Goal: Information Seeking & Learning: Learn about a topic

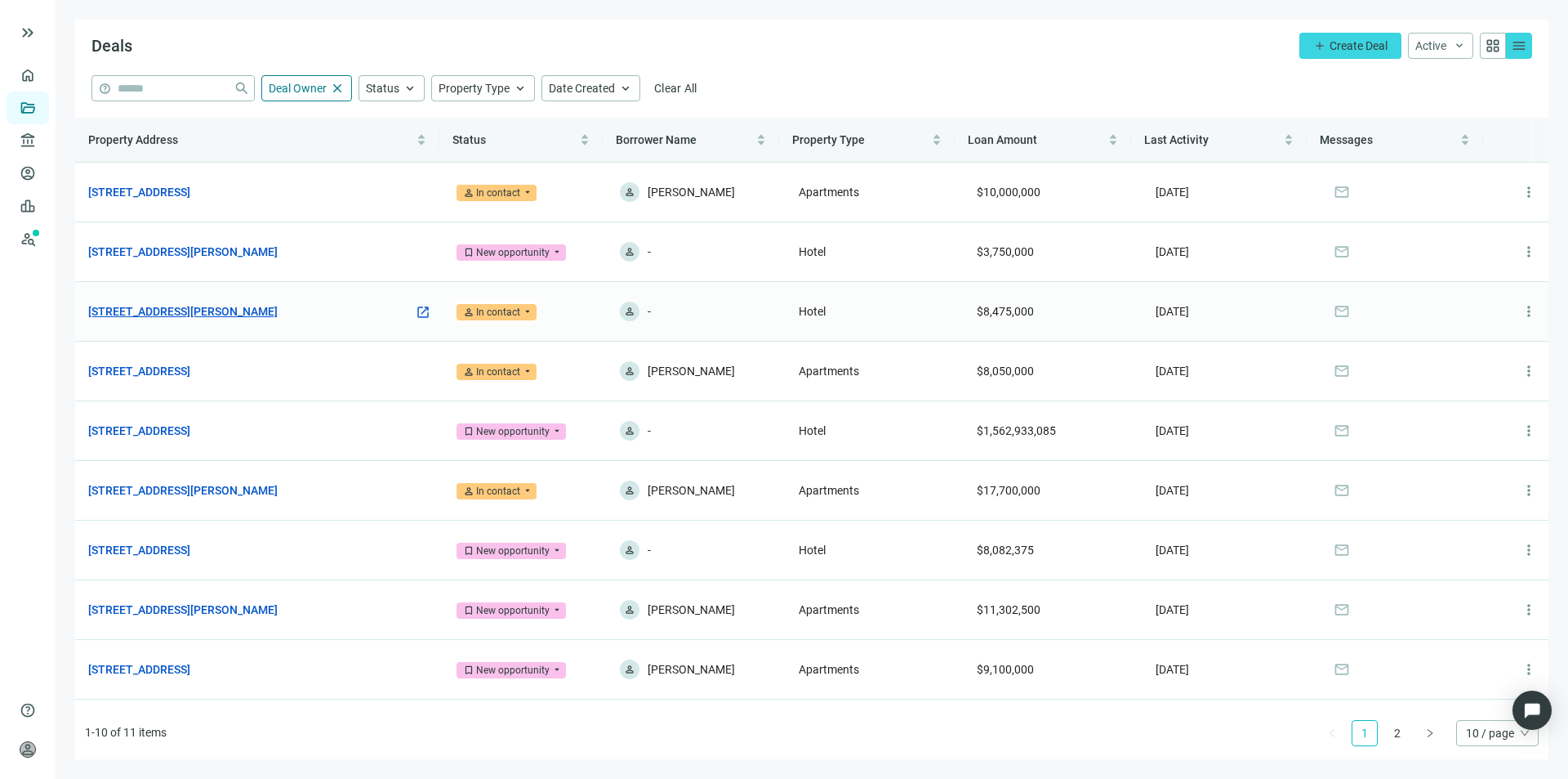
click at [254, 309] on link "561 Chaffee Point Blvd, Jacksonville, FL 32221" at bounding box center [182, 311] width 189 height 18
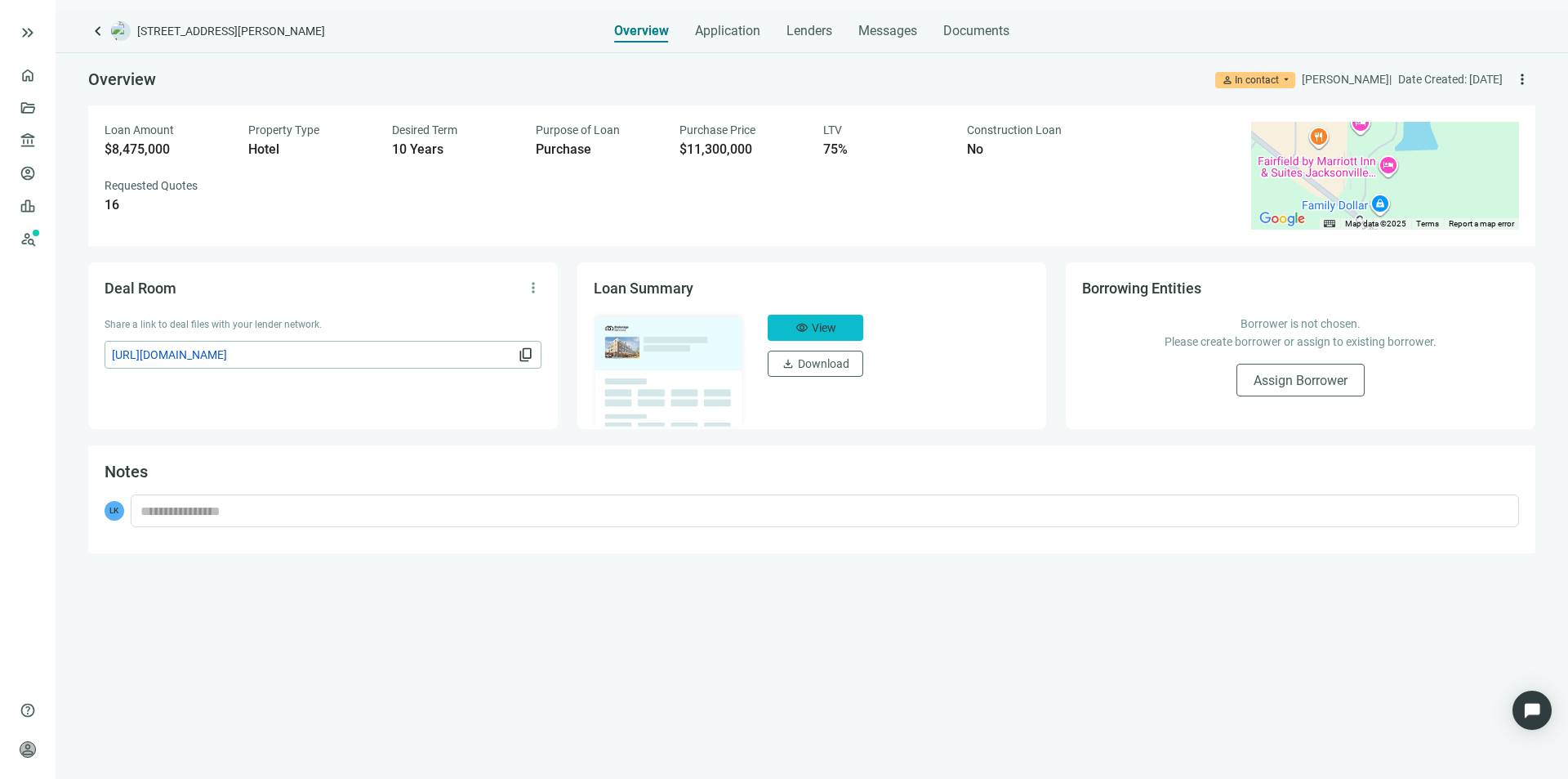
click at [817, 329] on span "View" at bounding box center [825, 328] width 25 height 13
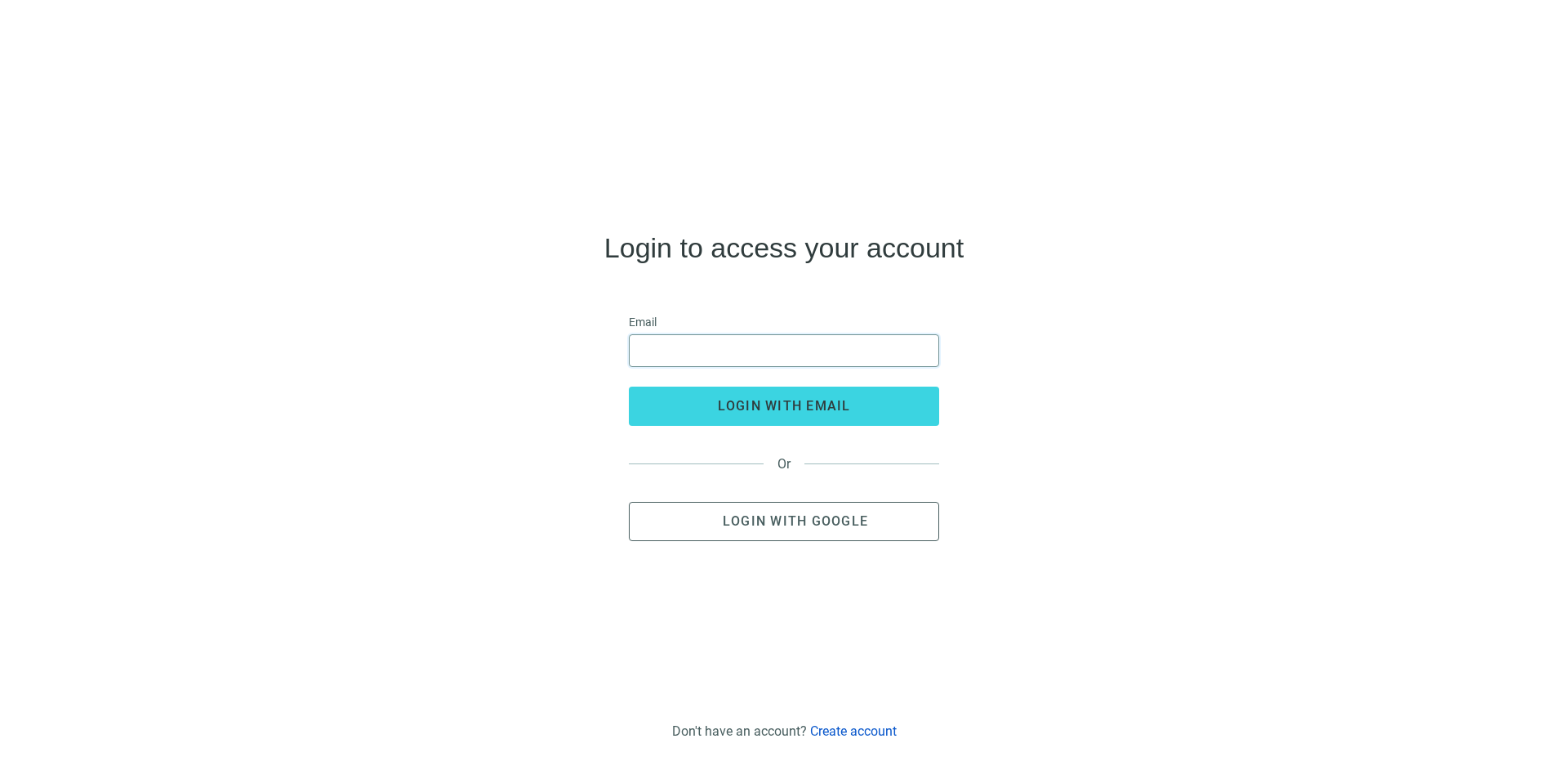
click at [709, 352] on input "email" at bounding box center [784, 351] width 289 height 31
click at [680, 349] on input "email" at bounding box center [784, 351] width 289 height 31
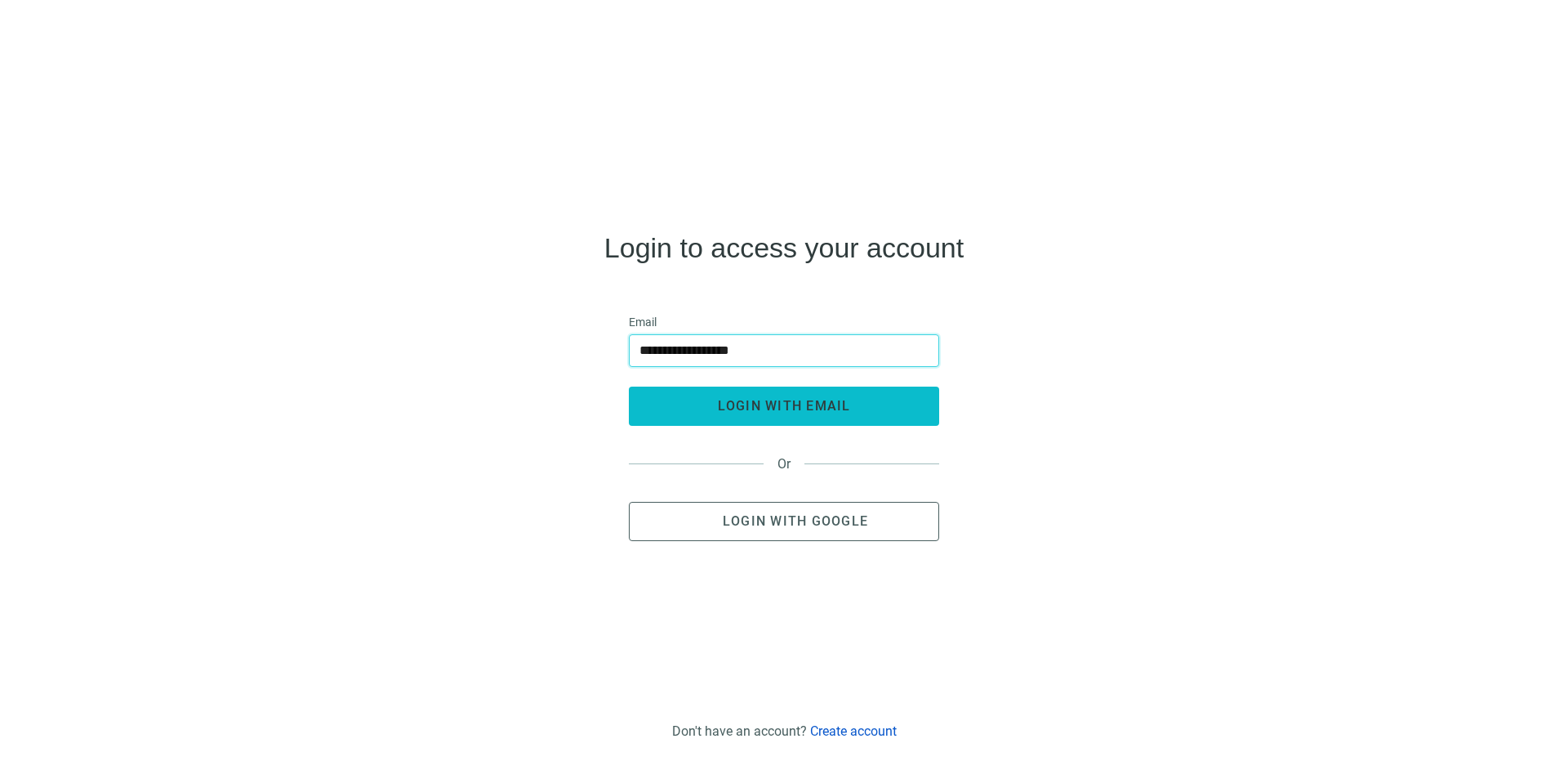
type input "**********"
click at [780, 407] on span "login with email" at bounding box center [784, 405] width 133 height 15
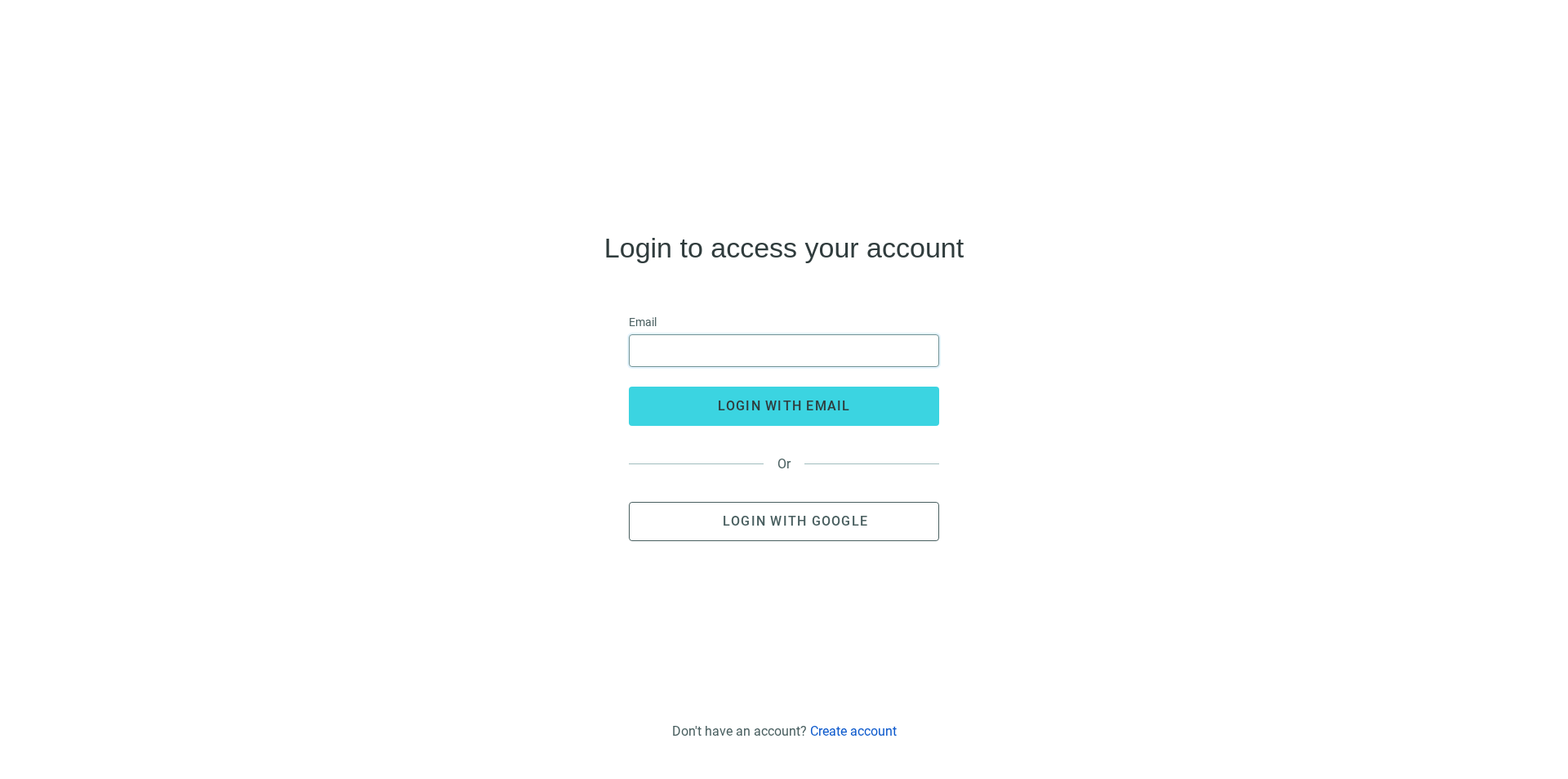
click at [690, 348] on input "email" at bounding box center [784, 351] width 289 height 31
click at [659, 352] on input "email" at bounding box center [784, 351] width 289 height 31
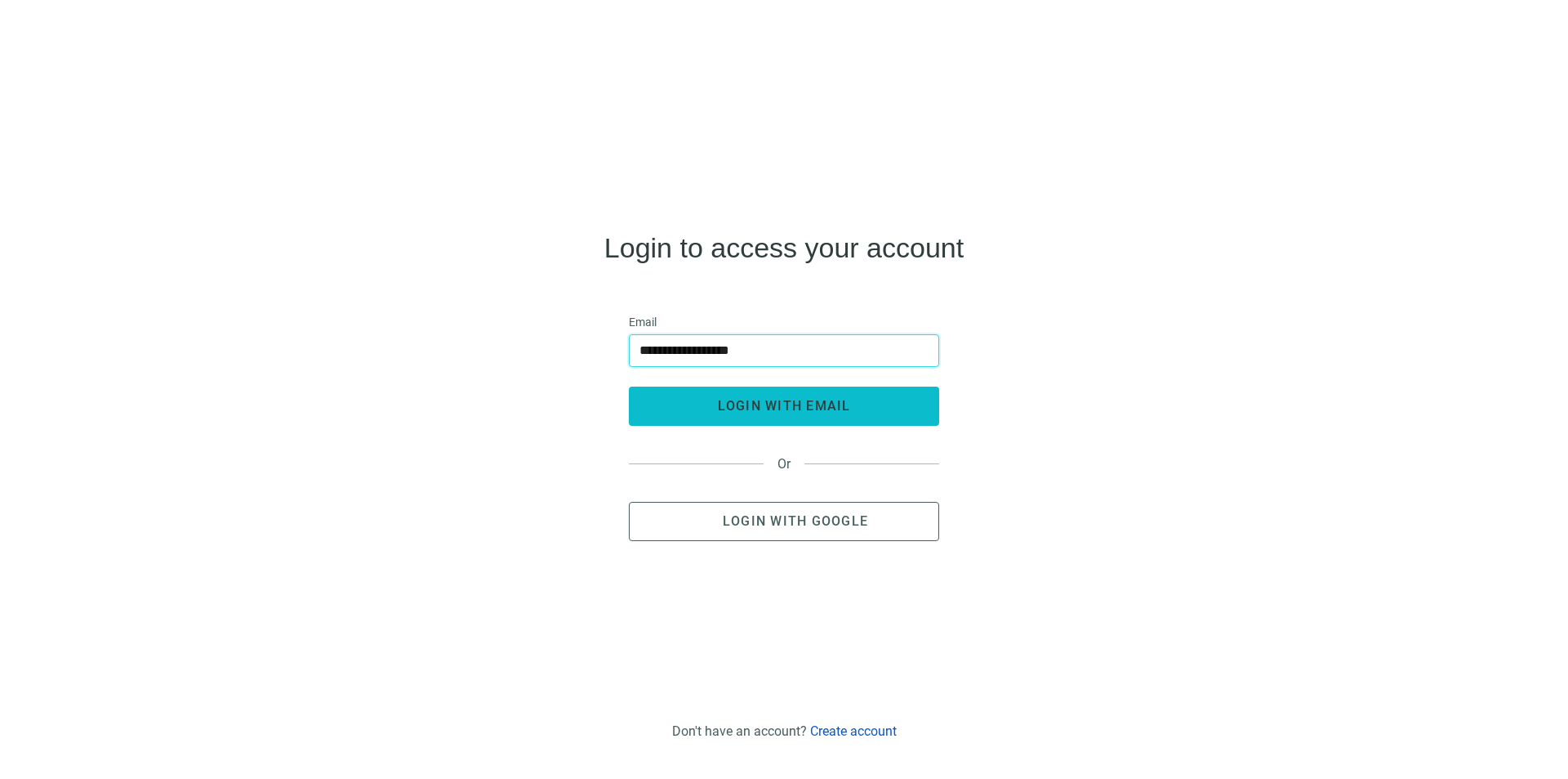
type input "**********"
click at [768, 402] on span "login with email" at bounding box center [784, 405] width 133 height 15
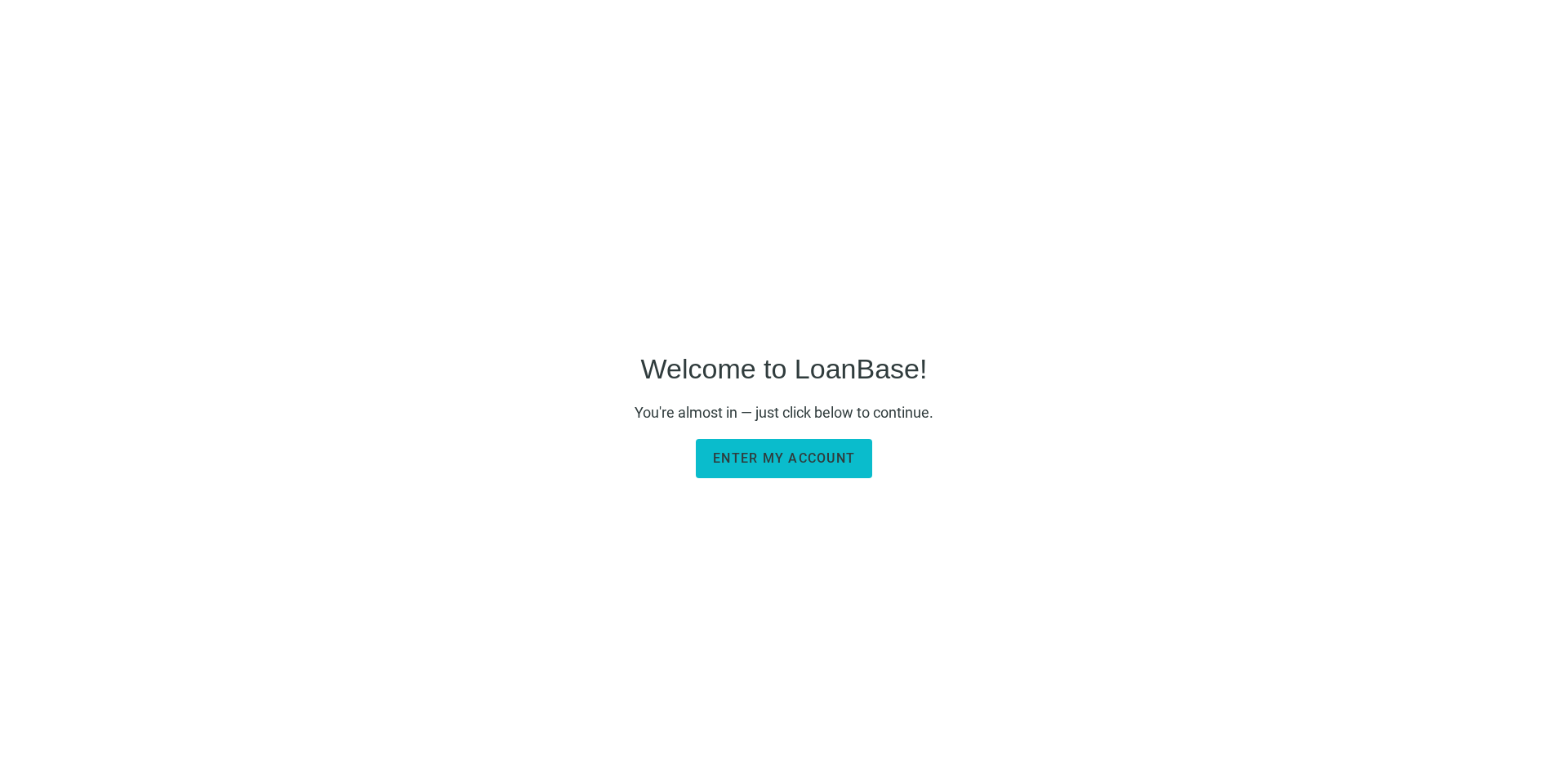
click at [785, 469] on button "Enter my account" at bounding box center [784, 458] width 177 height 39
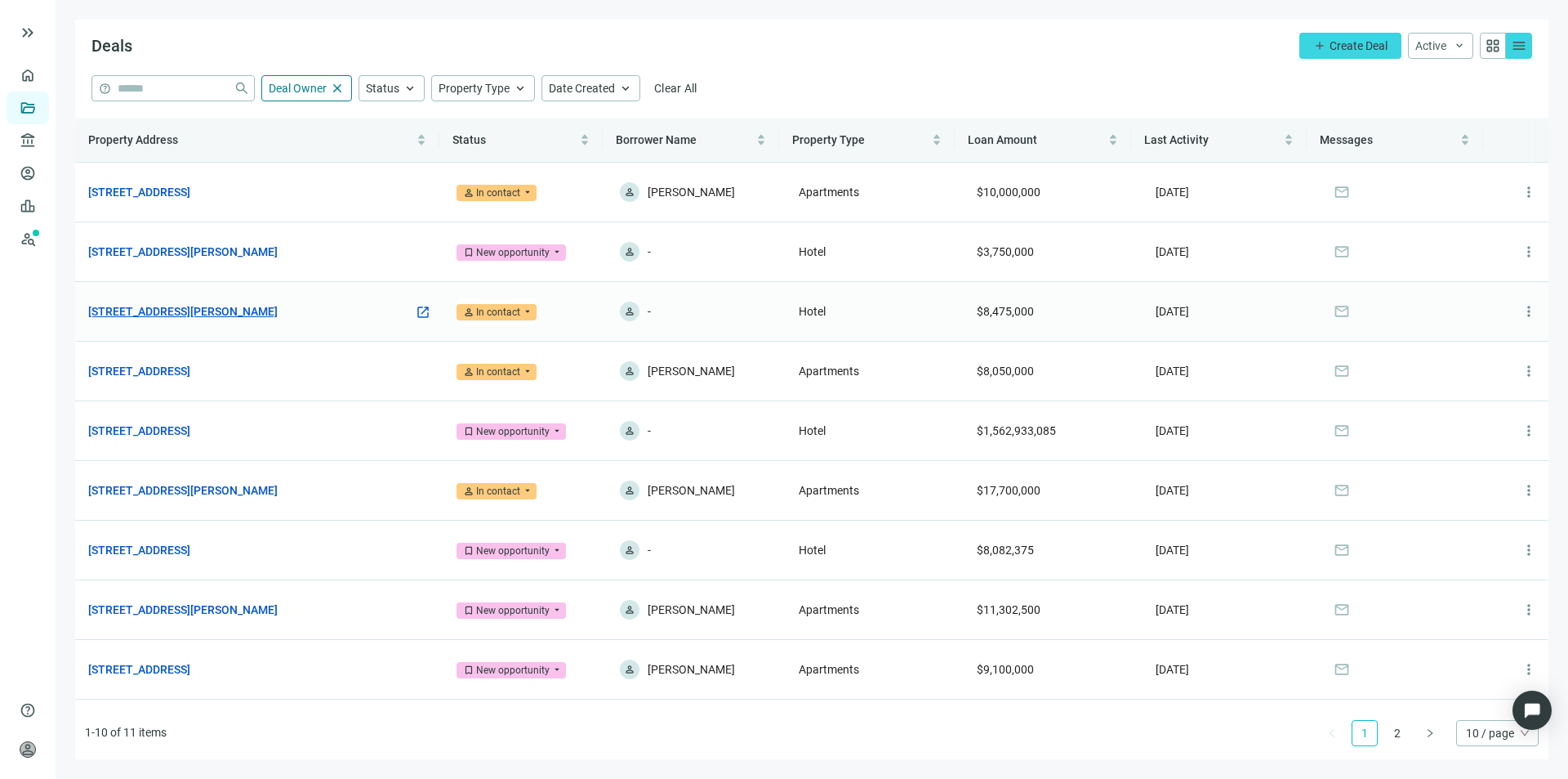
click at [222, 309] on link "561 Chaffee Point Blvd, Jacksonville, FL 32221" at bounding box center [182, 311] width 189 height 18
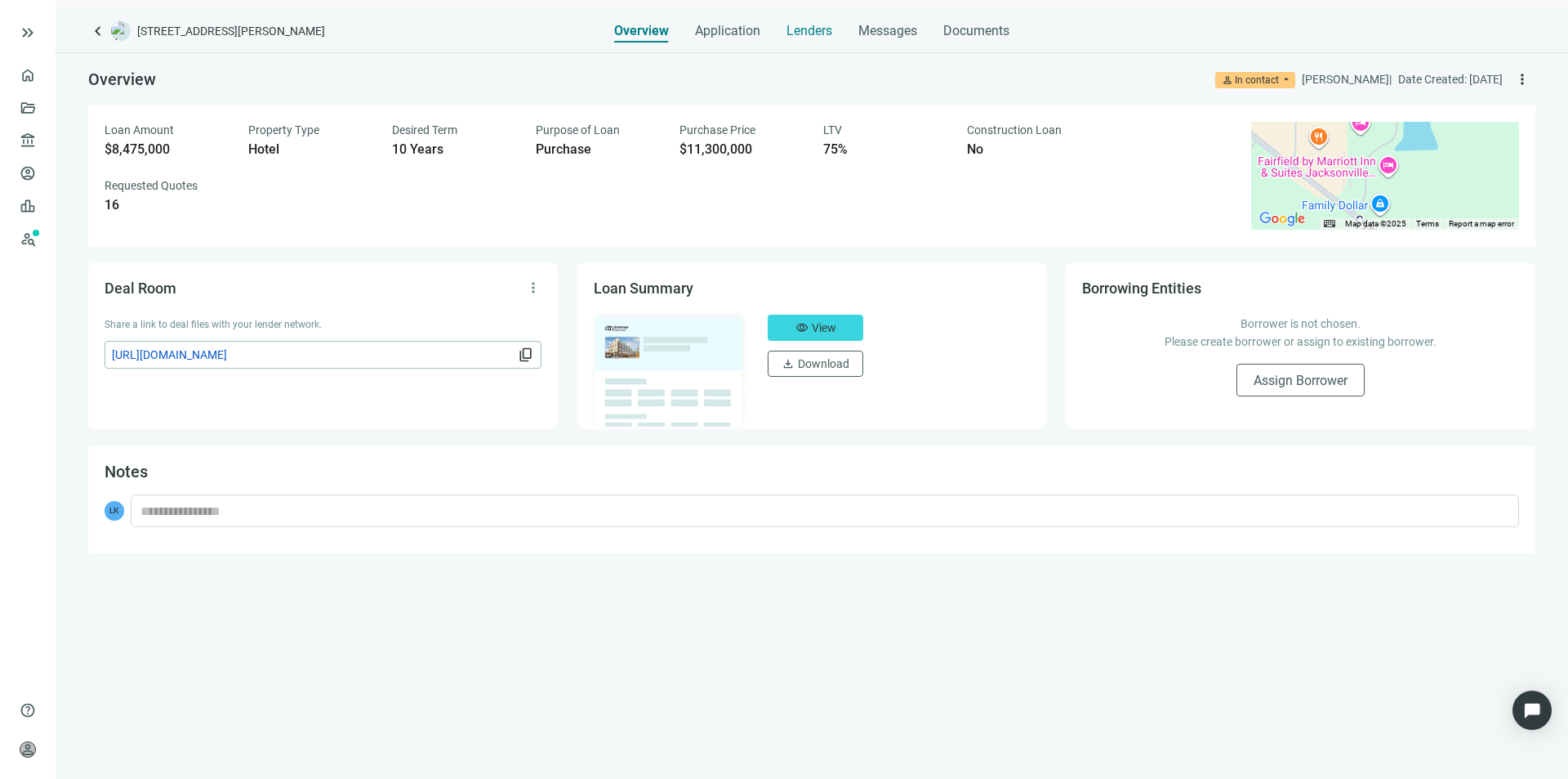
click at [807, 33] on span "Lenders" at bounding box center [809, 31] width 46 height 16
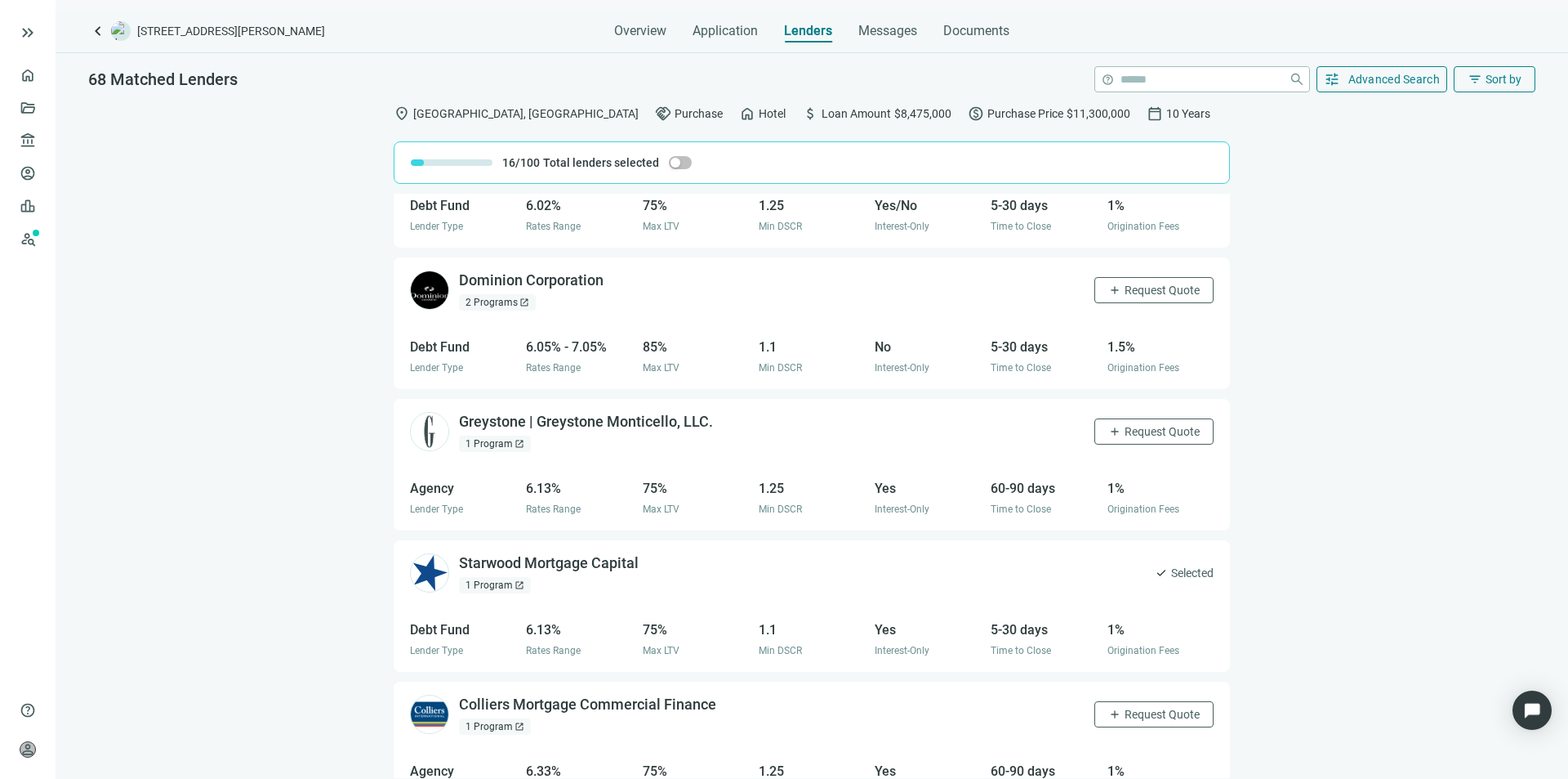
scroll to position [1634, 0]
click at [549, 281] on div "Dominion Corporation open_in_new" at bounding box center [541, 279] width 164 height 20
click at [1474, 79] on span "filter_list" at bounding box center [1475, 79] width 14 height 14
click at [1448, 145] on div "Active Lenders" at bounding box center [1461, 146] width 114 height 16
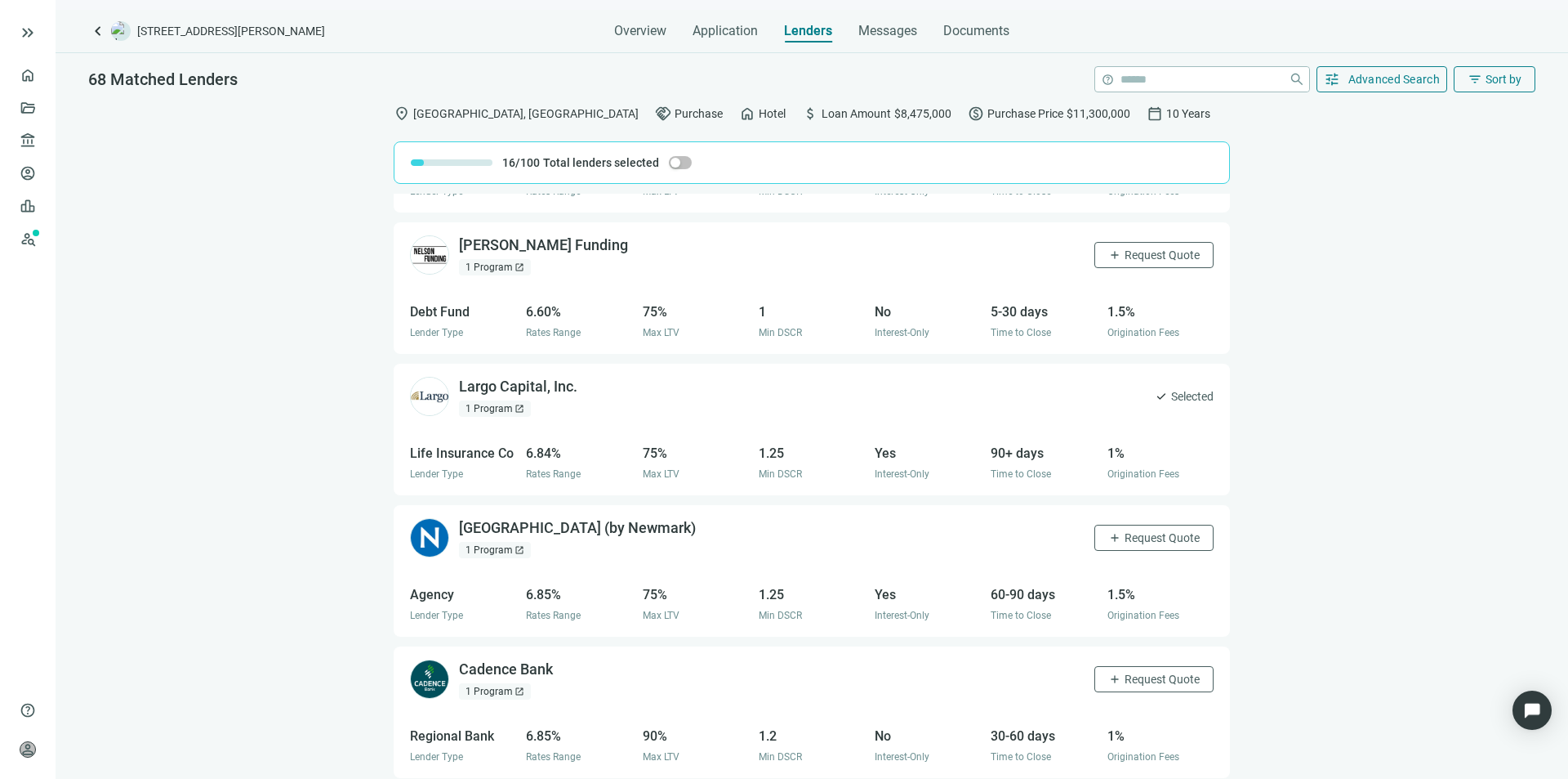
scroll to position [3729, 0]
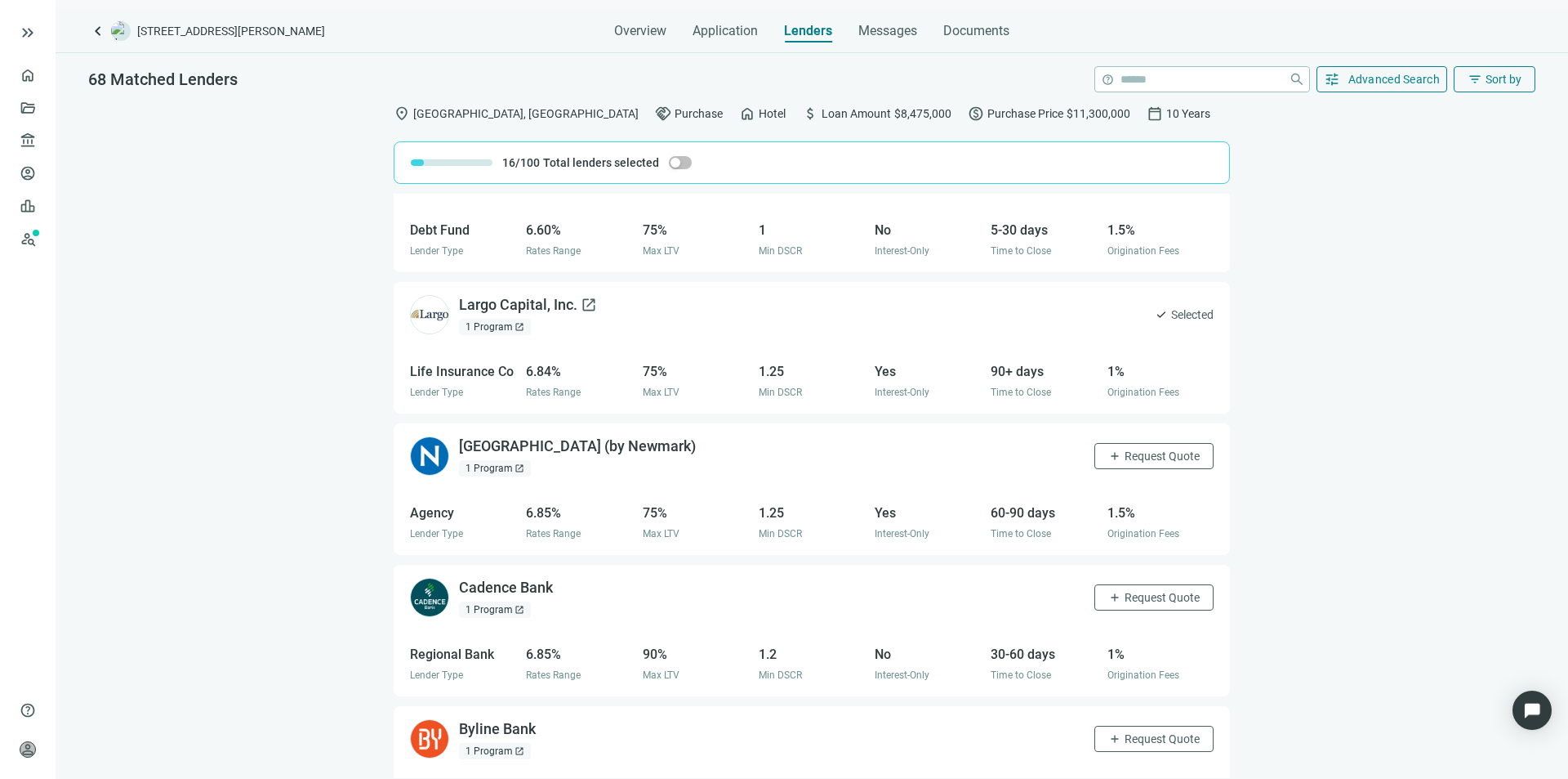
click at [514, 306] on div "Largo Capital, Inc. open_in_new" at bounding box center [528, 304] width 138 height 20
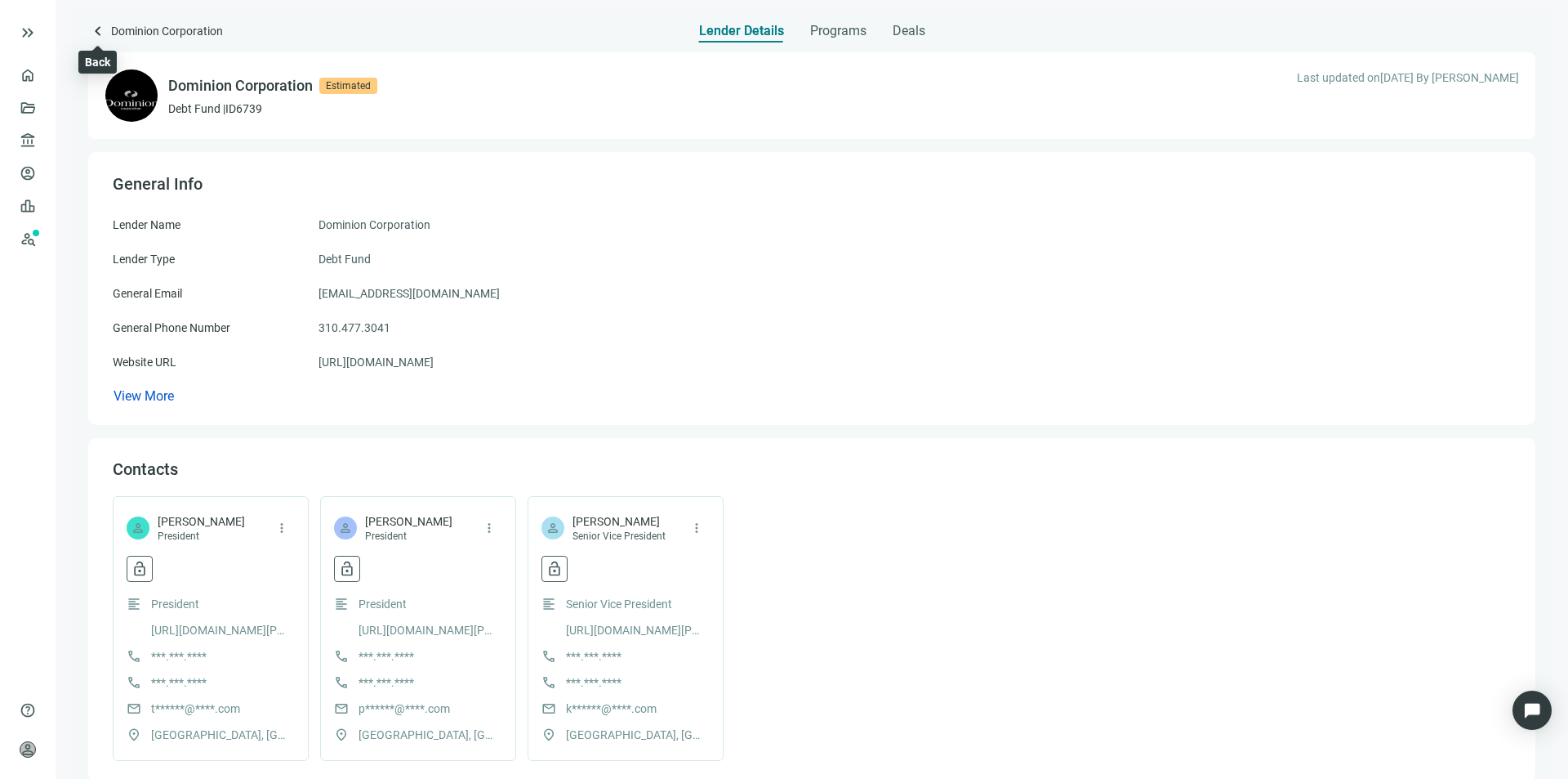
click at [96, 34] on span "keyboard_arrow_left" at bounding box center [98, 31] width 19 height 19
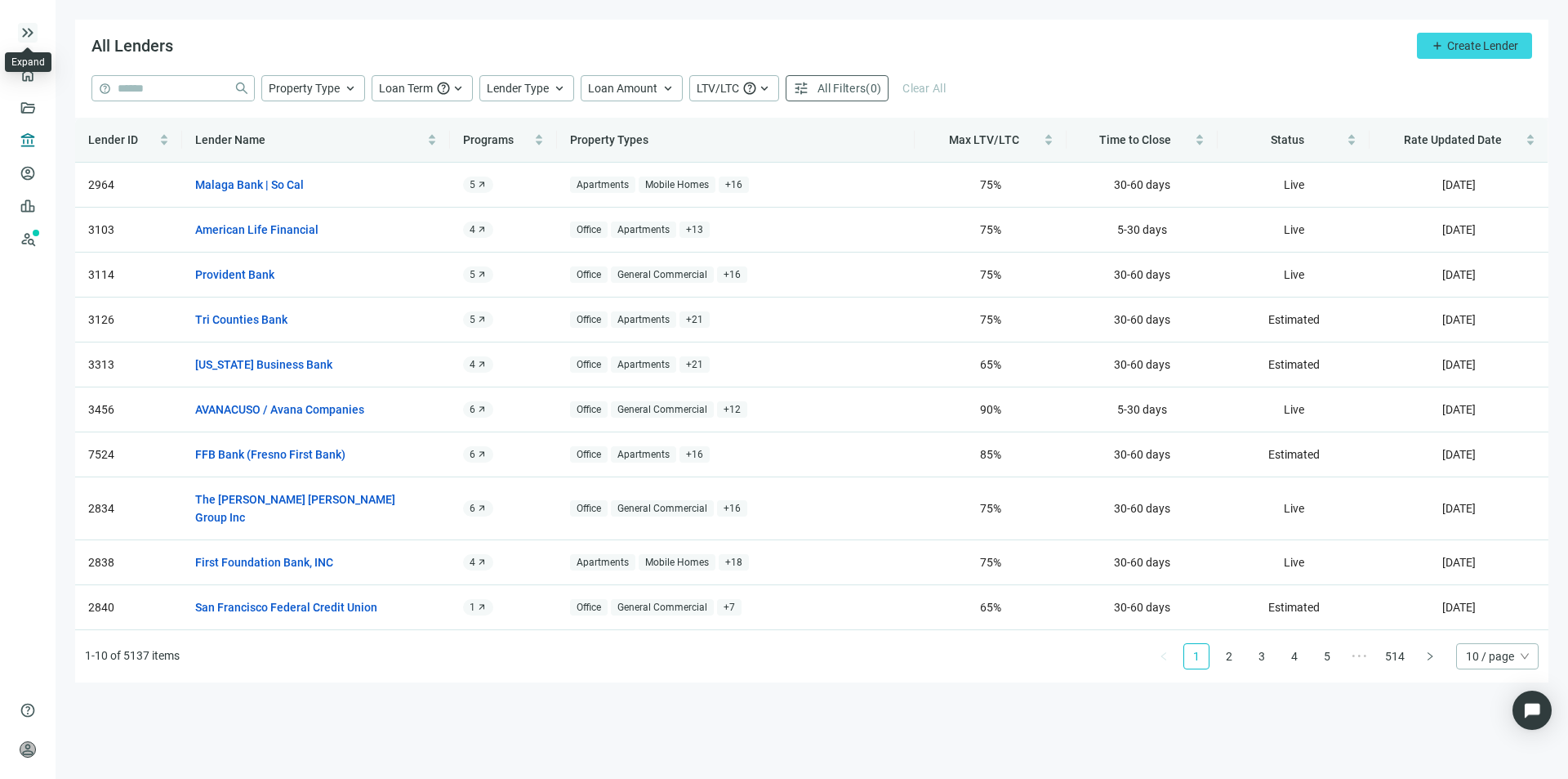
click at [27, 32] on span "keyboard_double_arrow_right" at bounding box center [28, 33] width 19 height 19
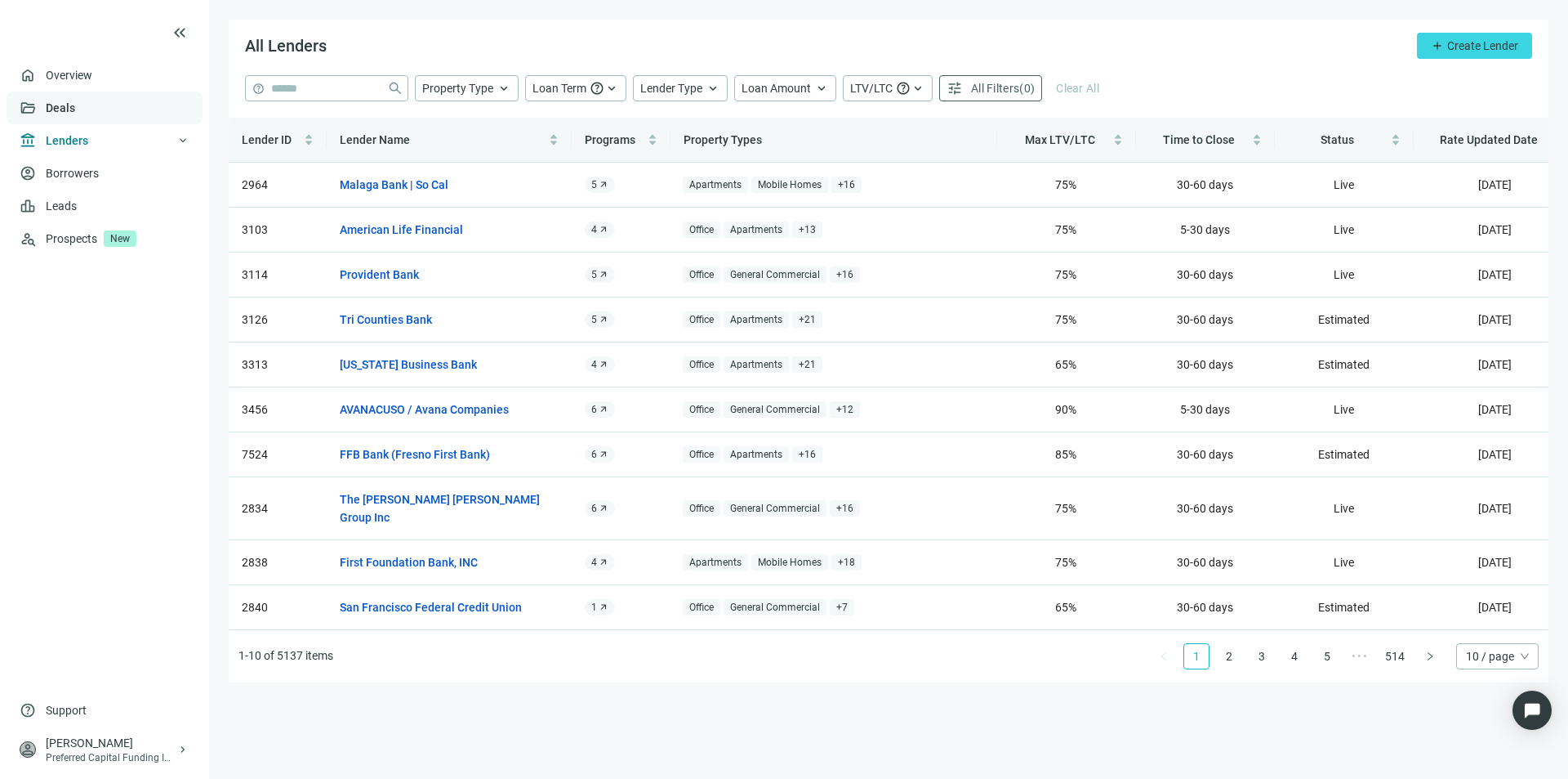
click at [72, 107] on link "Deals" at bounding box center [60, 108] width 30 height 13
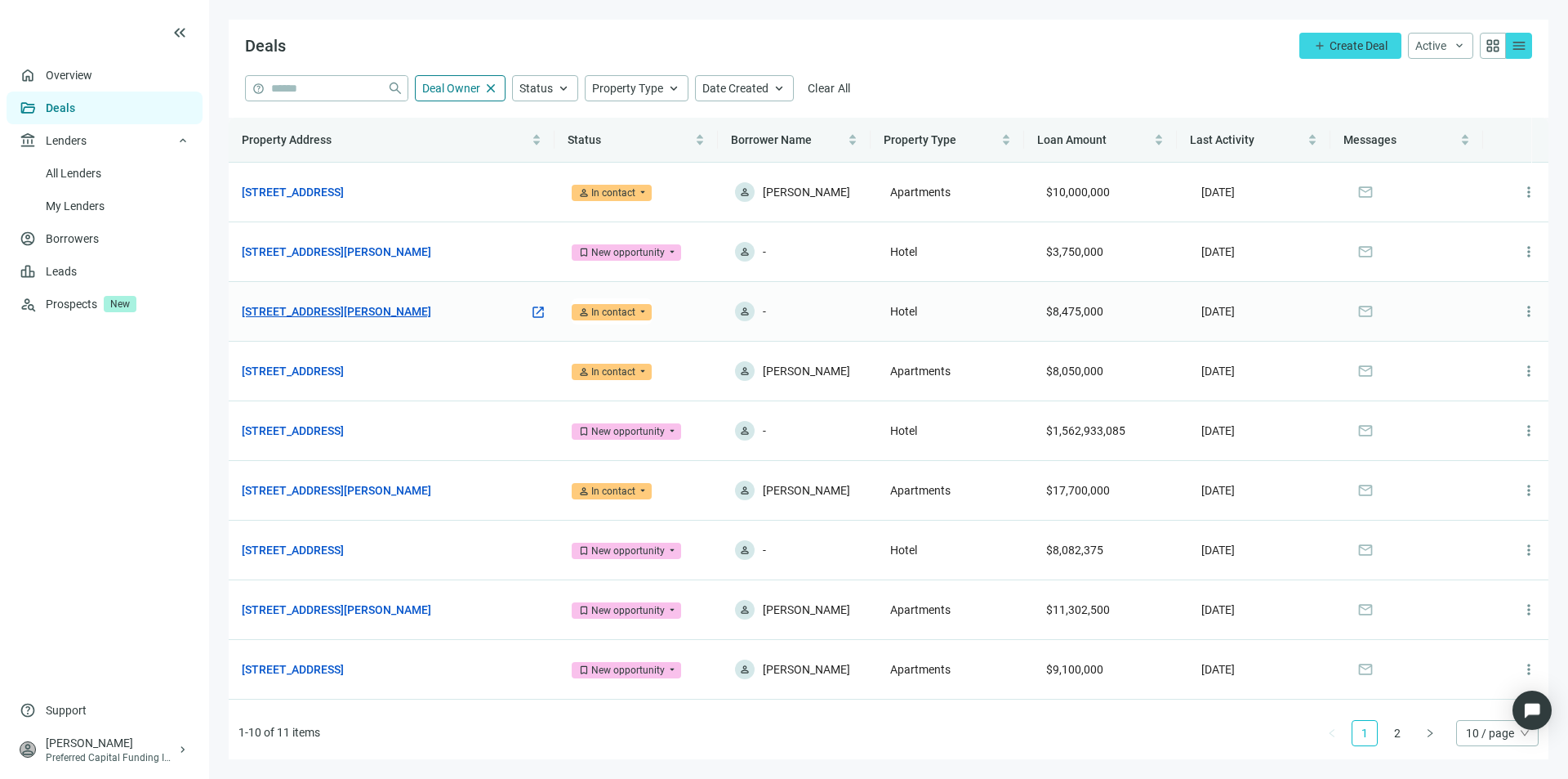
click at [358, 309] on link "561 Chaffee Point Blvd, Jacksonville, FL 32221" at bounding box center [336, 311] width 189 height 18
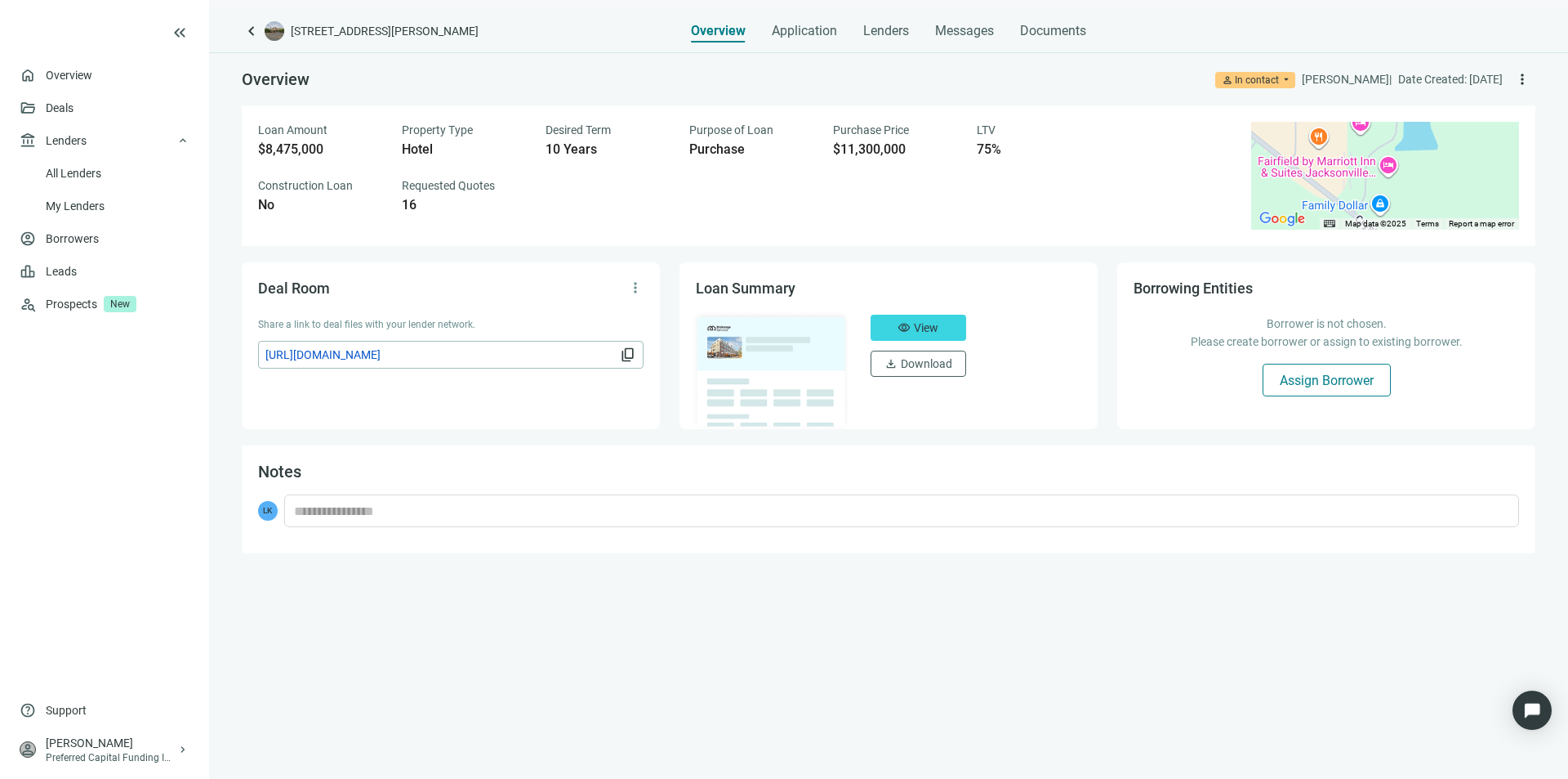
click at [1286, 387] on span "Assign Borrower" at bounding box center [1327, 380] width 94 height 15
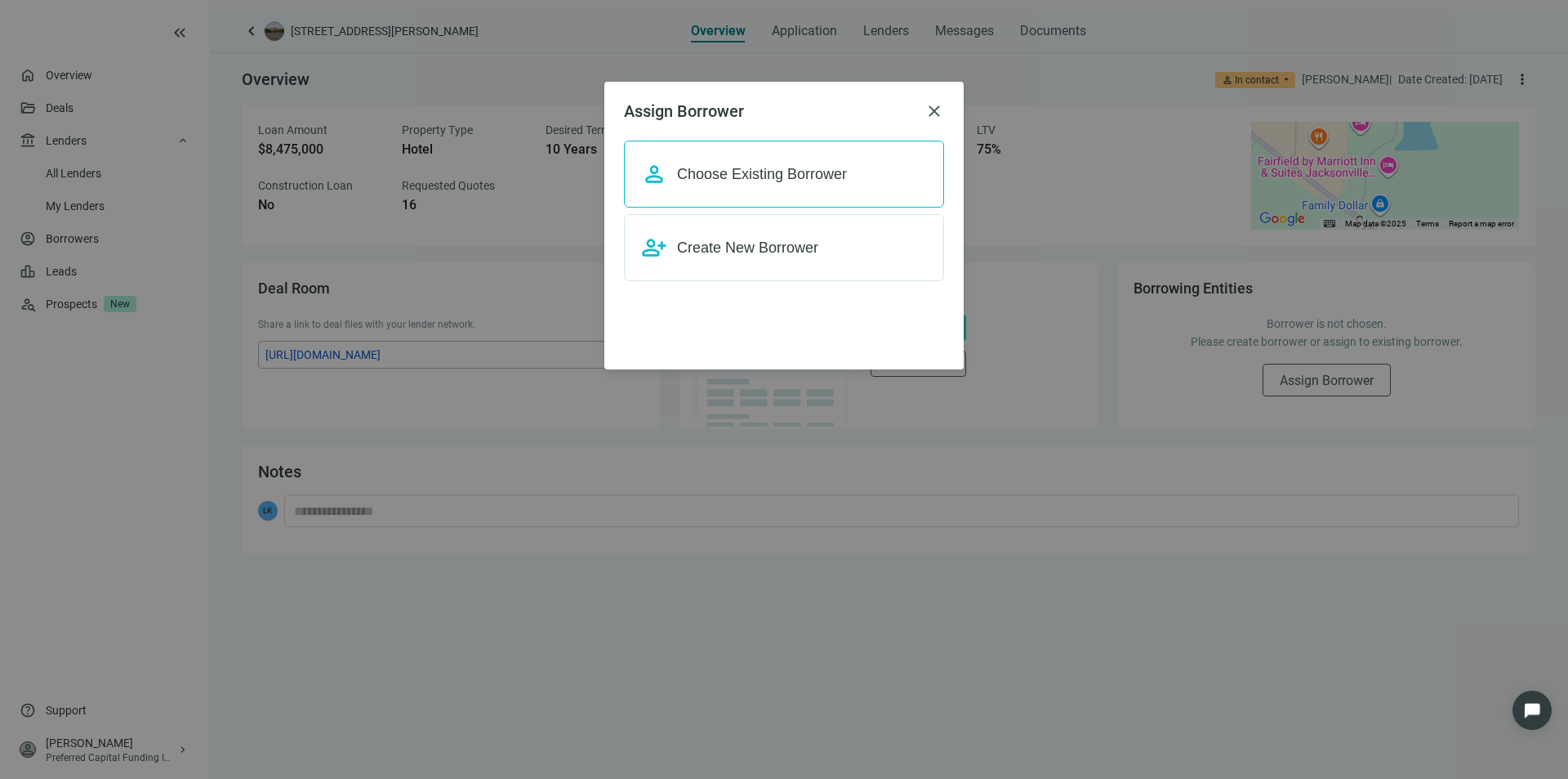
click at [801, 181] on span "Choose Existing Borrower" at bounding box center [761, 174] width 170 height 16
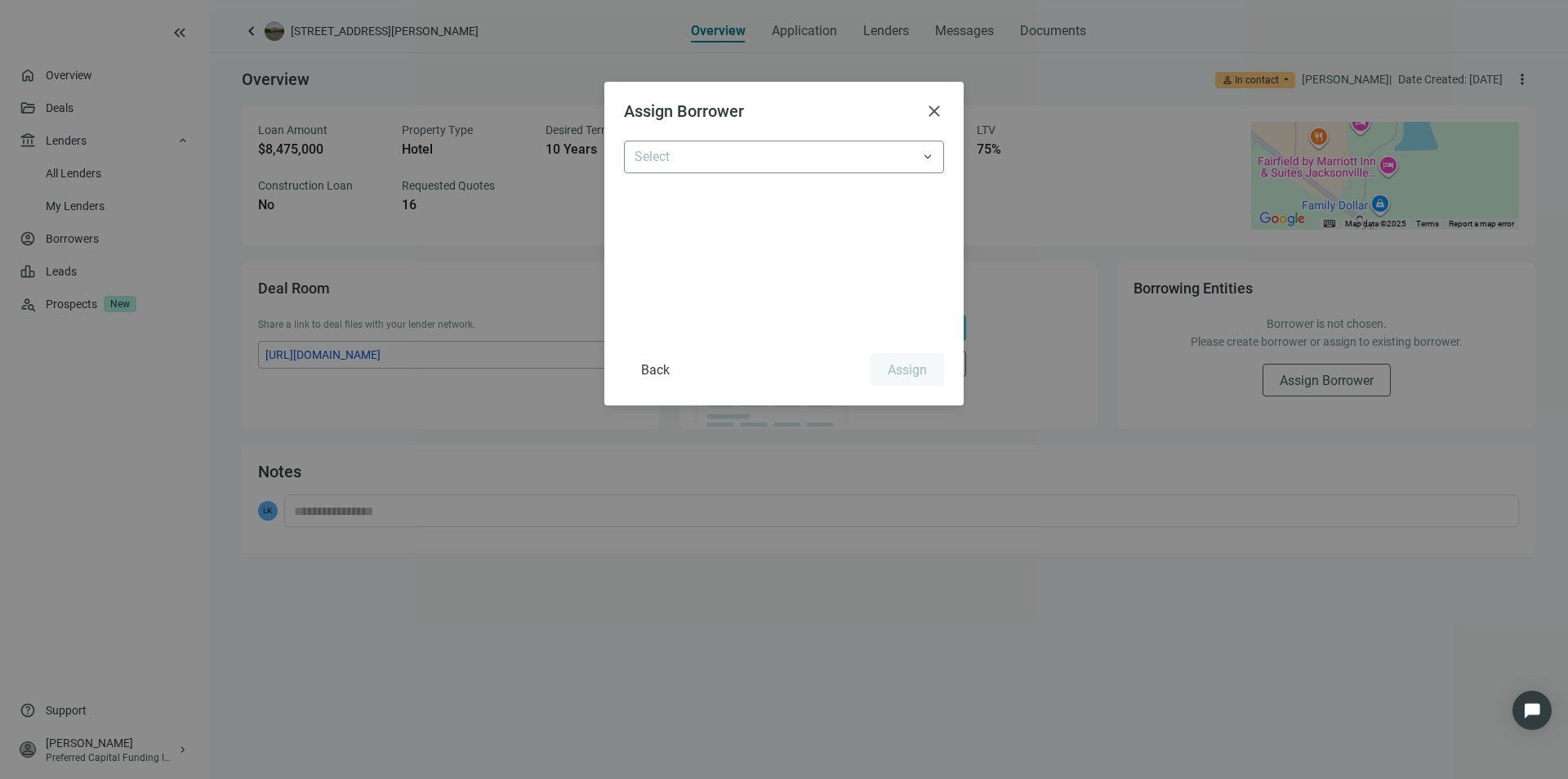
click at [930, 158] on span at bounding box center [784, 157] width 299 height 31
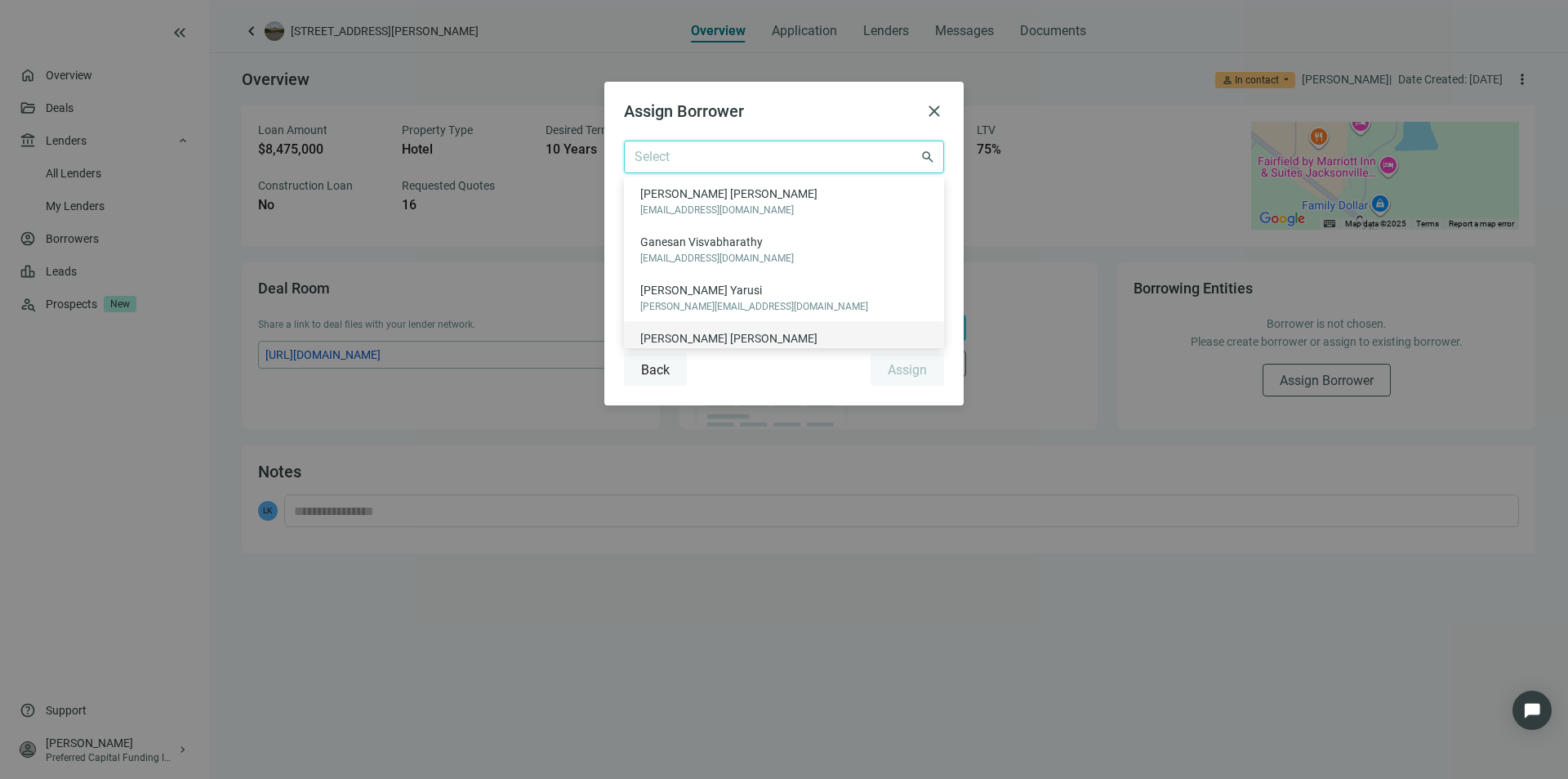
click at [659, 357] on button "Back" at bounding box center [656, 369] width 63 height 33
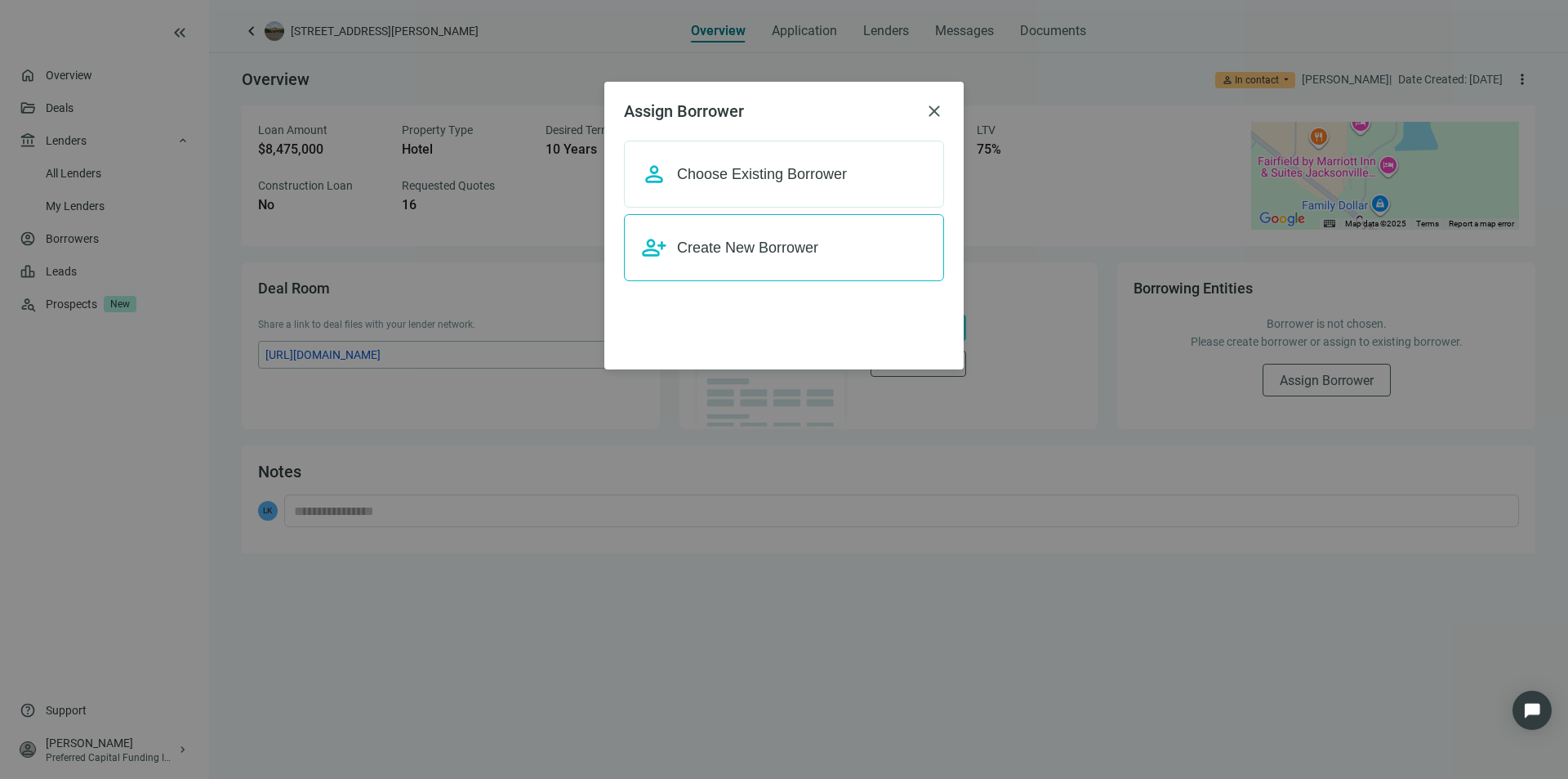
click at [786, 260] on div "person_add Create New Borrower" at bounding box center [784, 248] width 320 height 67
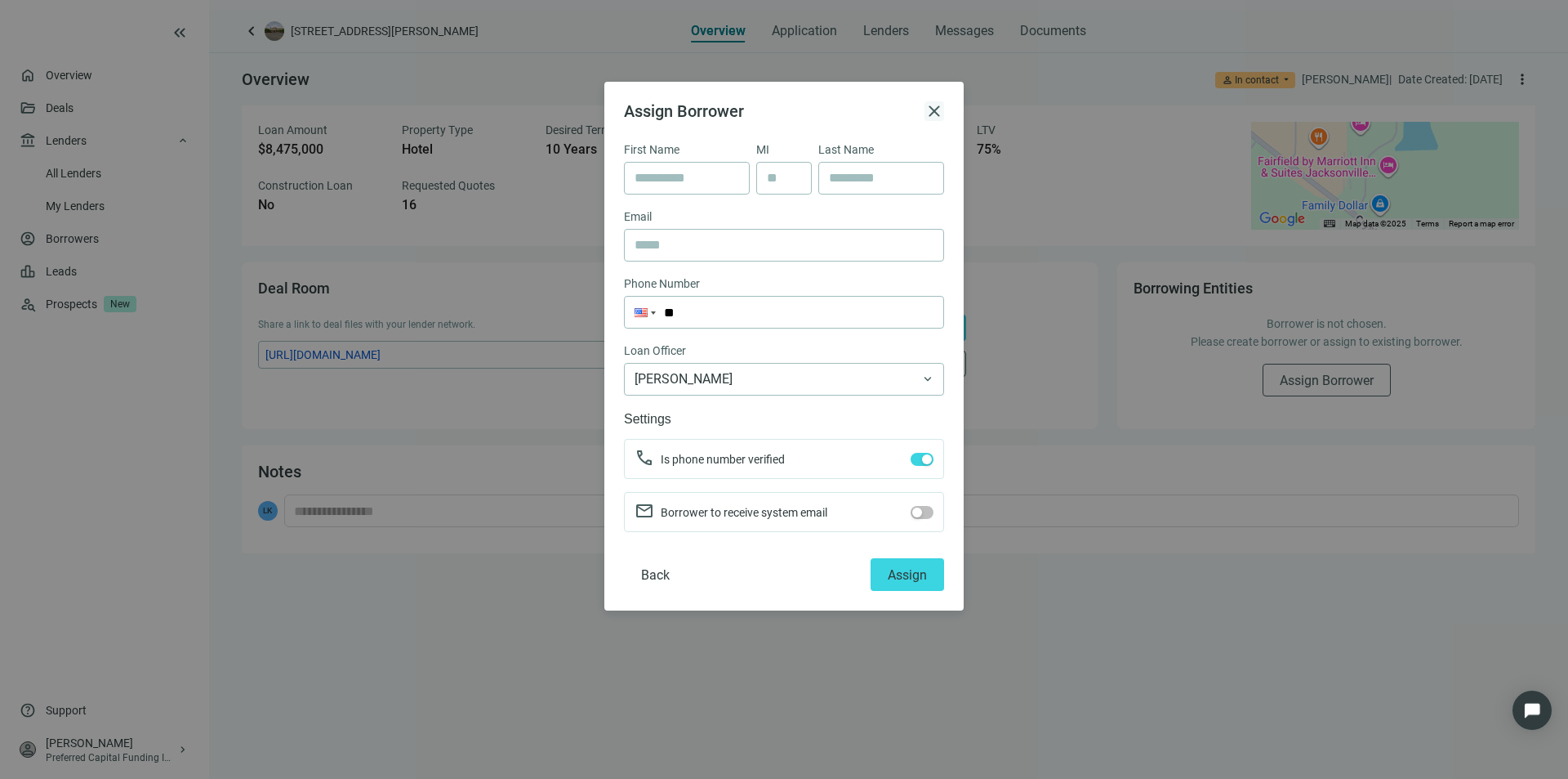
click at [933, 112] on span "close" at bounding box center [934, 110] width 19 height 19
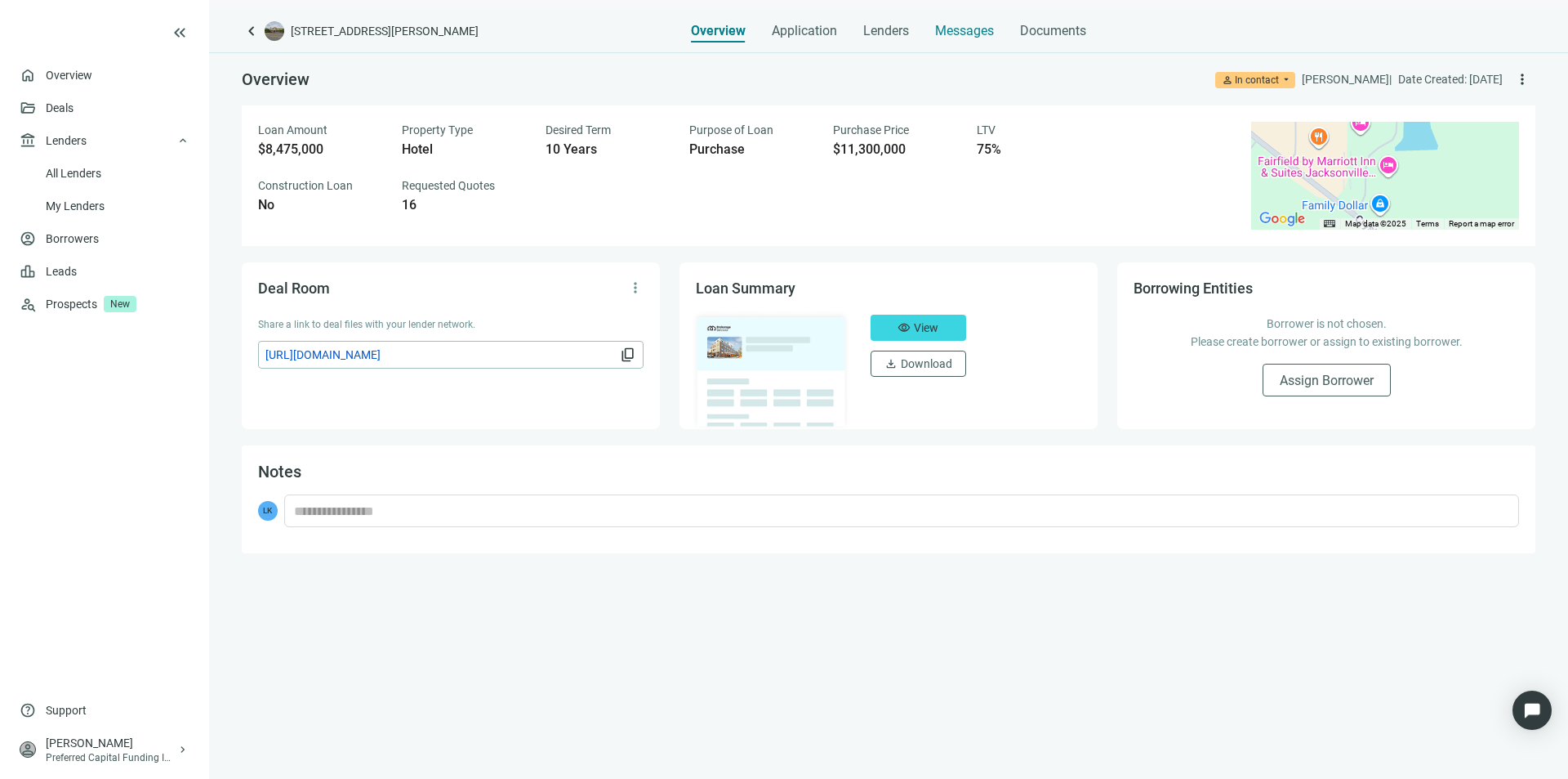
click at [954, 29] on span "Messages" at bounding box center [964, 31] width 59 height 15
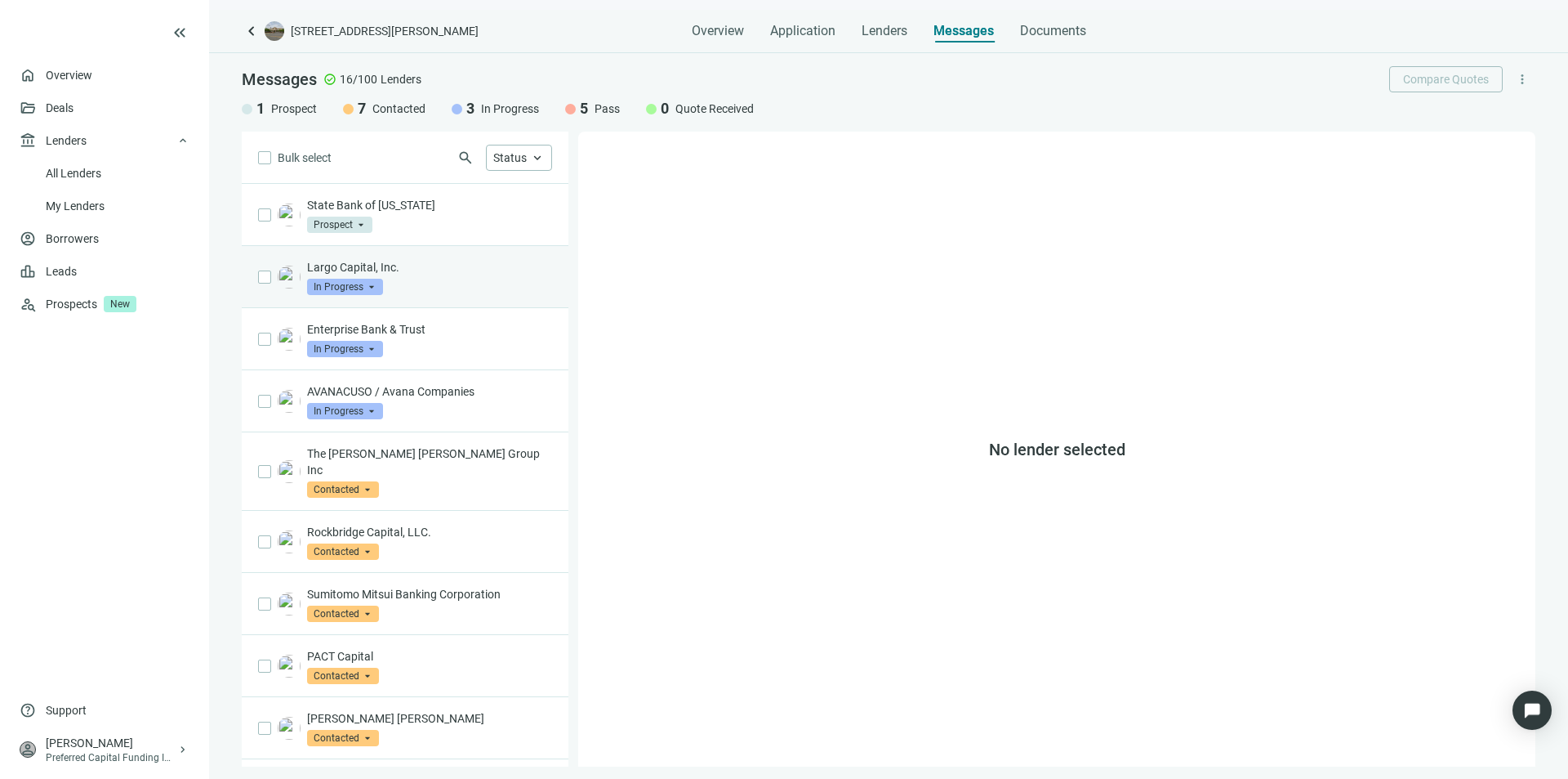
click at [336, 270] on p "Largo Capital, Inc." at bounding box center [429, 267] width 245 height 16
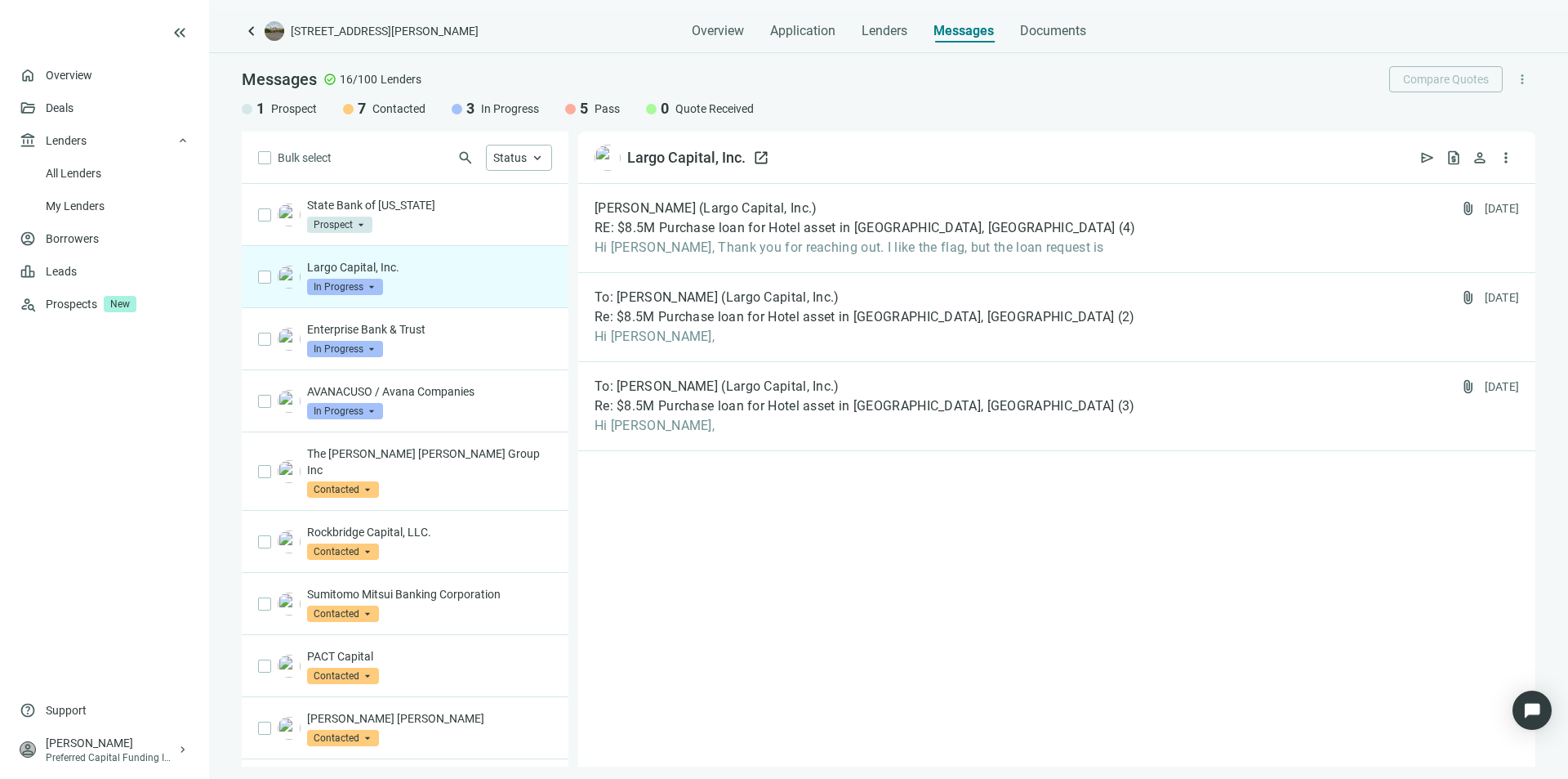
click at [662, 159] on div "Largo Capital, Inc." at bounding box center [686, 158] width 118 height 19
click at [372, 268] on p "Largo Capital, Inc." at bounding box center [429, 267] width 245 height 16
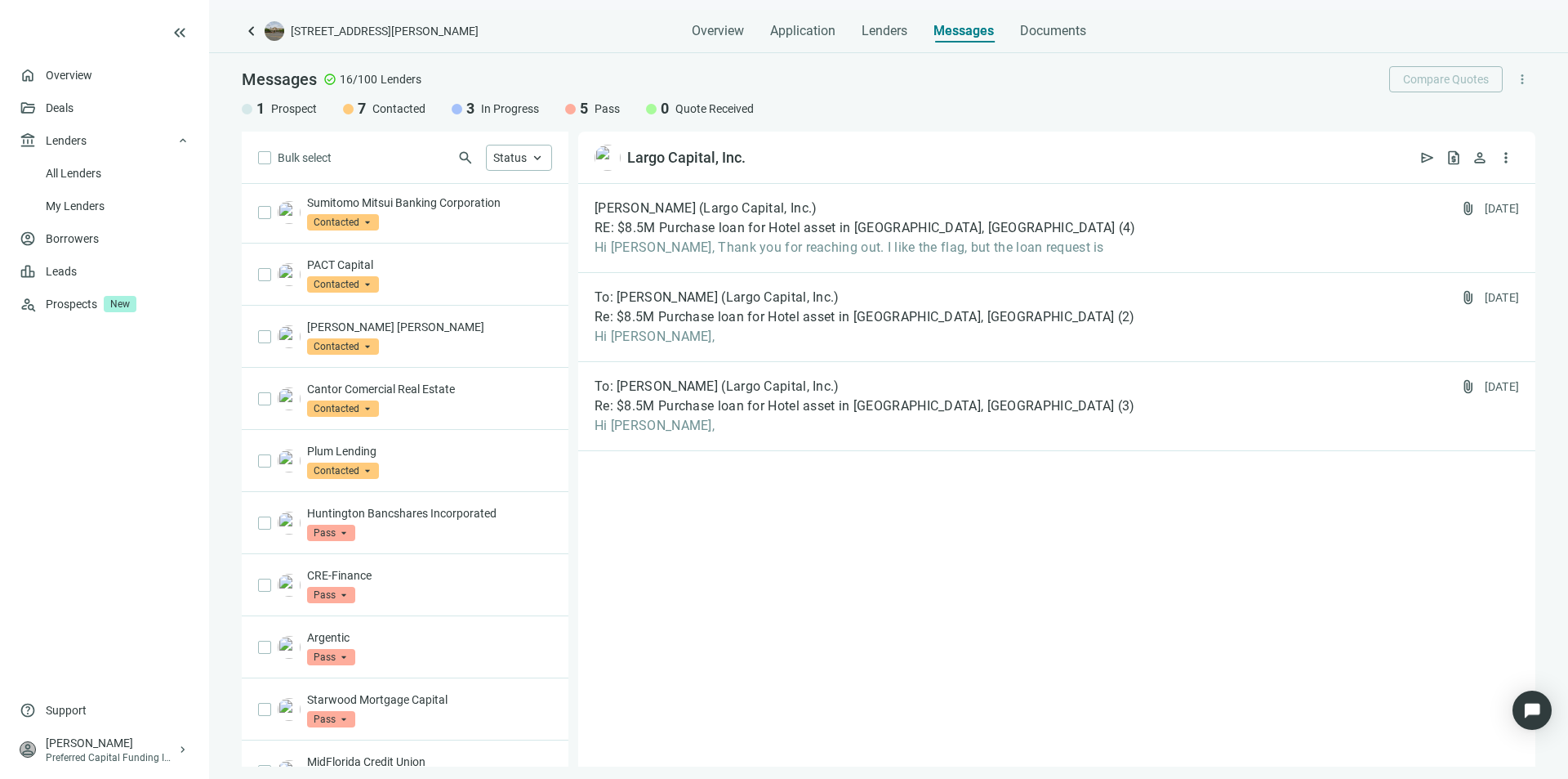
scroll to position [408, 0]
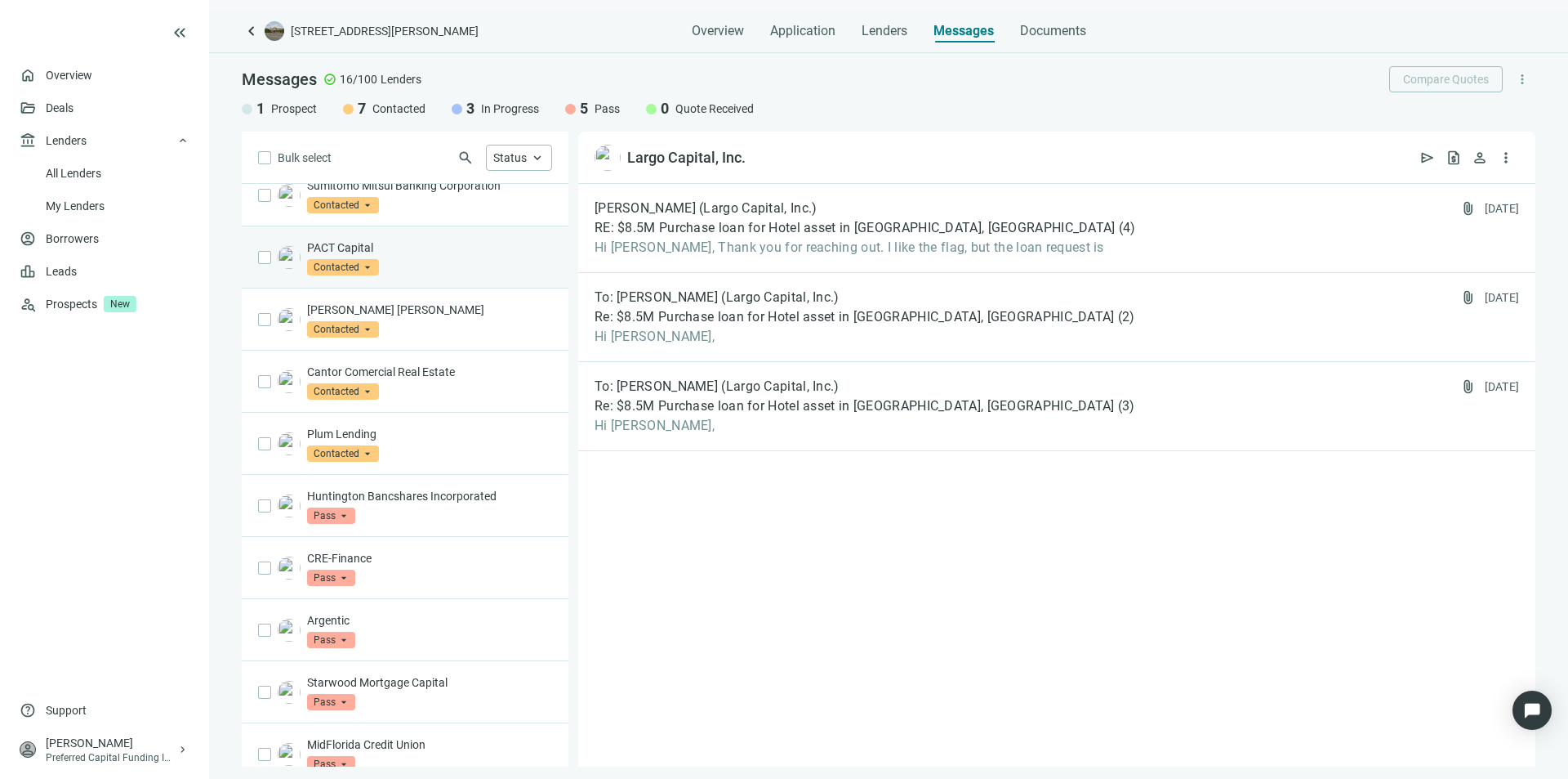
click at [348, 239] on p "PACT Capital" at bounding box center [429, 247] width 245 height 16
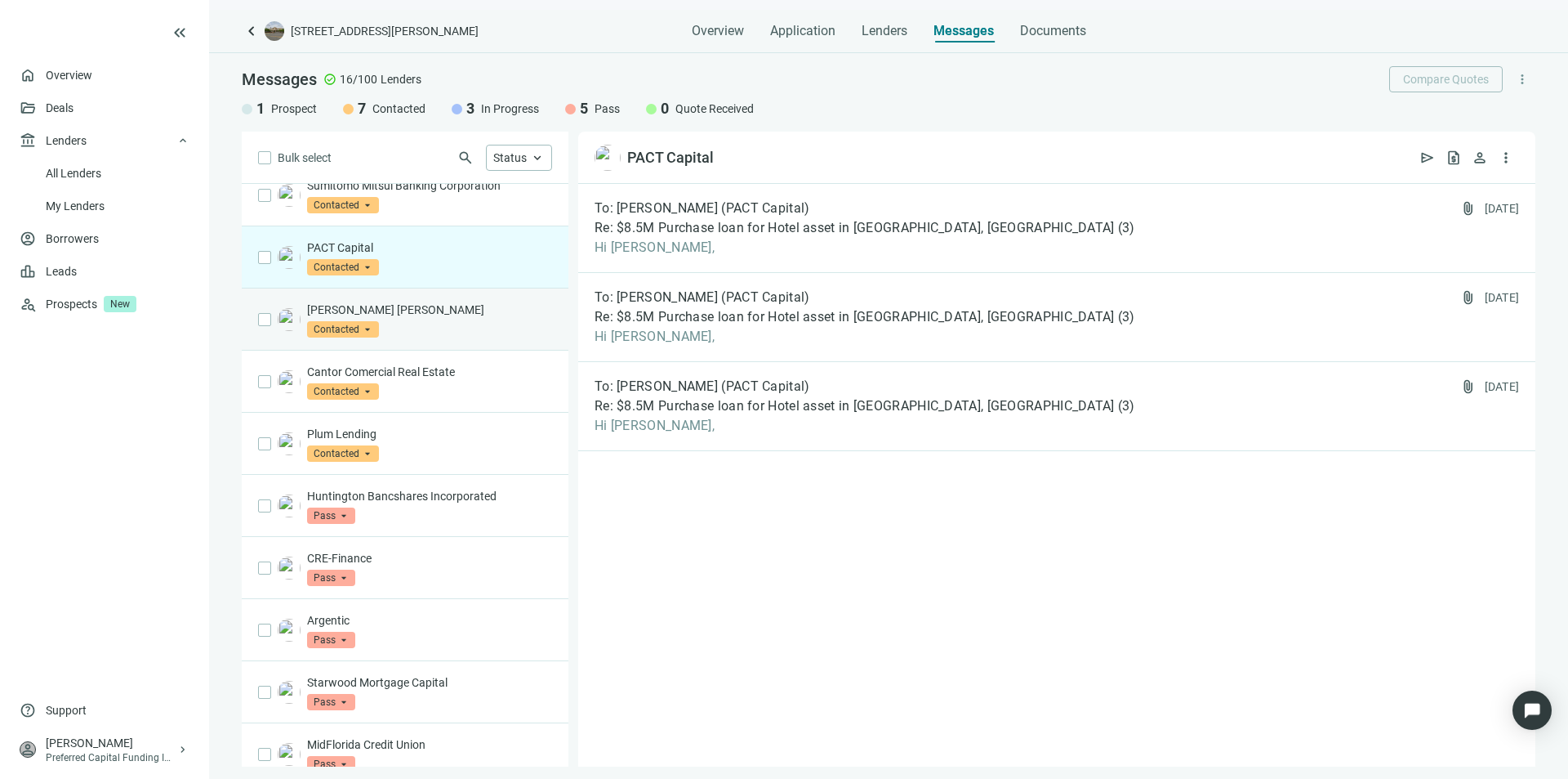
click at [338, 302] on p "Morgan Stanley" at bounding box center [429, 309] width 245 height 16
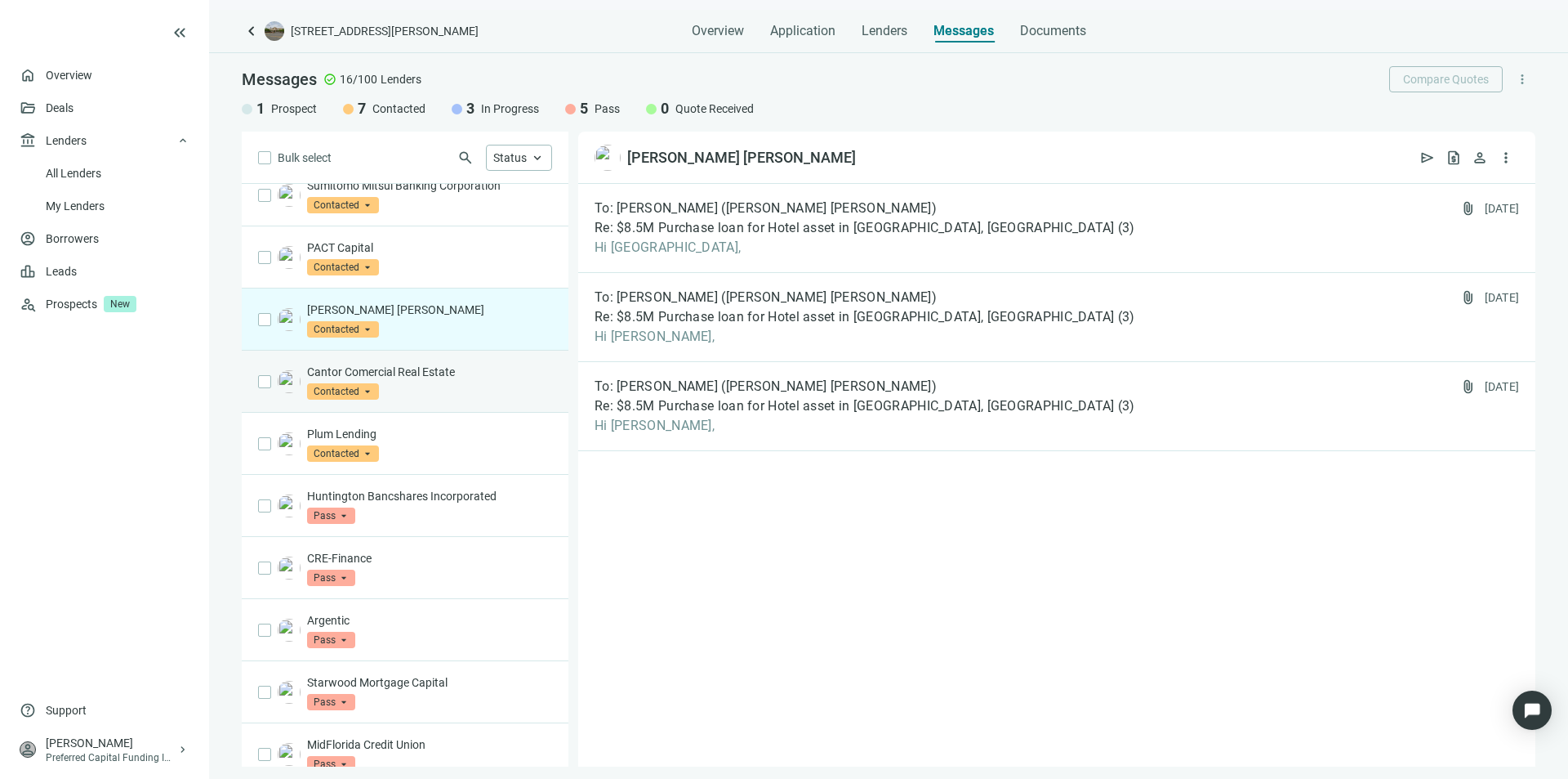
scroll to position [411, 0]
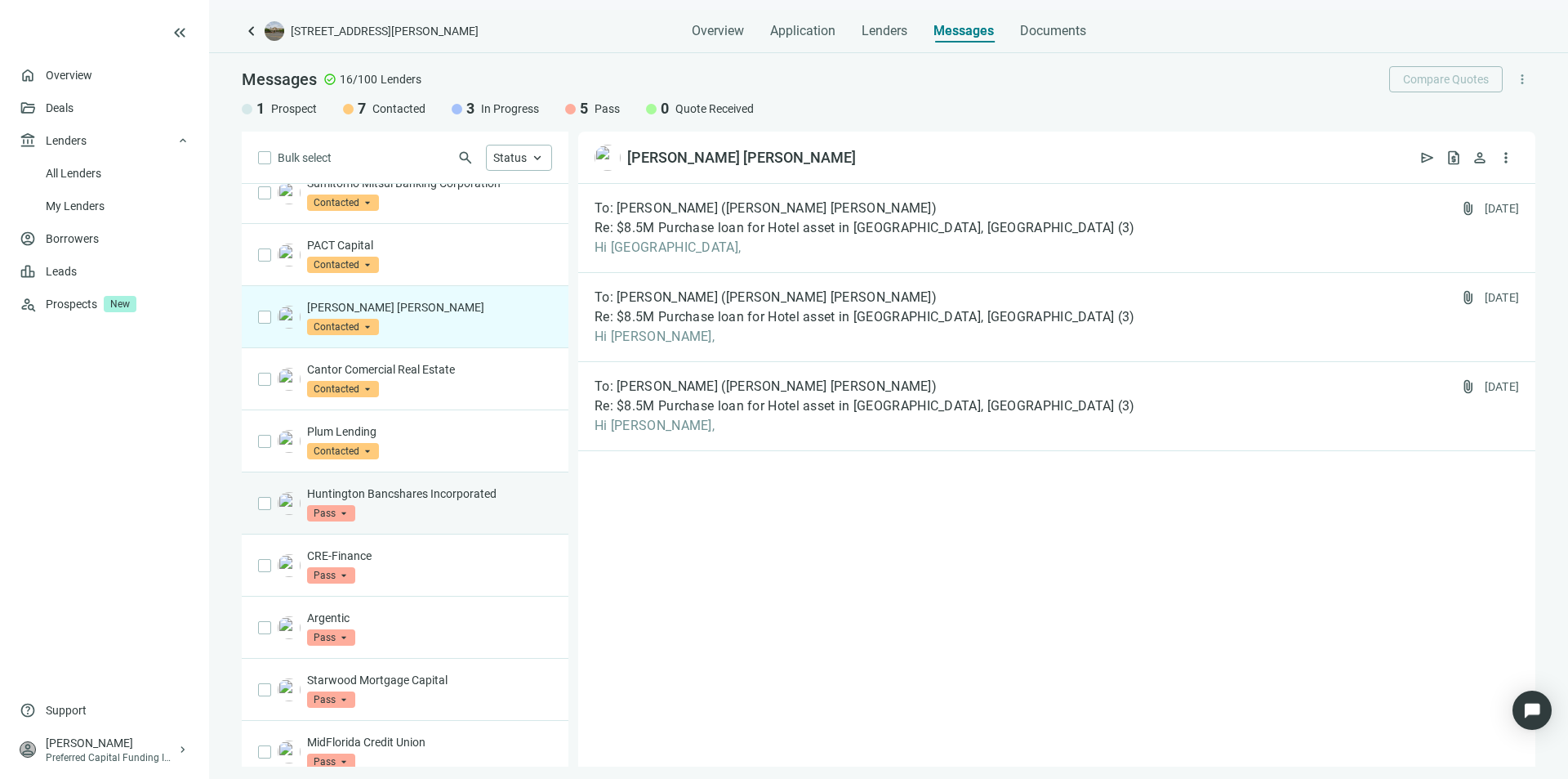
click at [407, 485] on p "Huntington Bancshares Incorporated" at bounding box center [429, 493] width 245 height 16
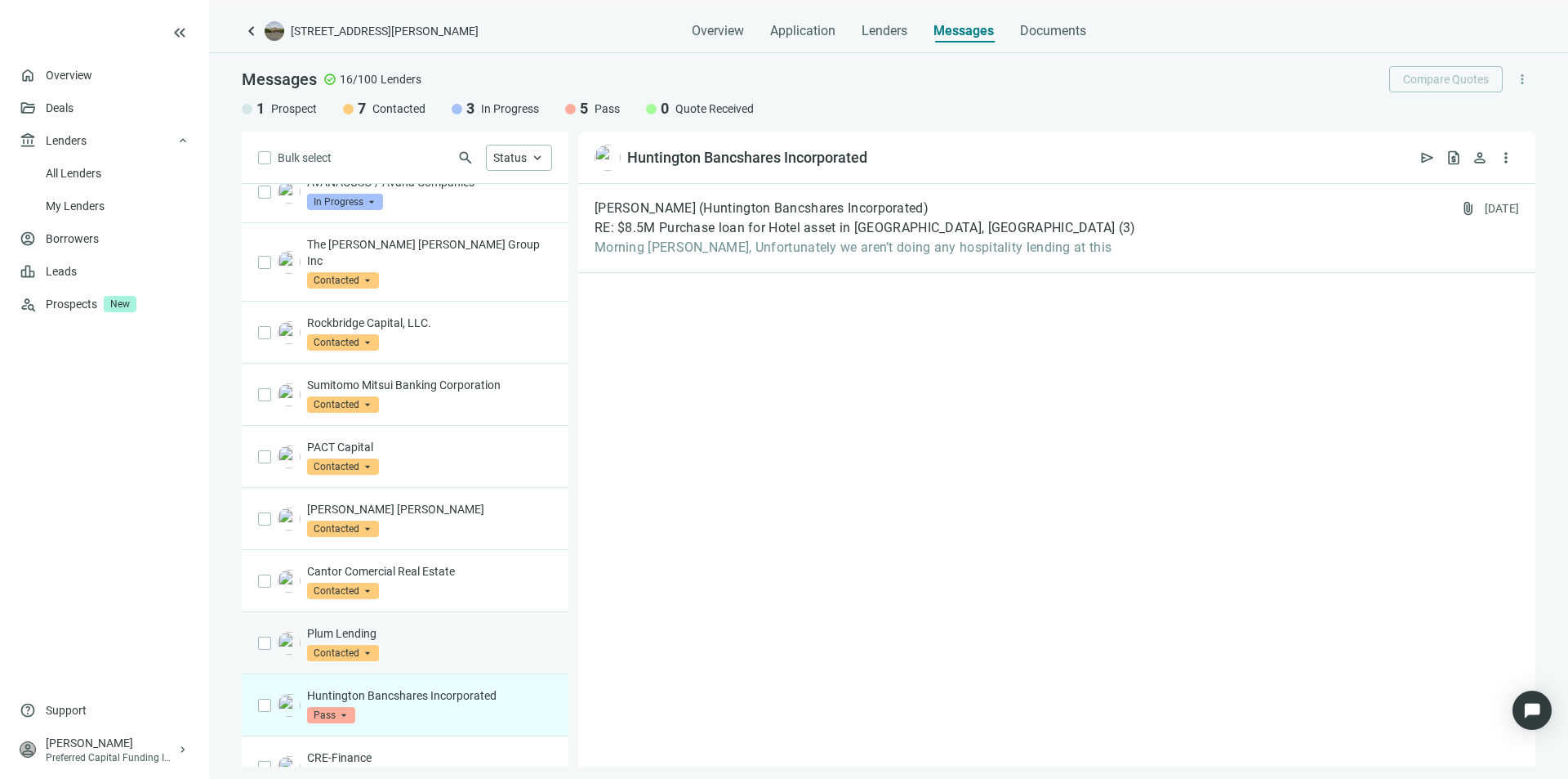
scroll to position [166, 0]
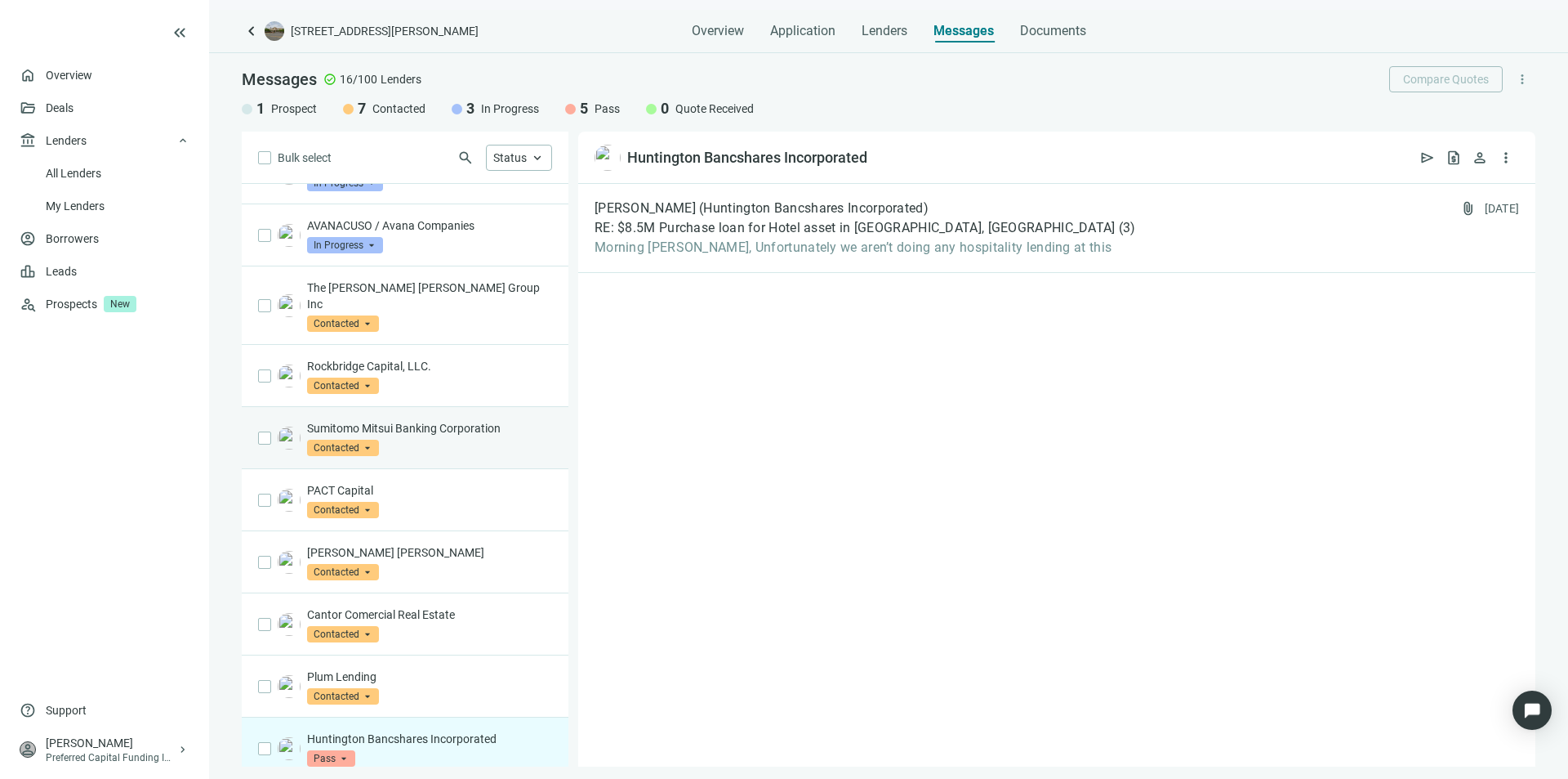
click at [437, 420] on p "Sumitomo Mitsui Banking Corporation" at bounding box center [429, 427] width 245 height 16
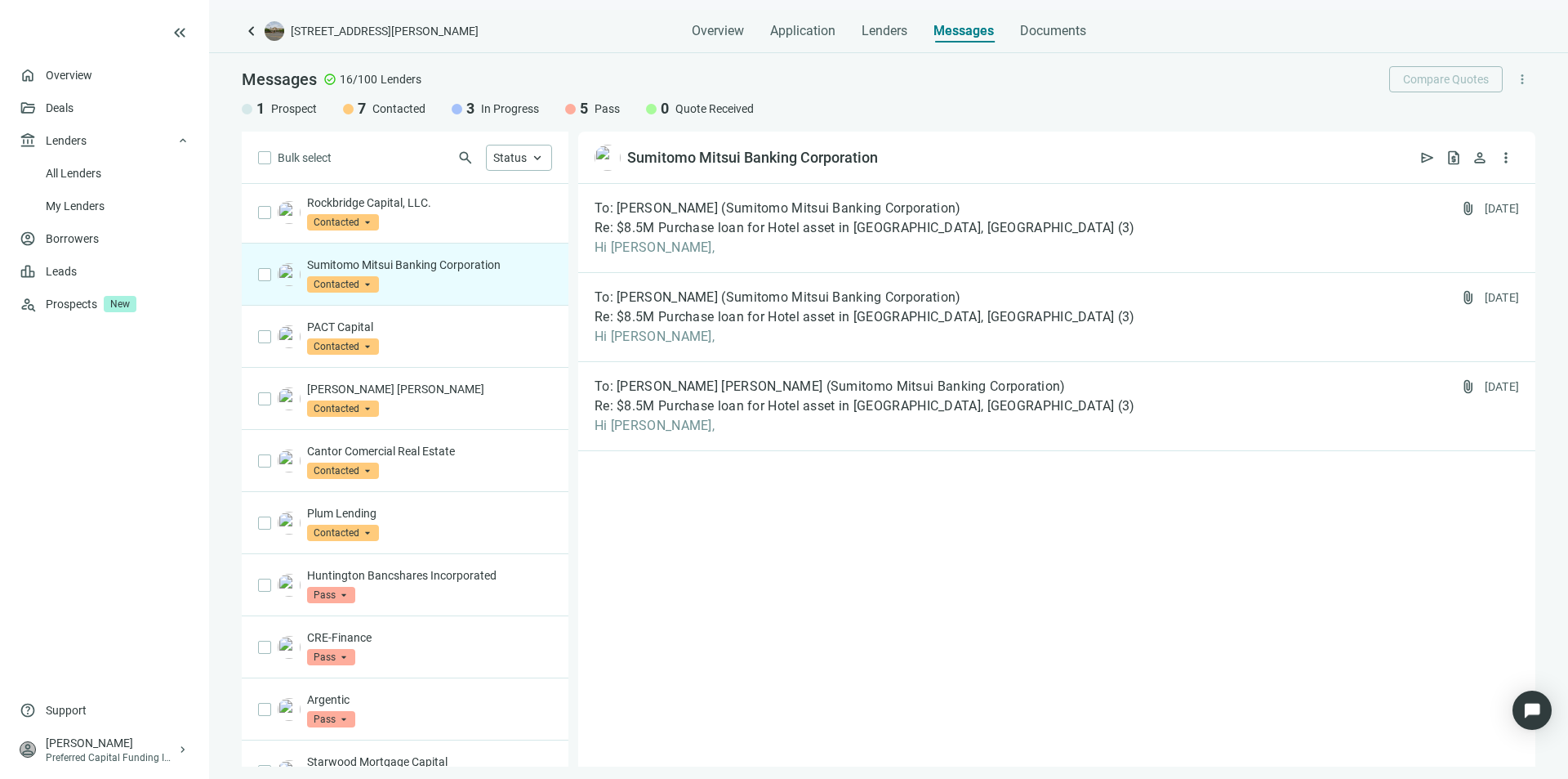
scroll to position [411, 0]
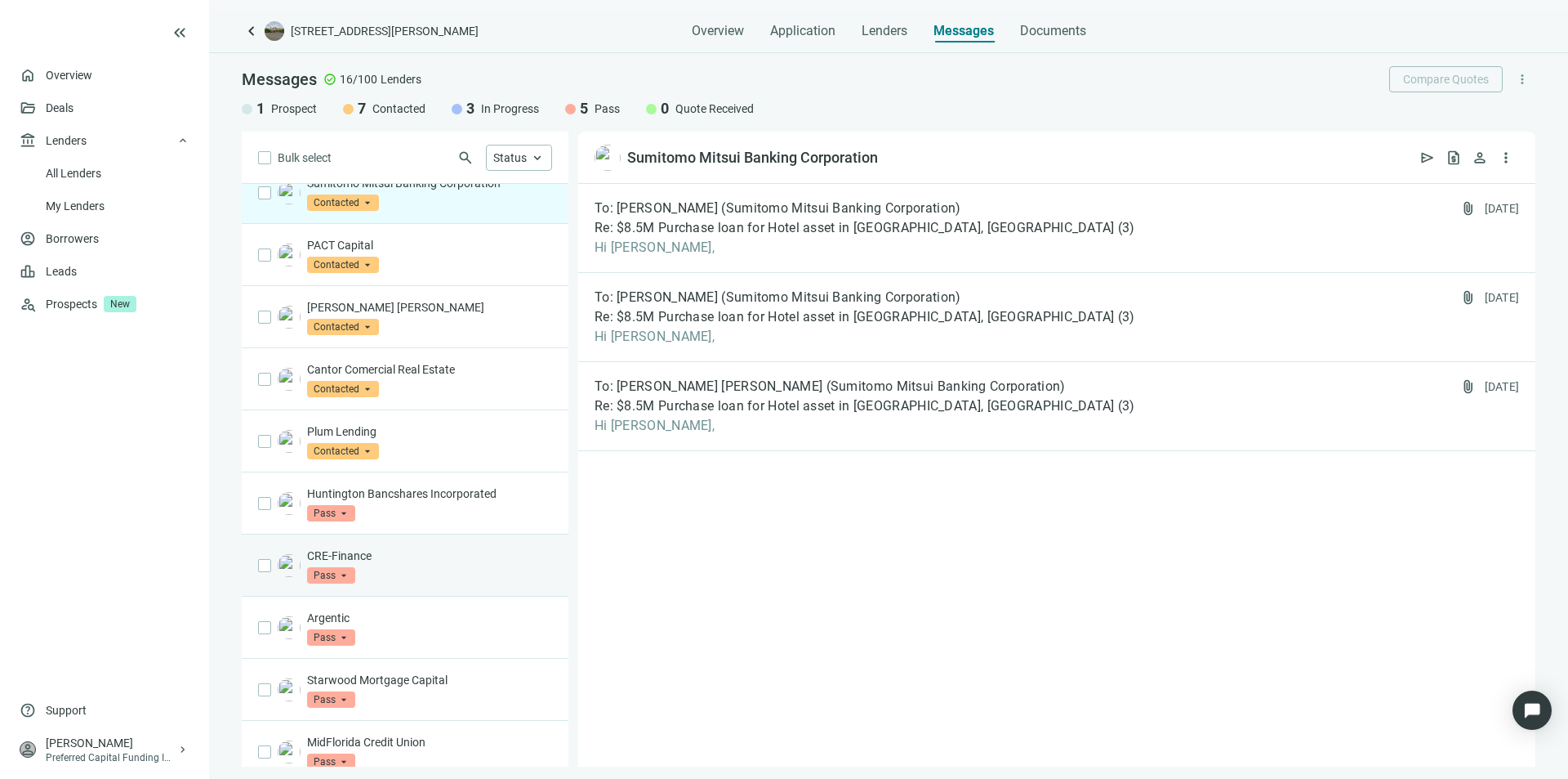
click at [348, 548] on p "CRE-Finance" at bounding box center [429, 555] width 245 height 16
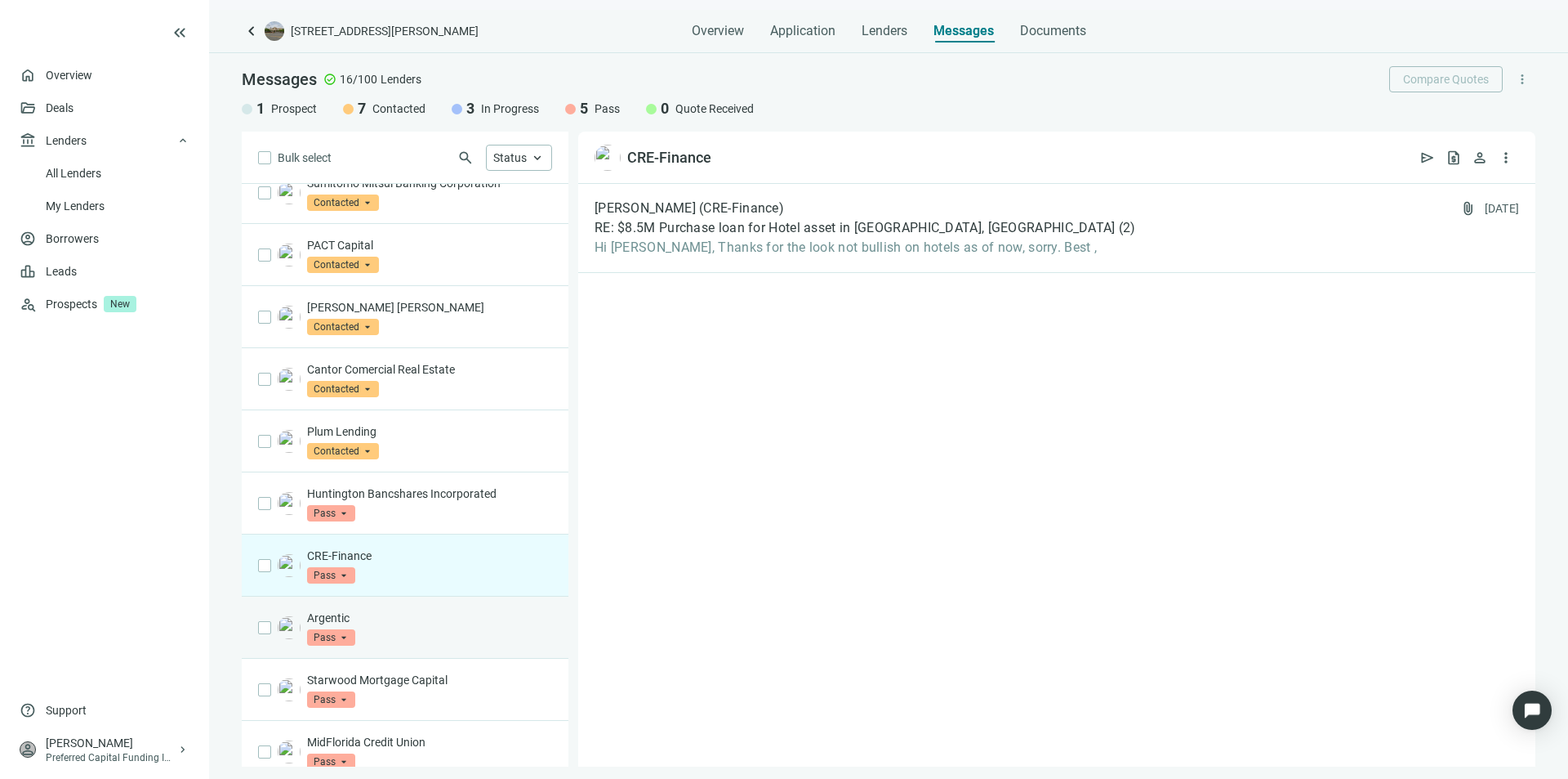
click at [331, 610] on p "Argentic" at bounding box center [429, 618] width 245 height 16
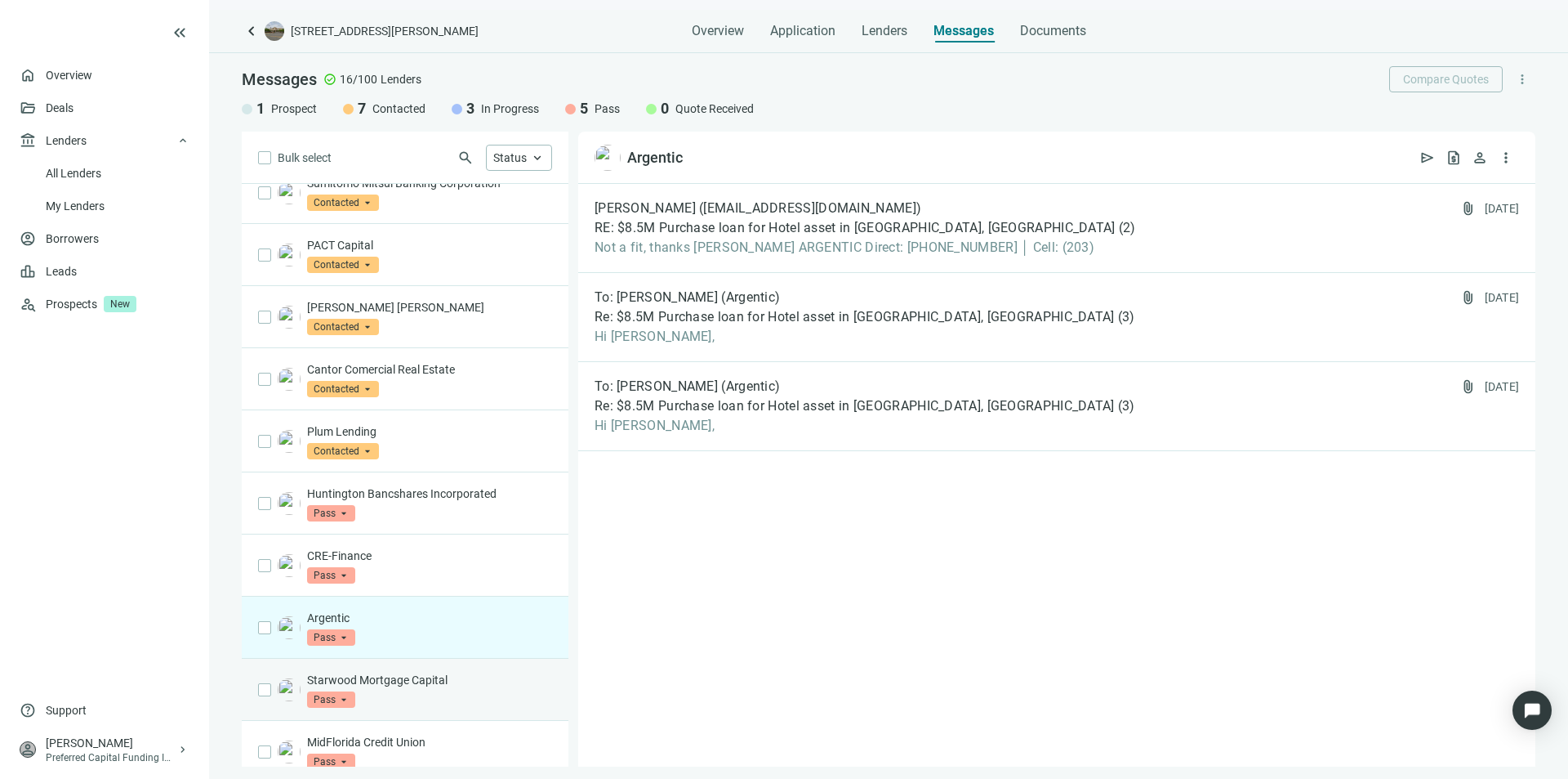
click at [373, 671] on p "Starwood Mortgage Capital" at bounding box center [429, 679] width 245 height 16
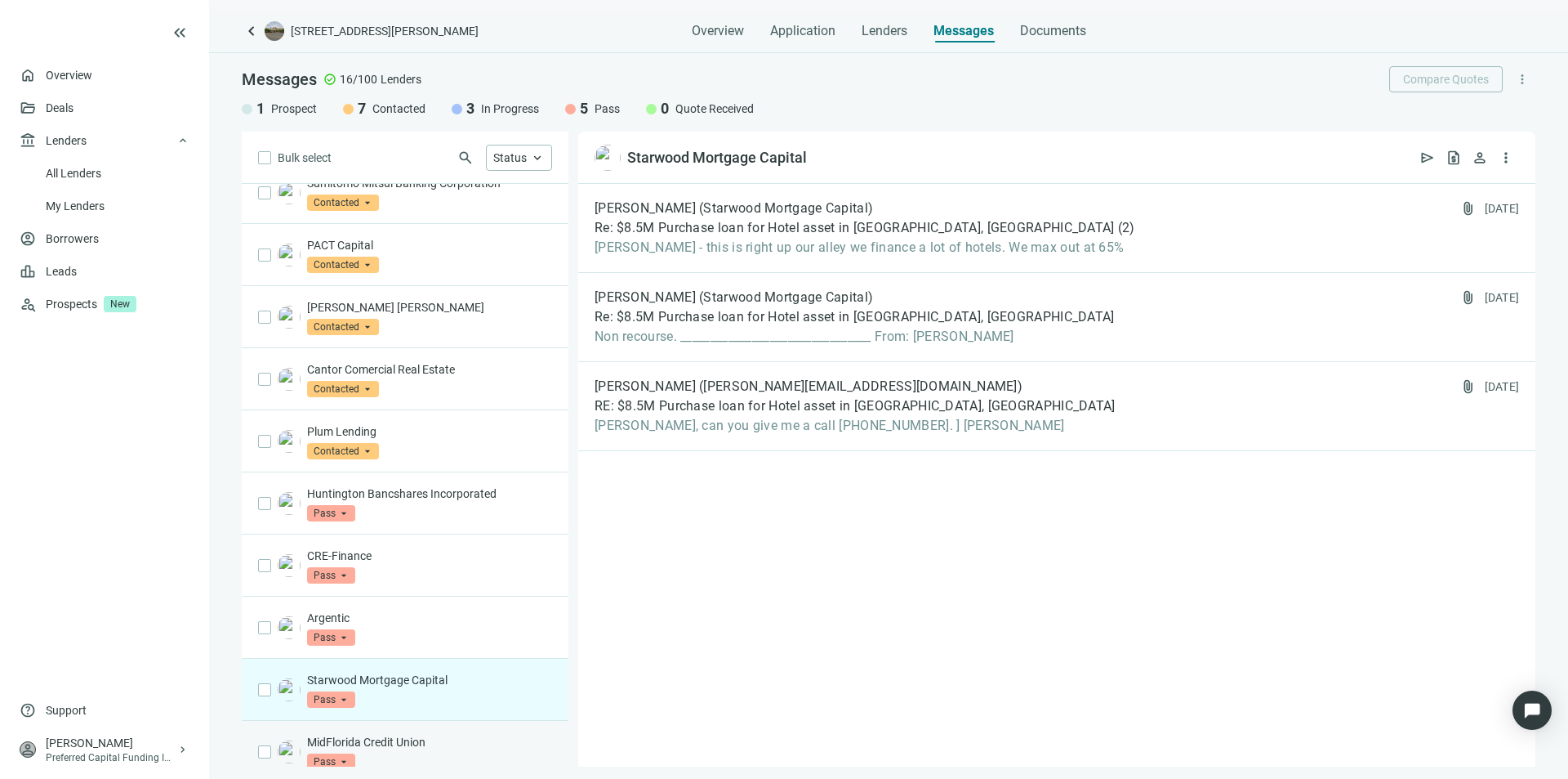
click at [350, 734] on p "MidFlorida Credit Union" at bounding box center [429, 742] width 245 height 16
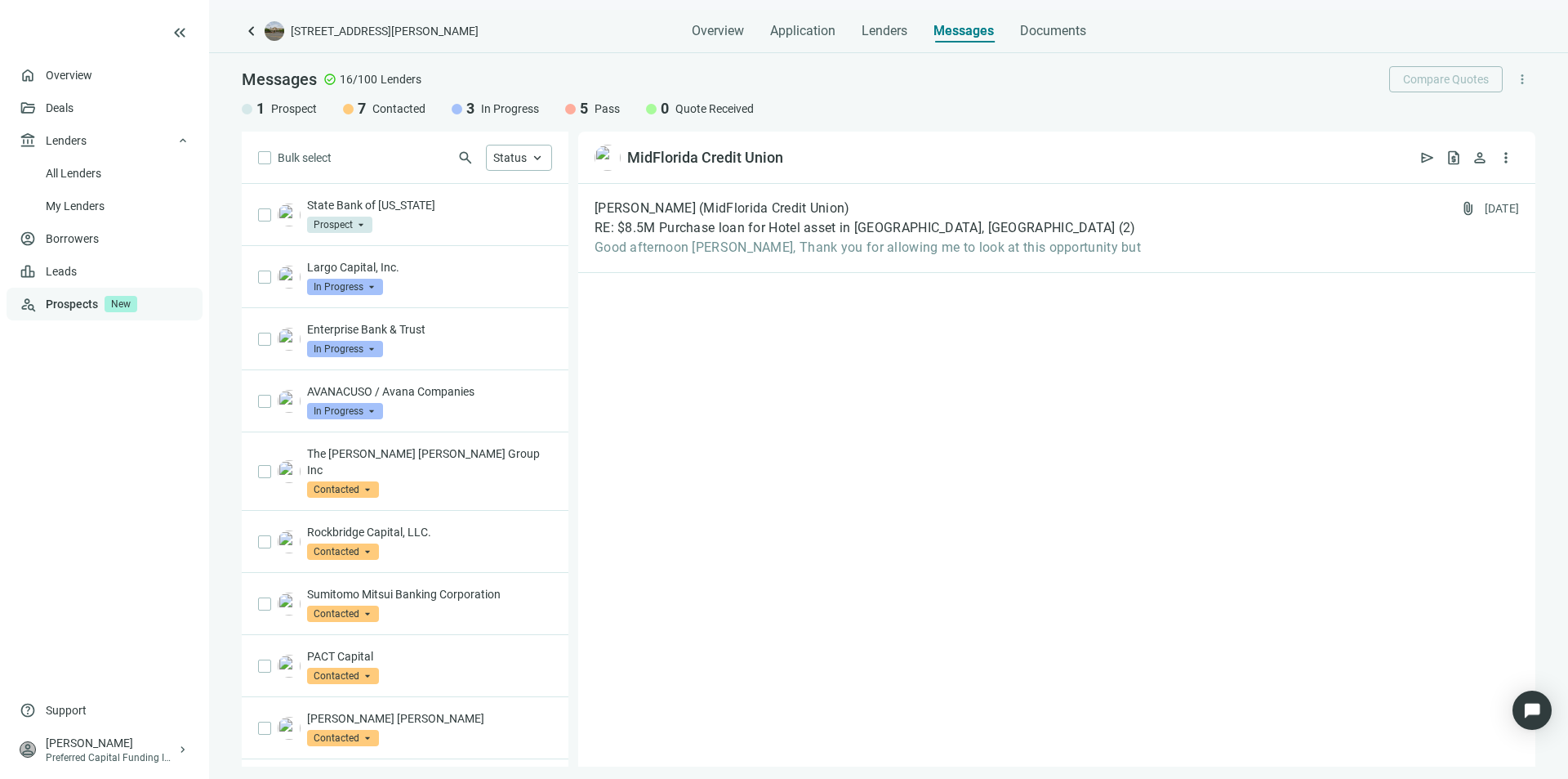
click at [75, 306] on link "Prospects New" at bounding box center [118, 304] width 144 height 33
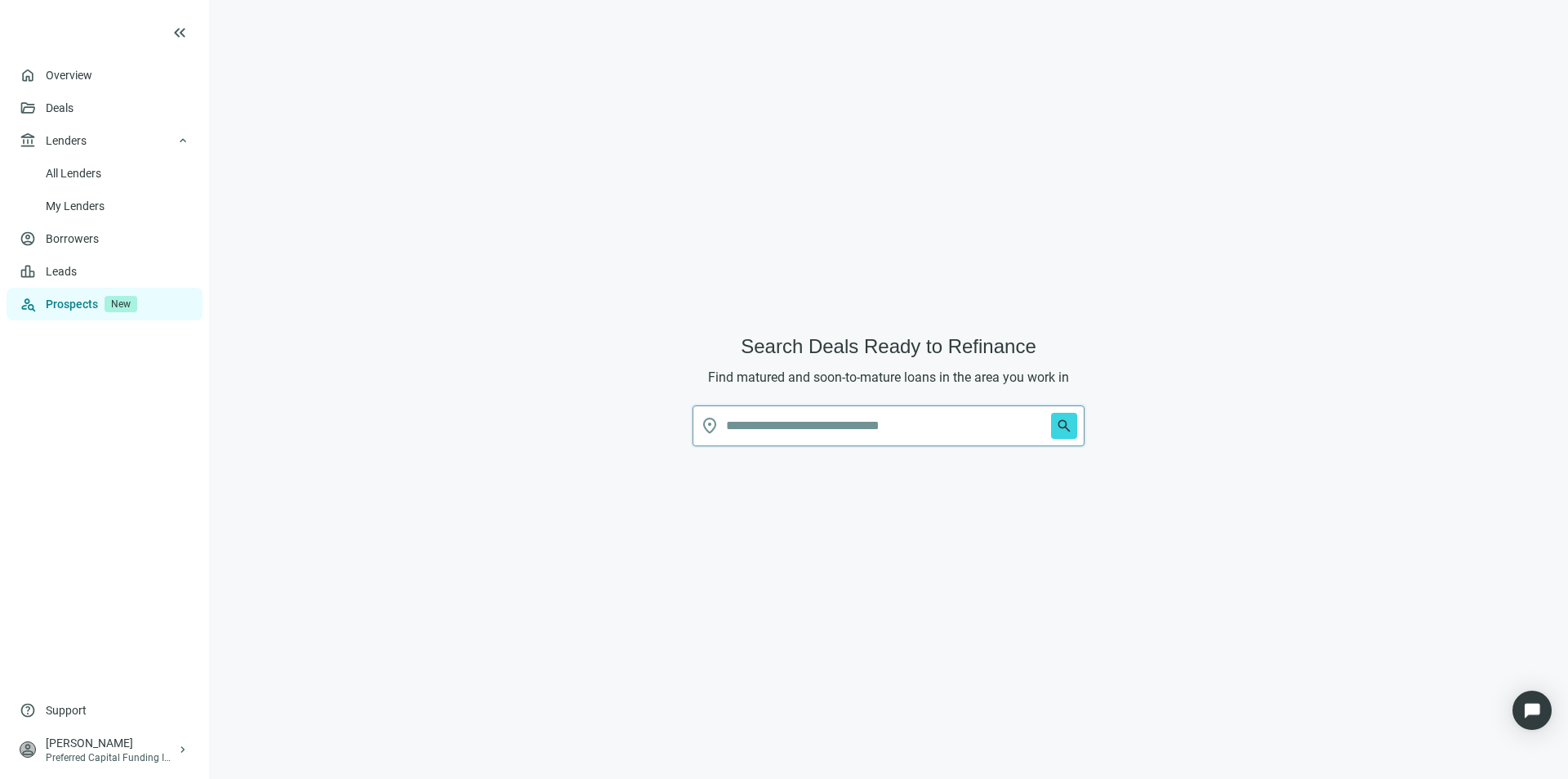
click at [736, 417] on input "text" at bounding box center [885, 426] width 319 height 39
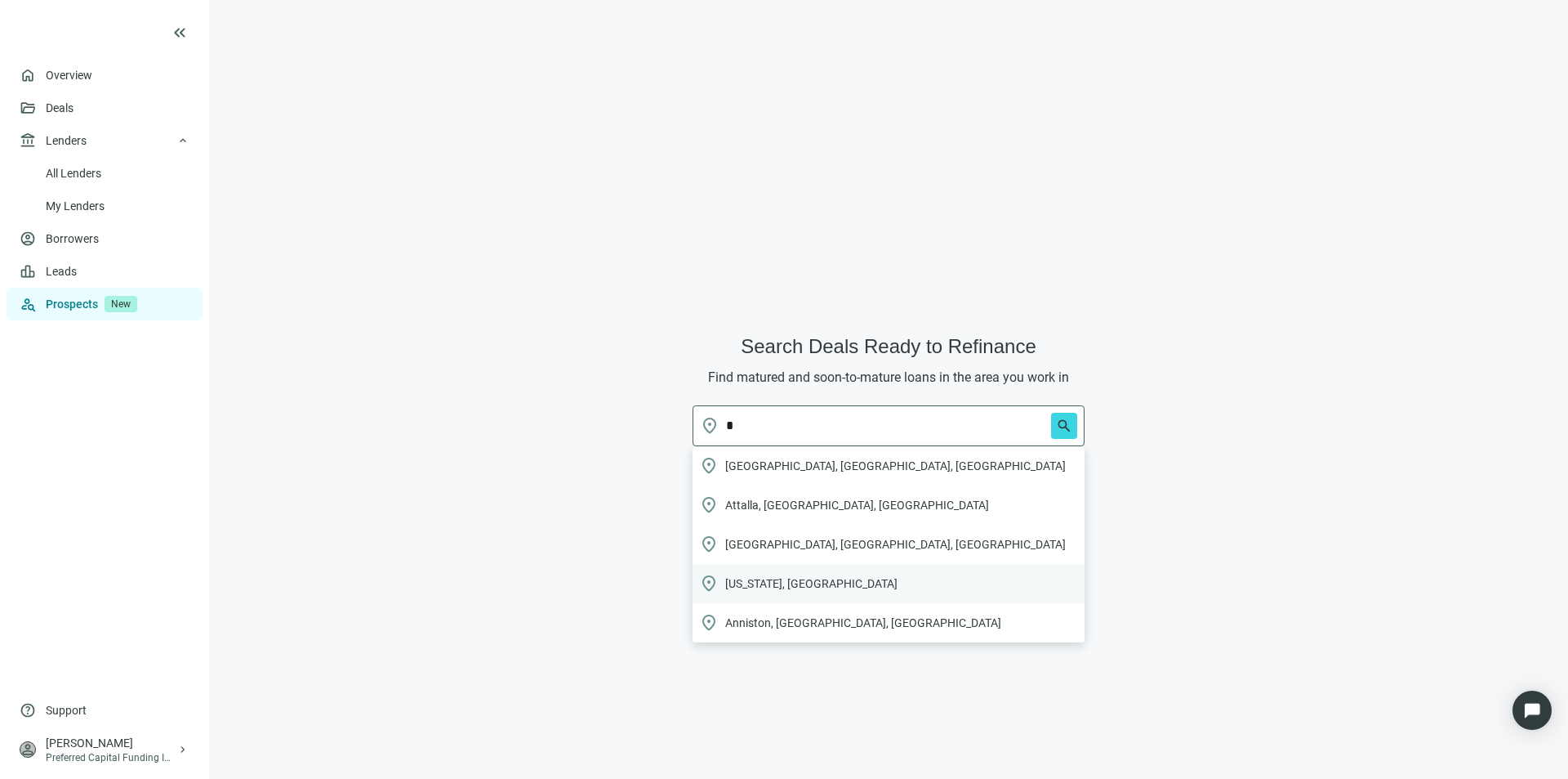
click at [749, 577] on span "Alabama, USA" at bounding box center [810, 583] width 172 height 16
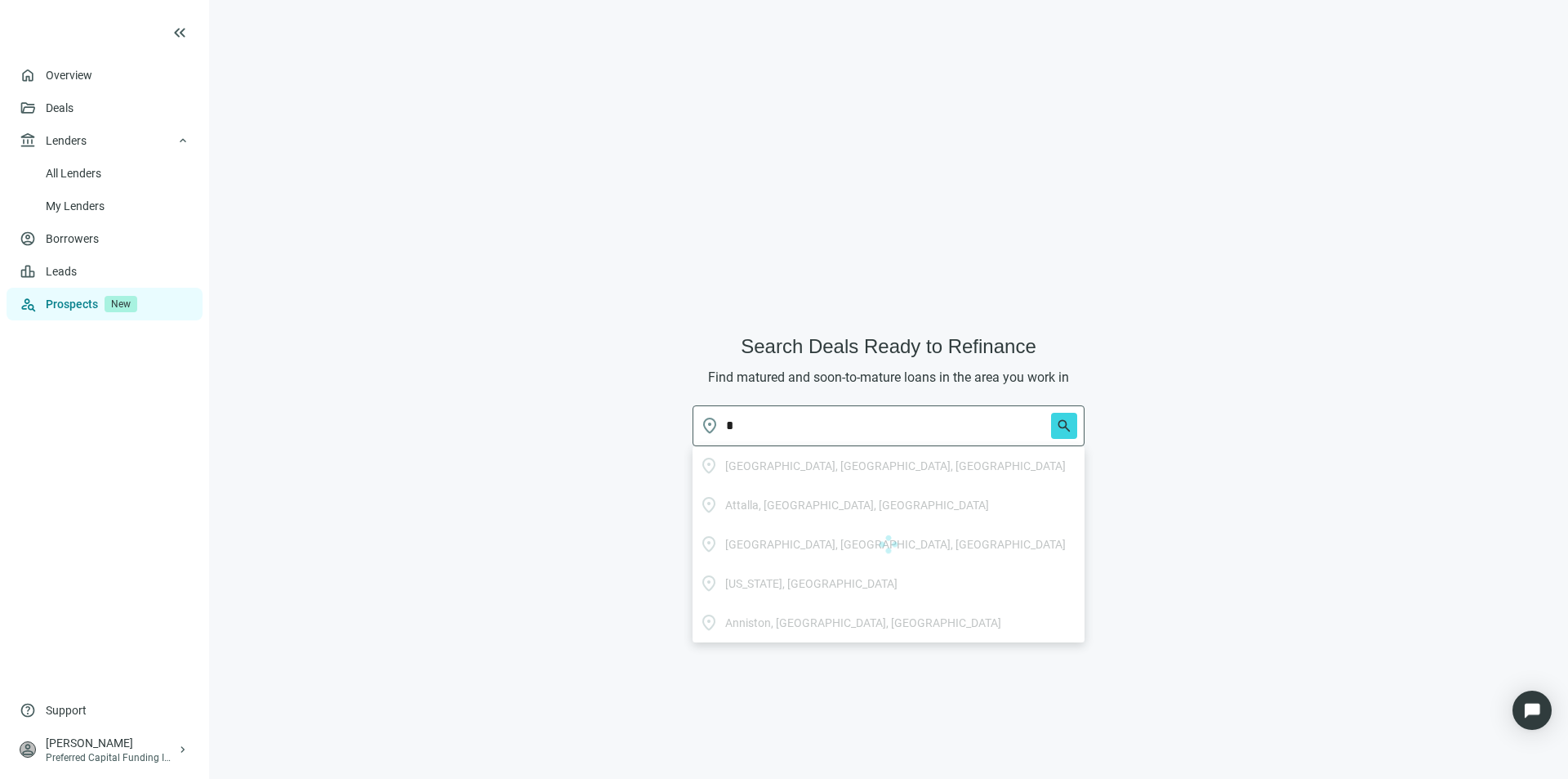
type input "**********"
click at [1056, 427] on span "search" at bounding box center [1064, 426] width 16 height 16
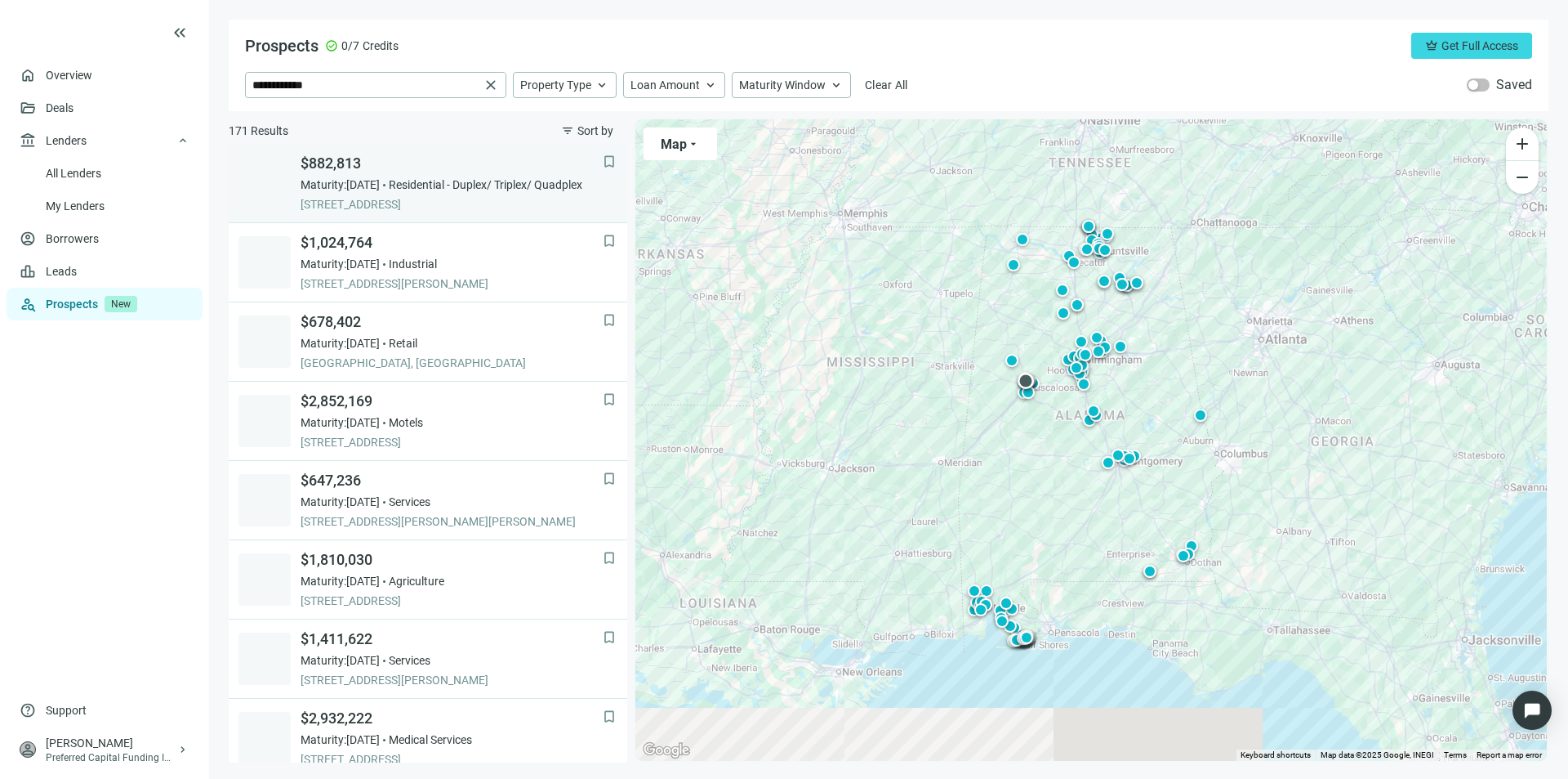
click at [321, 171] on span "$882,813" at bounding box center [451, 163] width 302 height 19
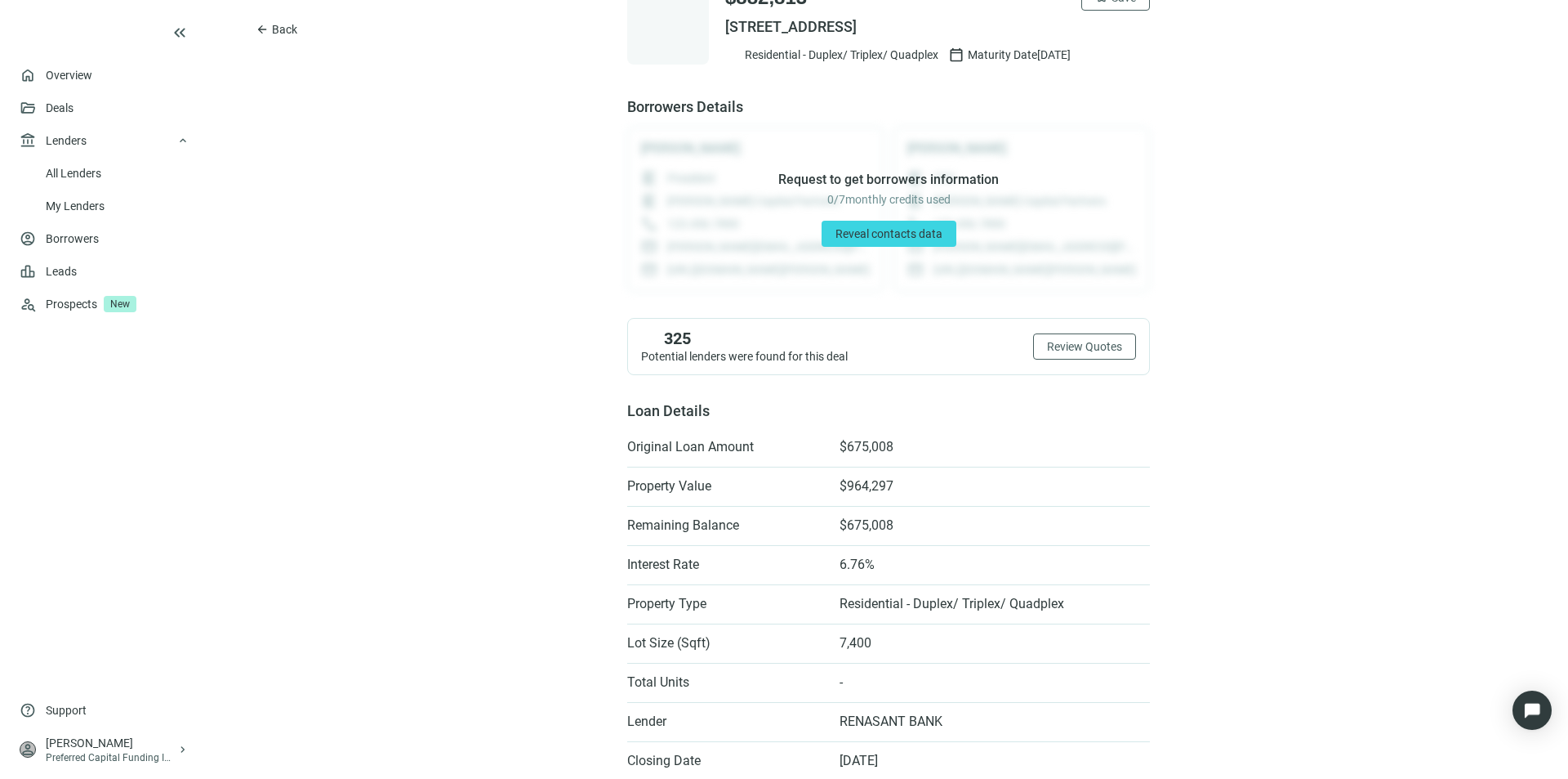
scroll to position [55, 0]
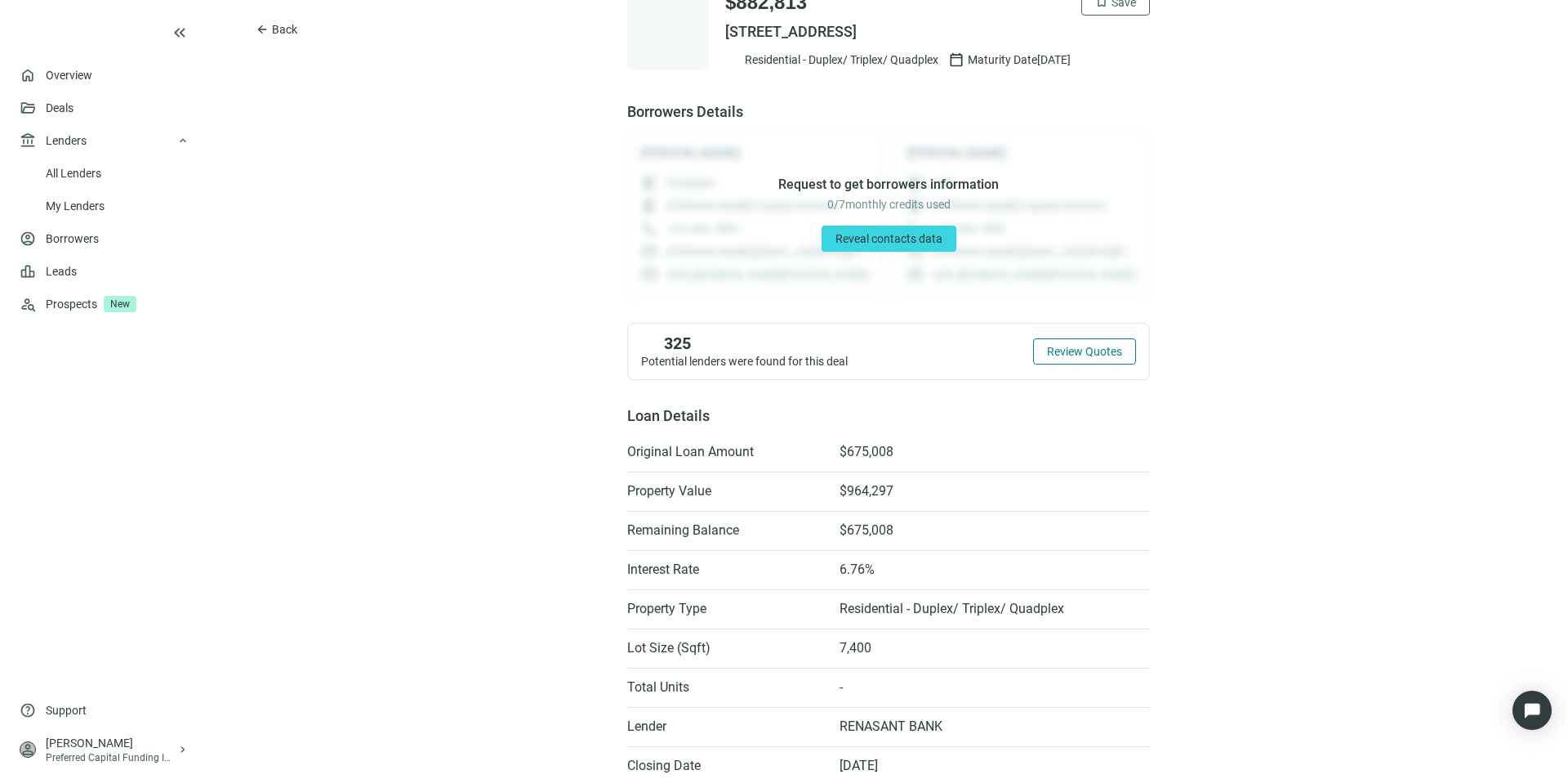
click at [1049, 353] on span "Review Quotes" at bounding box center [1085, 352] width 75 height 13
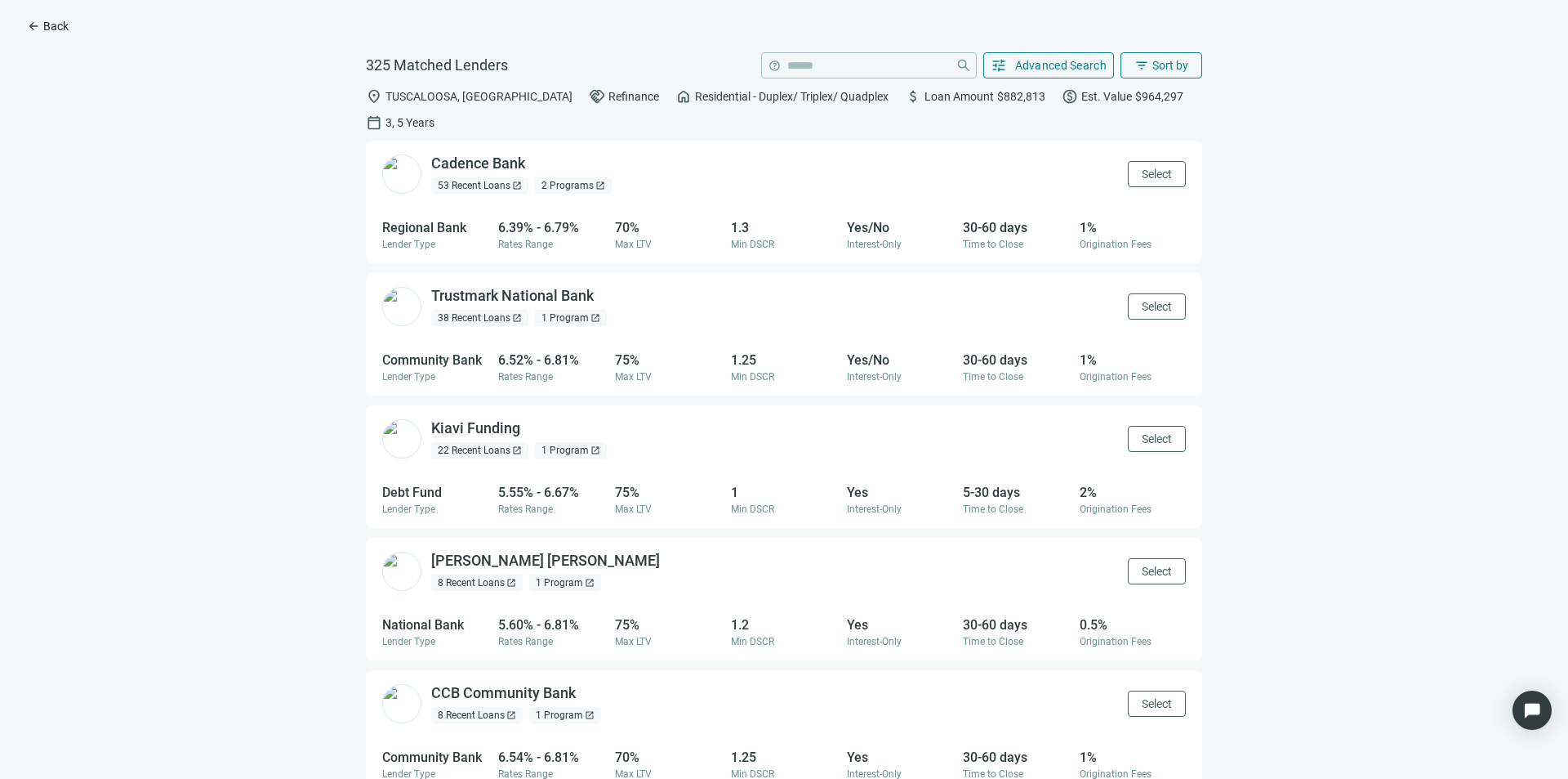
click at [38, 26] on span "arrow_back" at bounding box center [34, 26] width 13 height 13
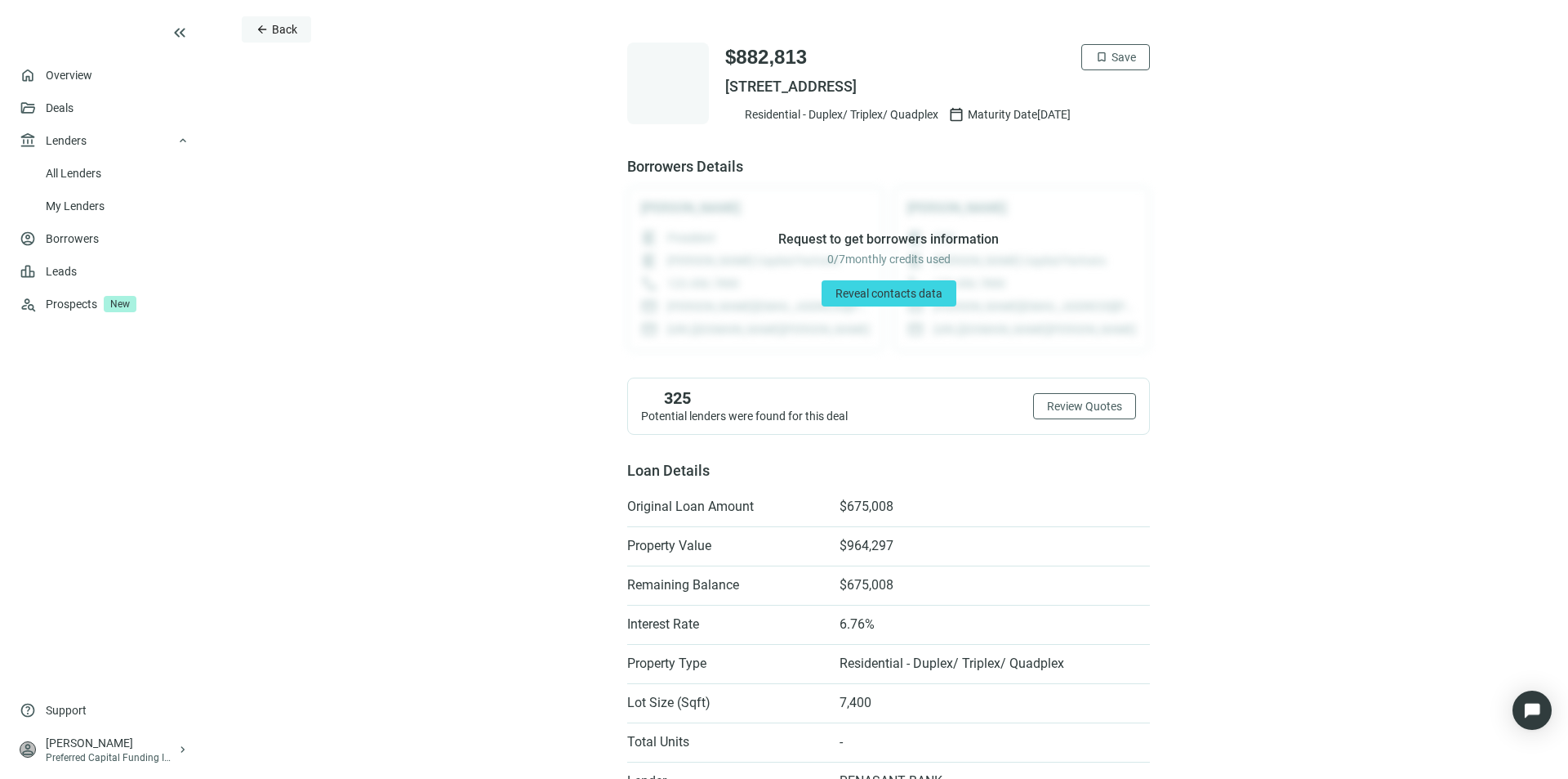
click at [281, 30] on span "Back" at bounding box center [284, 30] width 25 height 13
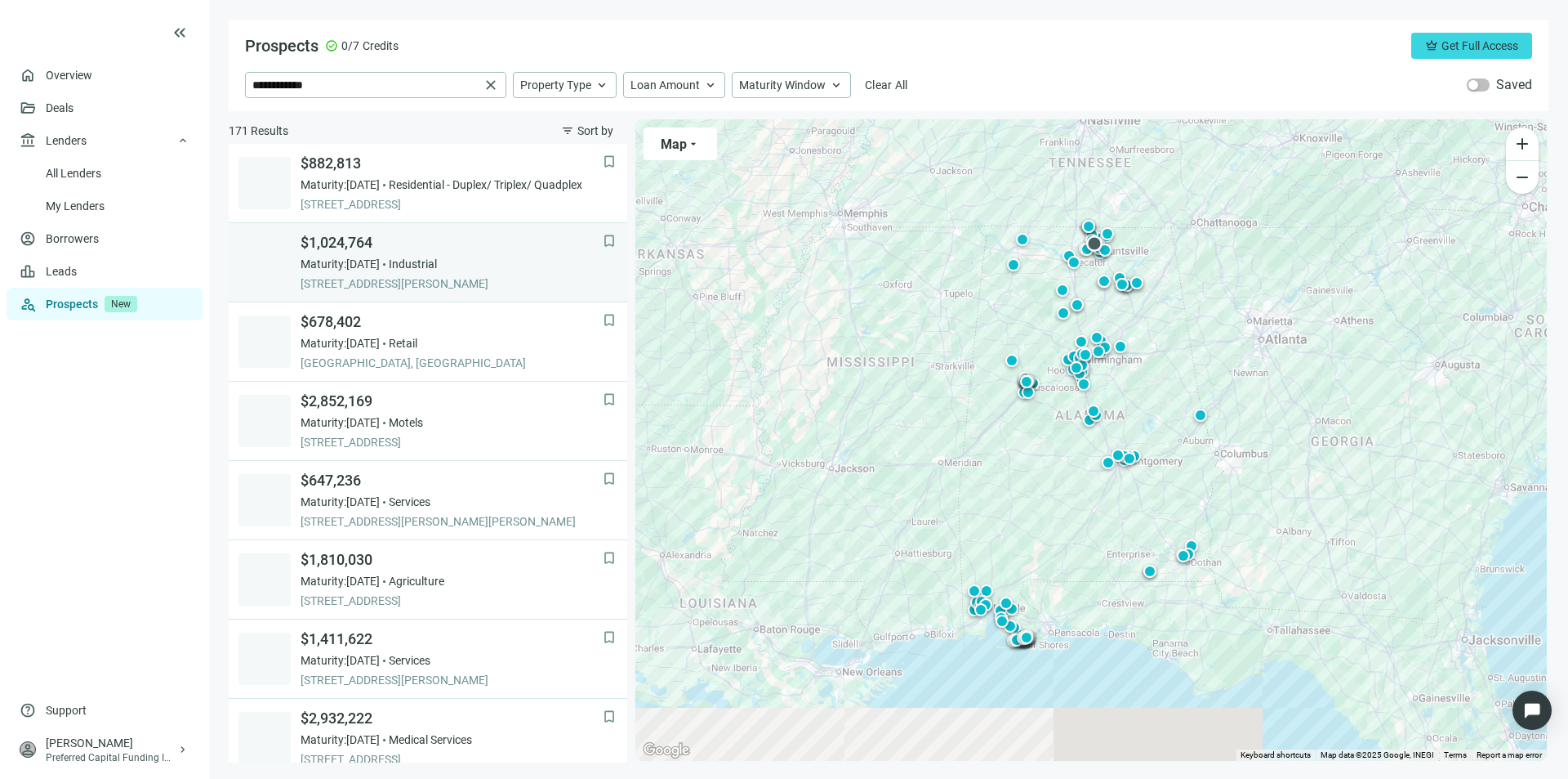
click at [353, 245] on span "$1,024,764" at bounding box center [451, 242] width 302 height 19
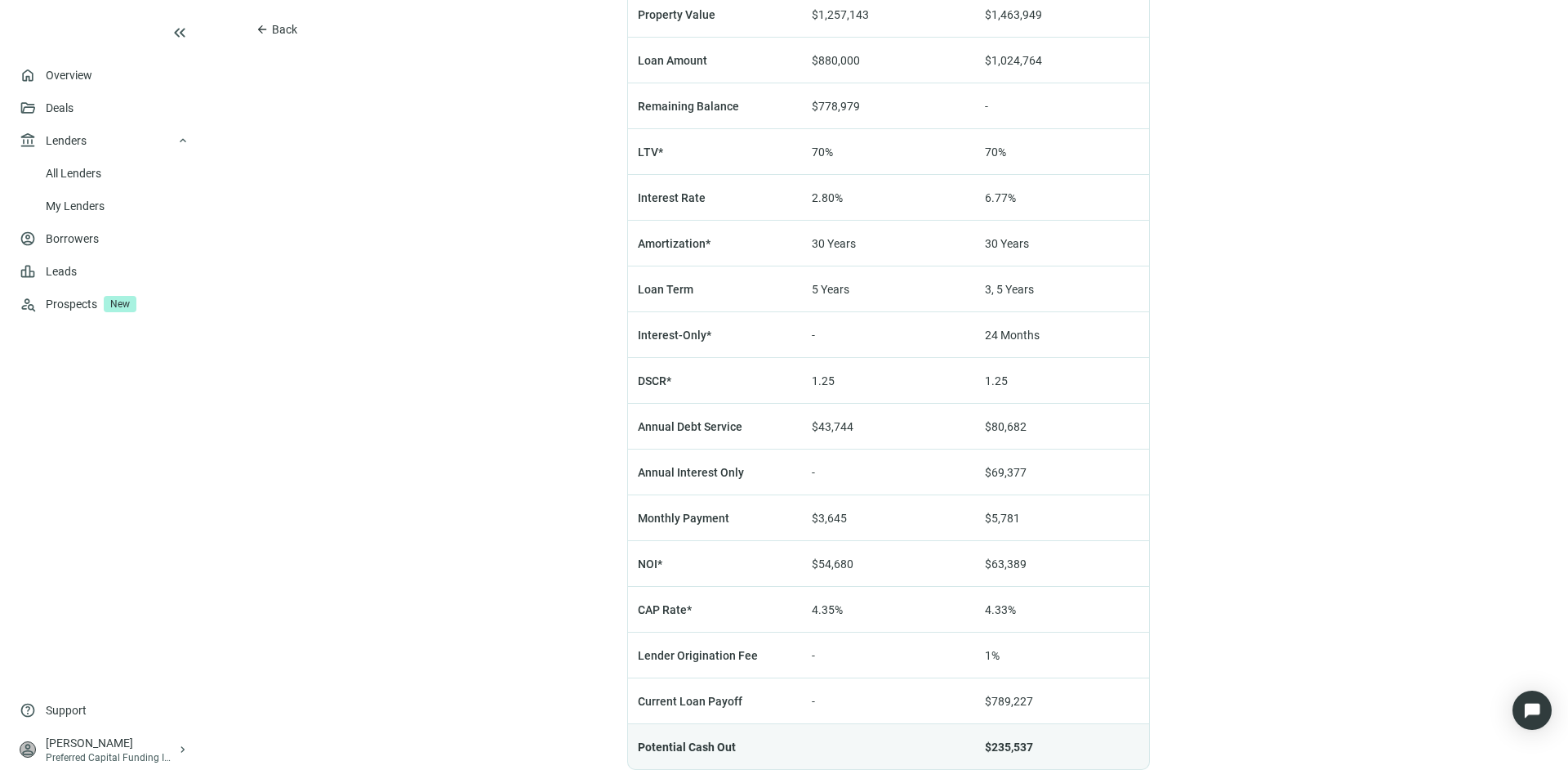
scroll to position [1117, 0]
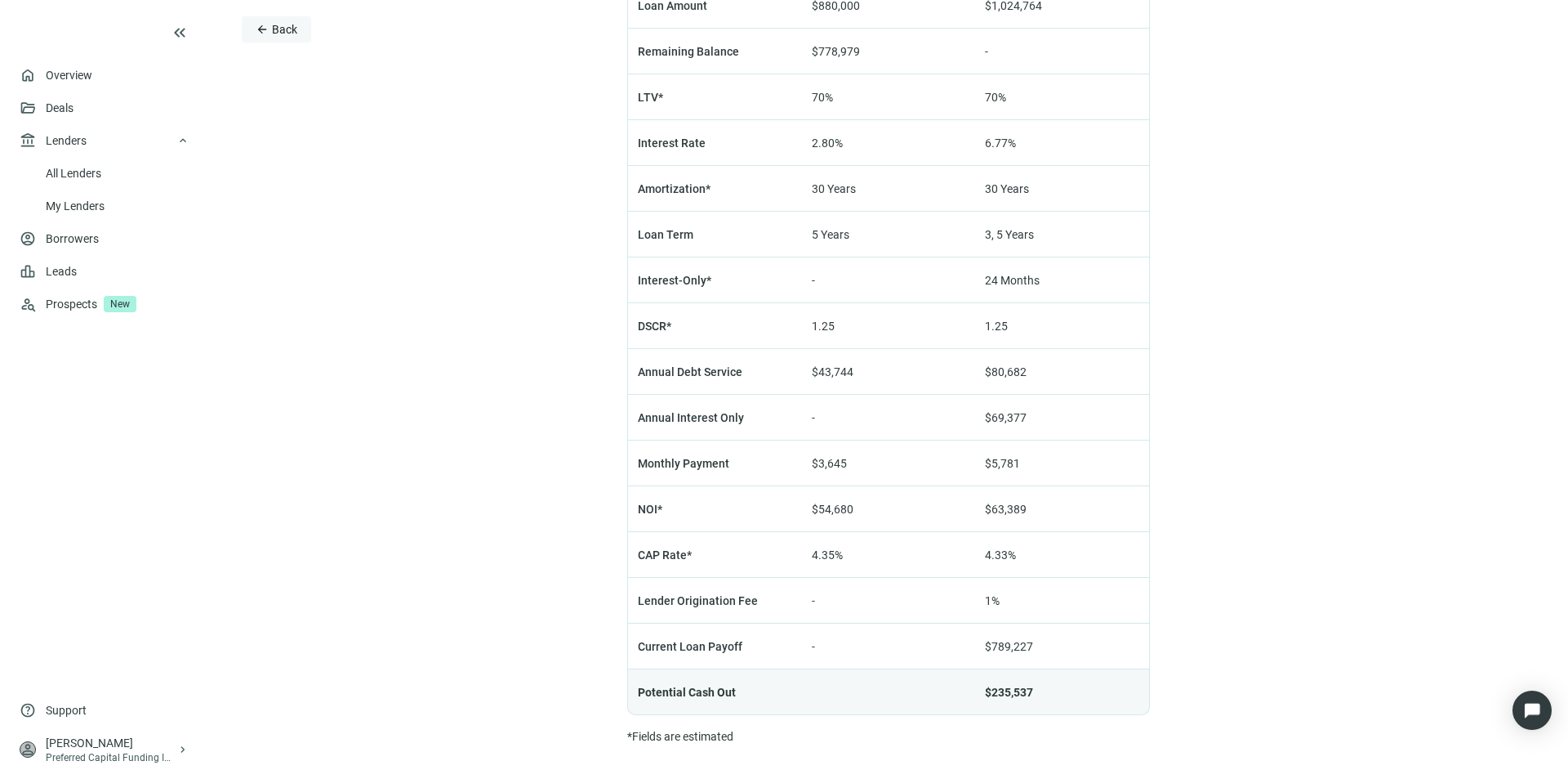
click at [254, 29] on button "arrow_back Back" at bounding box center [277, 29] width 69 height 26
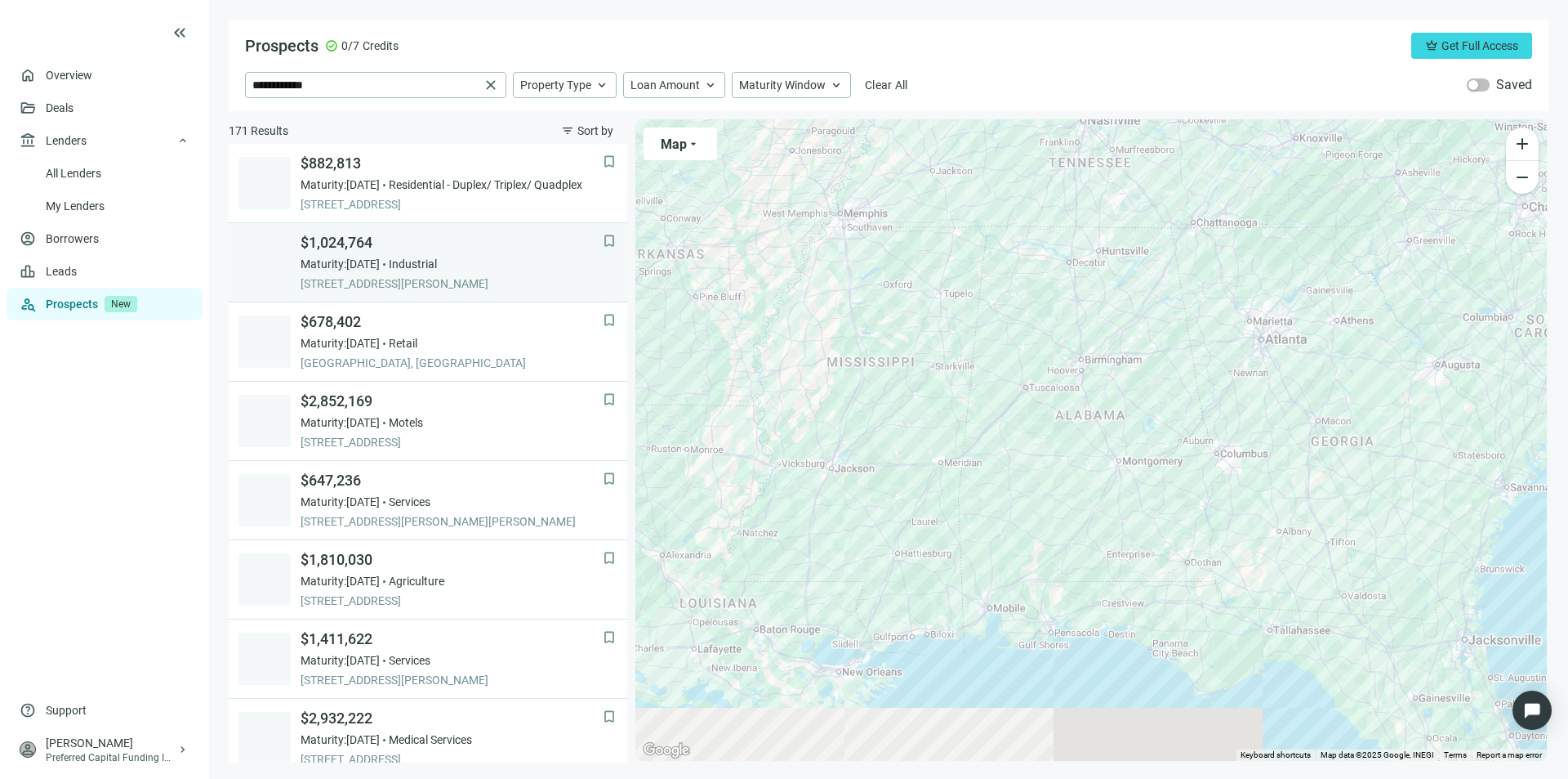
scroll to position [80, 0]
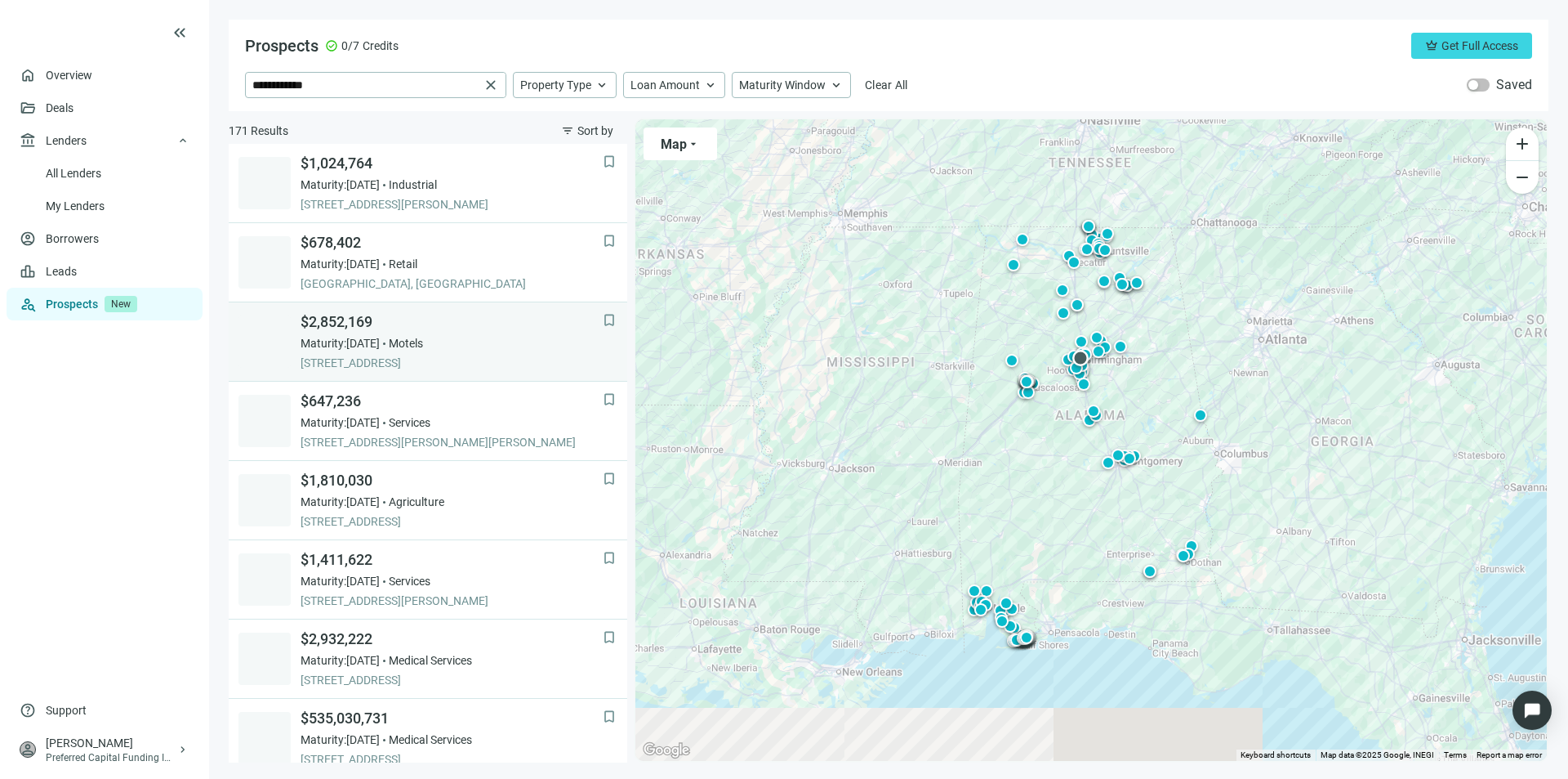
click at [325, 321] on span "$2,852,169" at bounding box center [451, 322] width 302 height 19
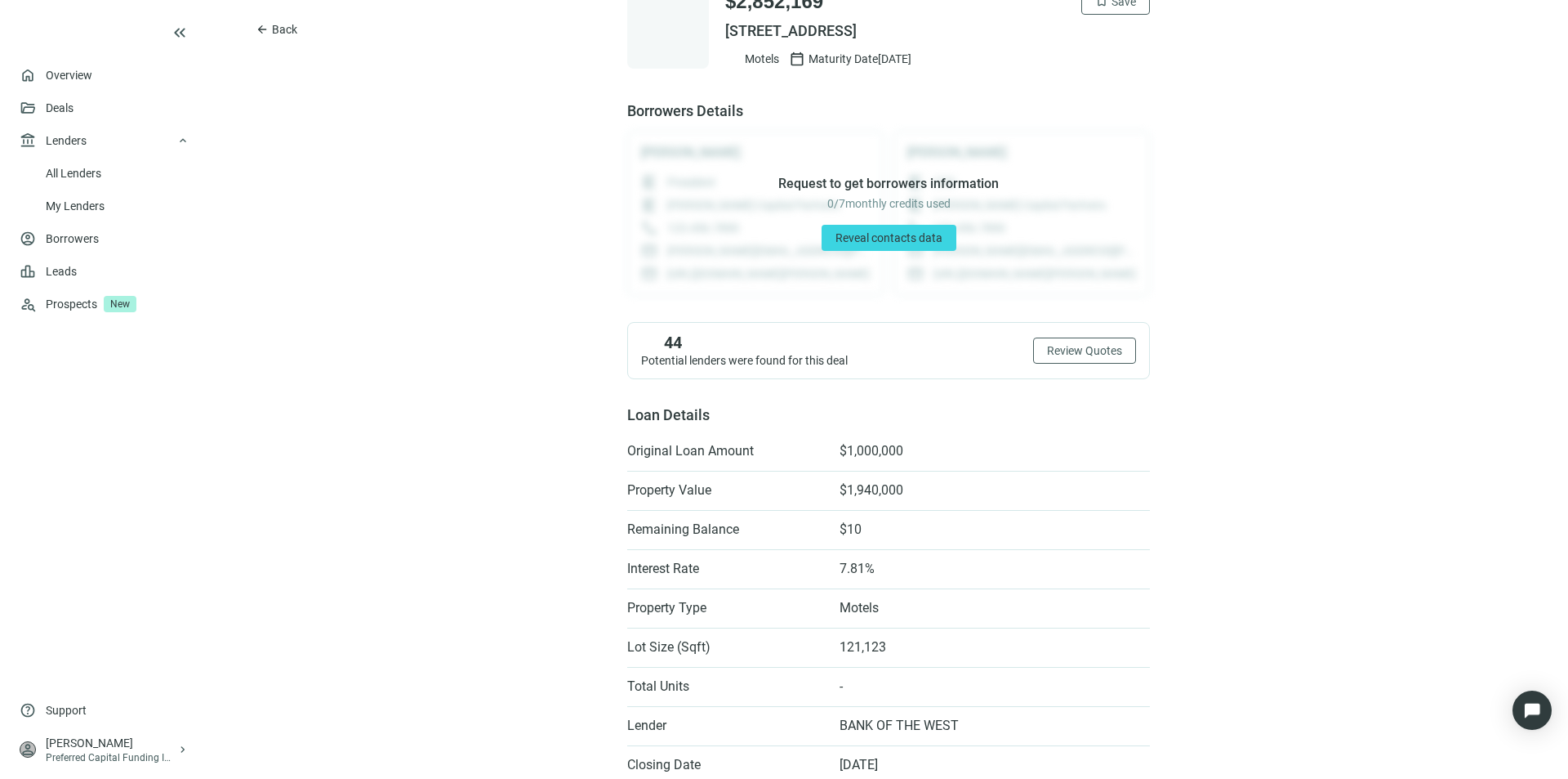
scroll to position [55, 0]
click at [1055, 354] on span "Review Quotes" at bounding box center [1085, 352] width 75 height 13
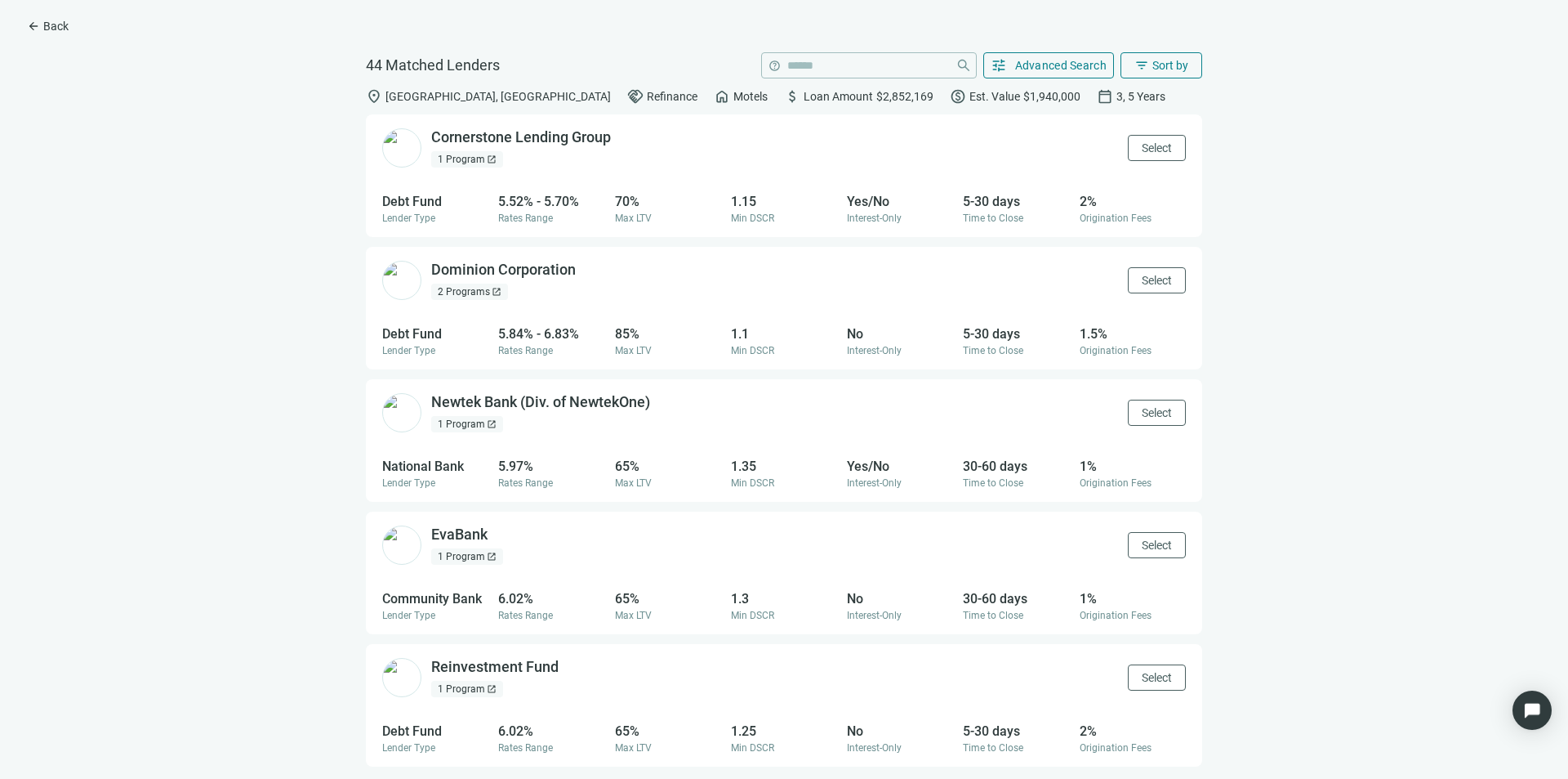
scroll to position [82, 0]
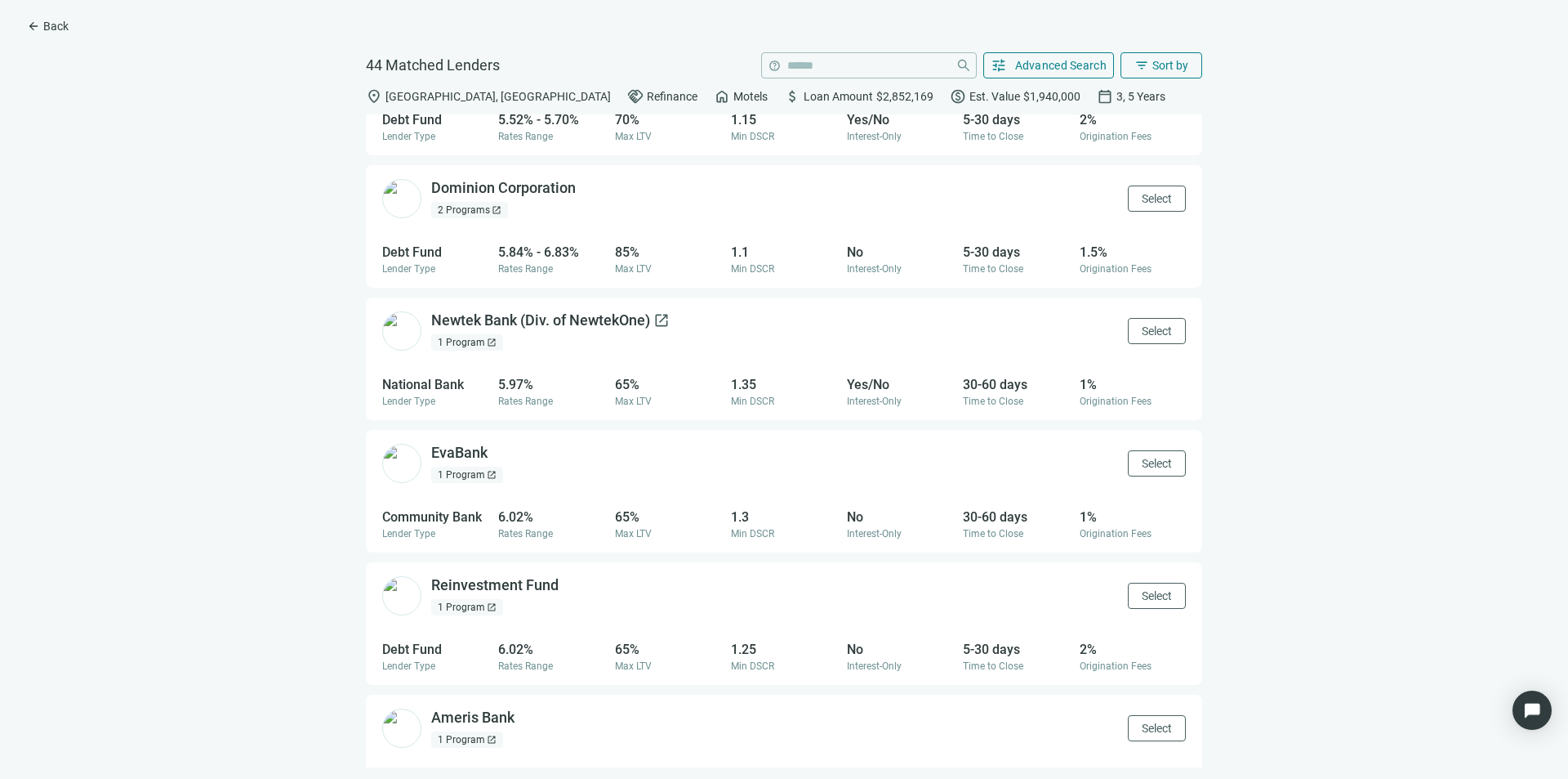
click at [513, 323] on div "Newtek Bank (Div. of NewtekOne) open_in_new" at bounding box center [550, 320] width 238 height 20
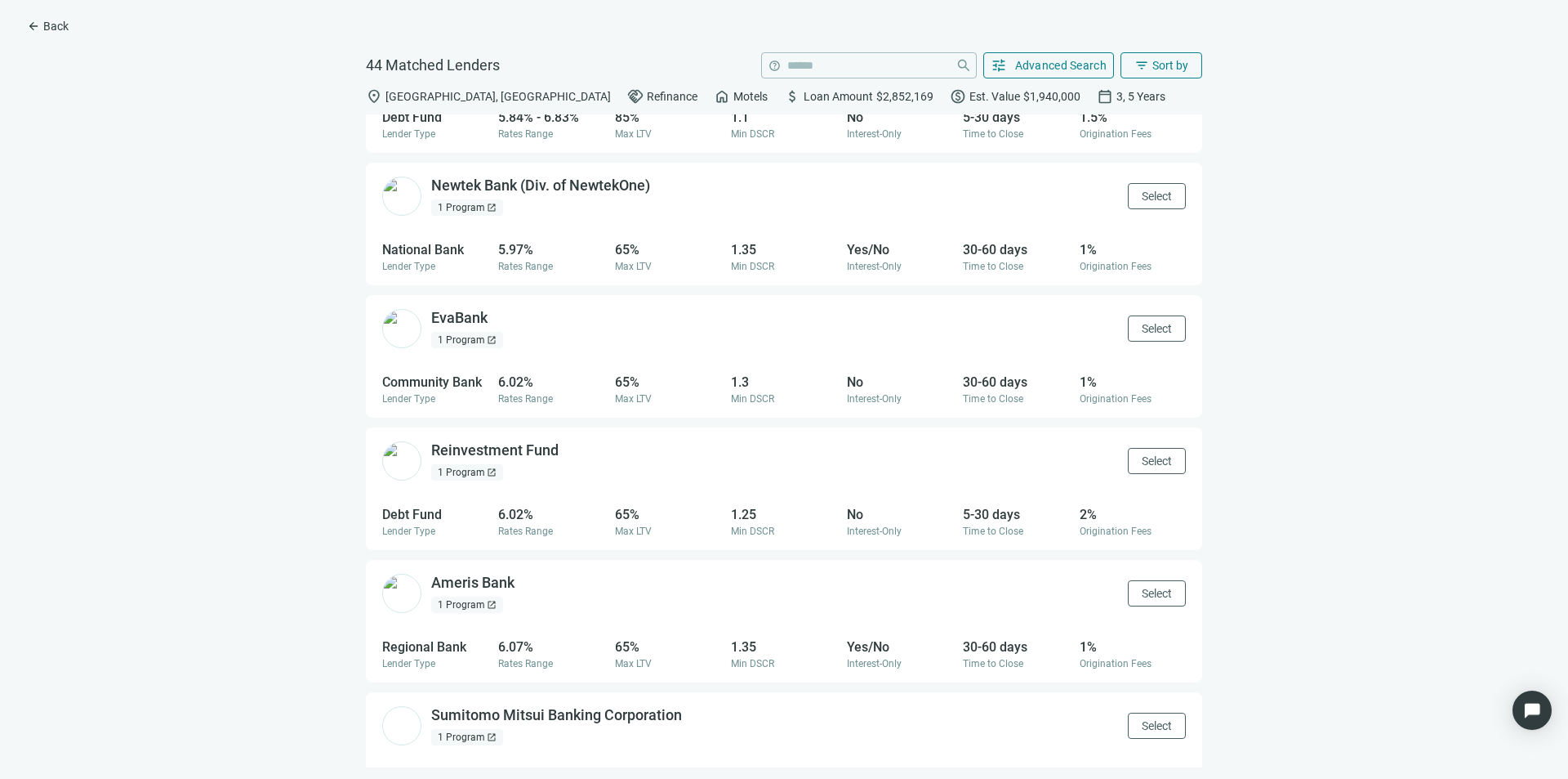
scroll to position [245, 0]
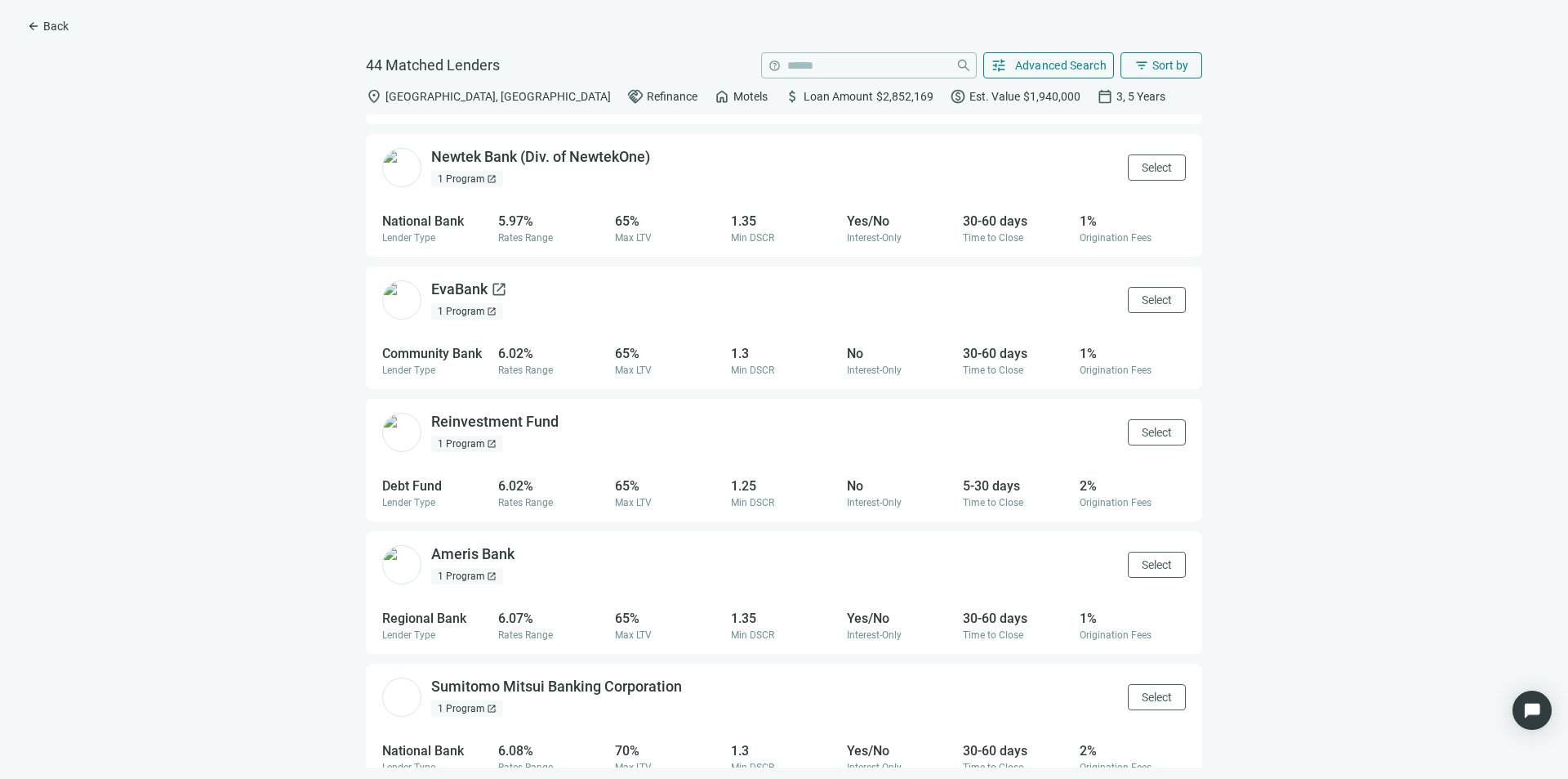
click at [475, 292] on div "EvaBank open_in_new" at bounding box center [469, 289] width 76 height 20
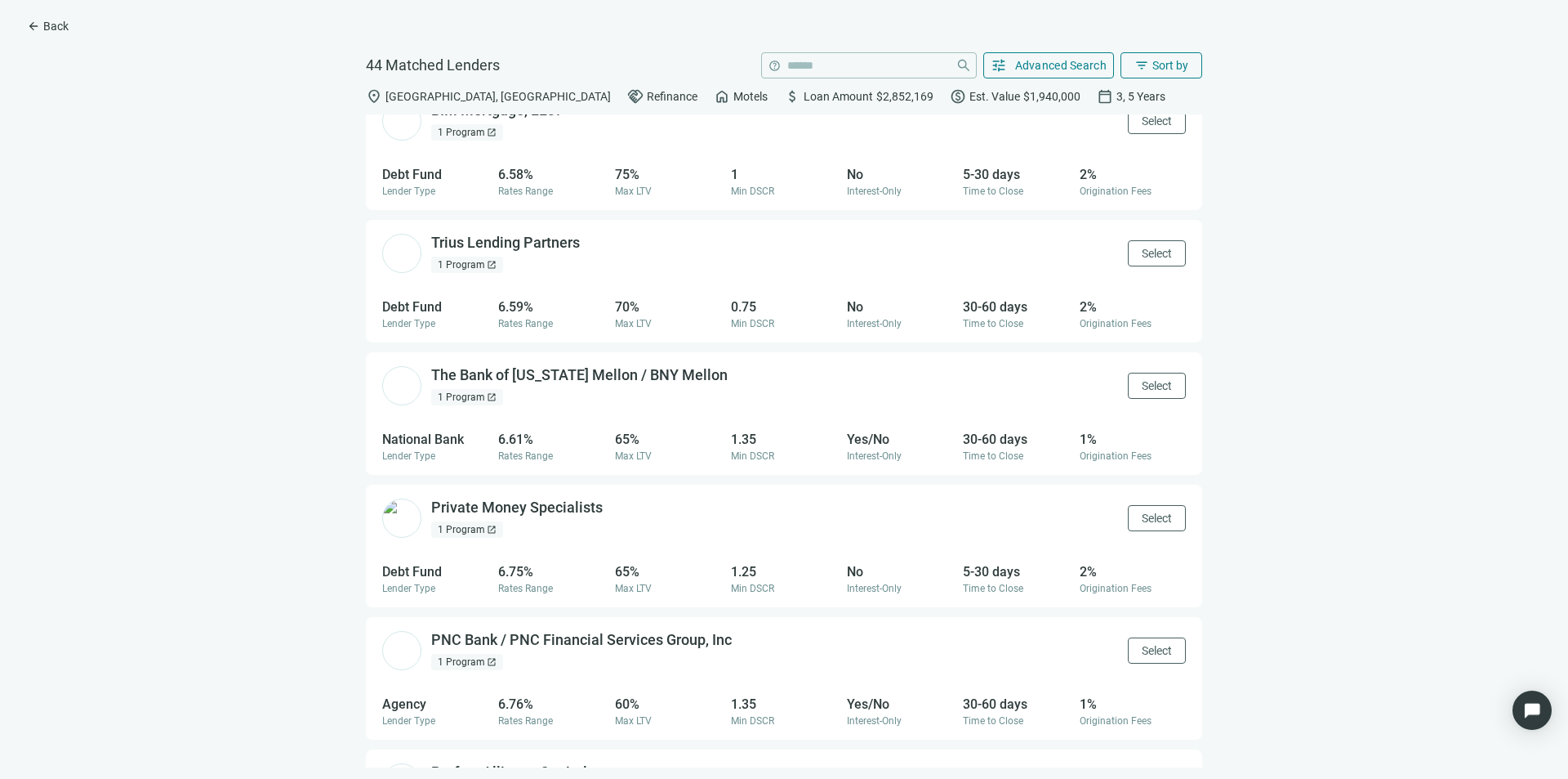
scroll to position [3766, 0]
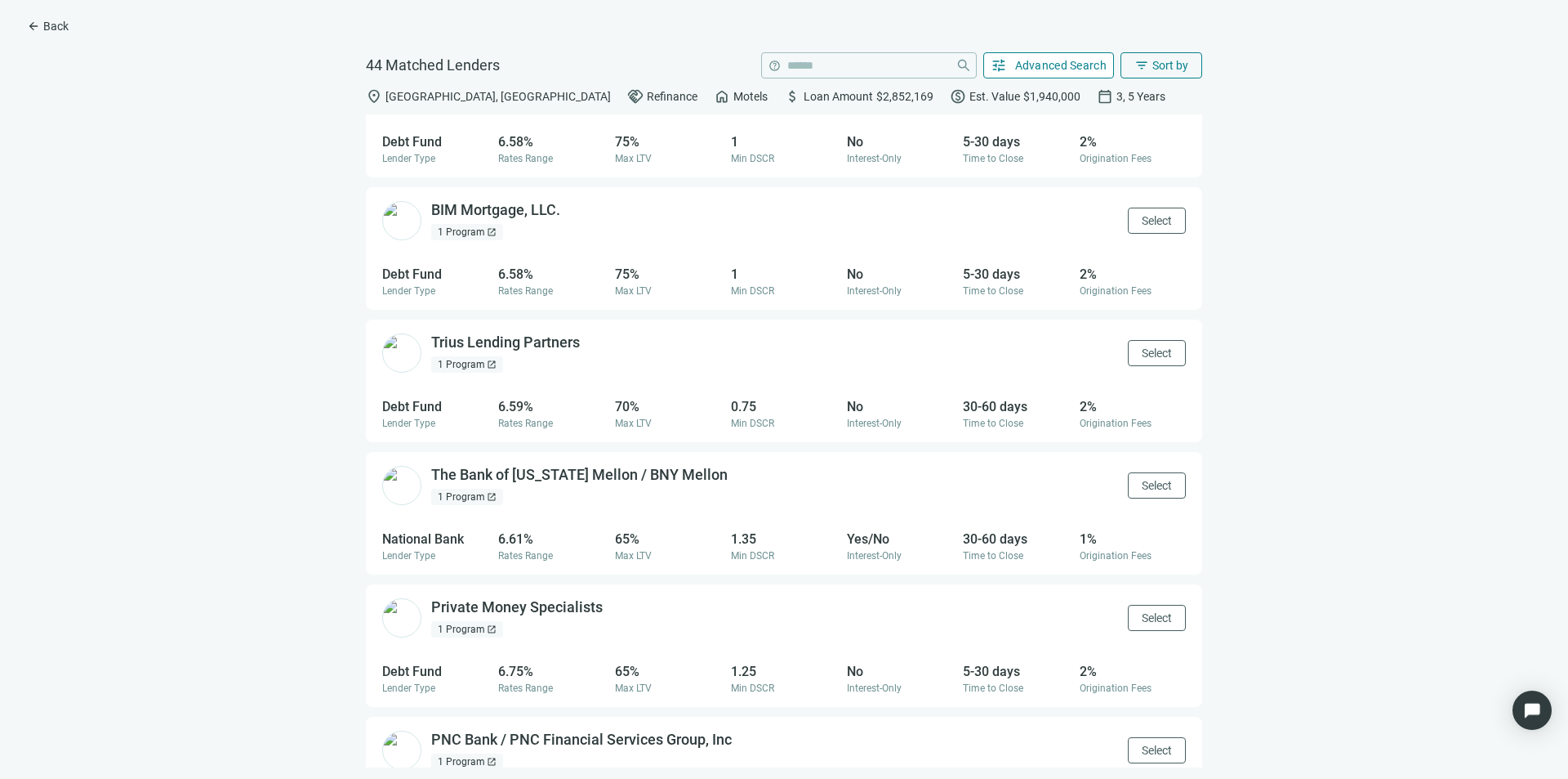
click at [1051, 64] on span "Advanced Search" at bounding box center [1061, 65] width 92 height 13
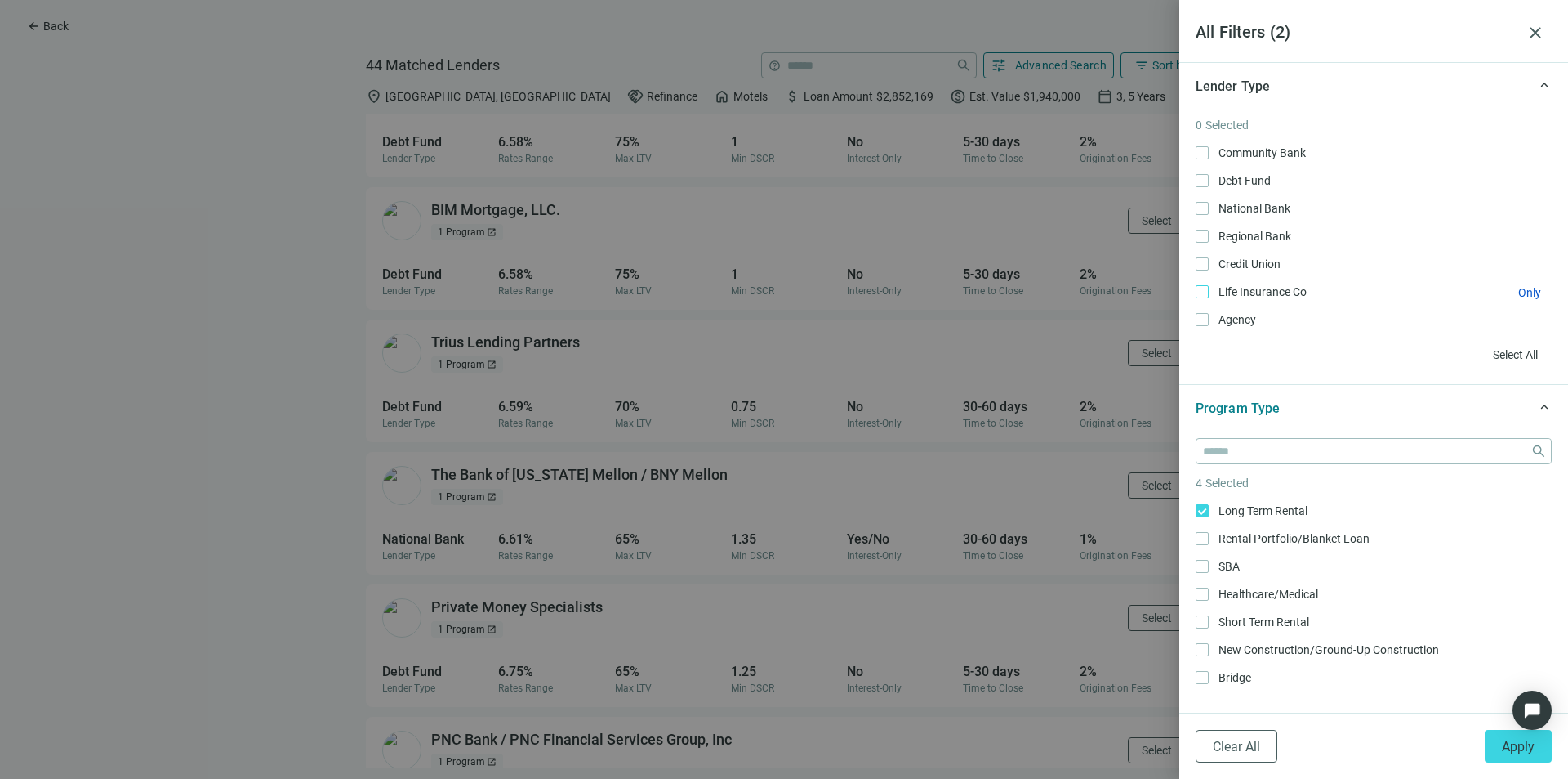
click at [1212, 291] on span "Life Insurance Co Only" at bounding box center [1261, 291] width 105 height 18
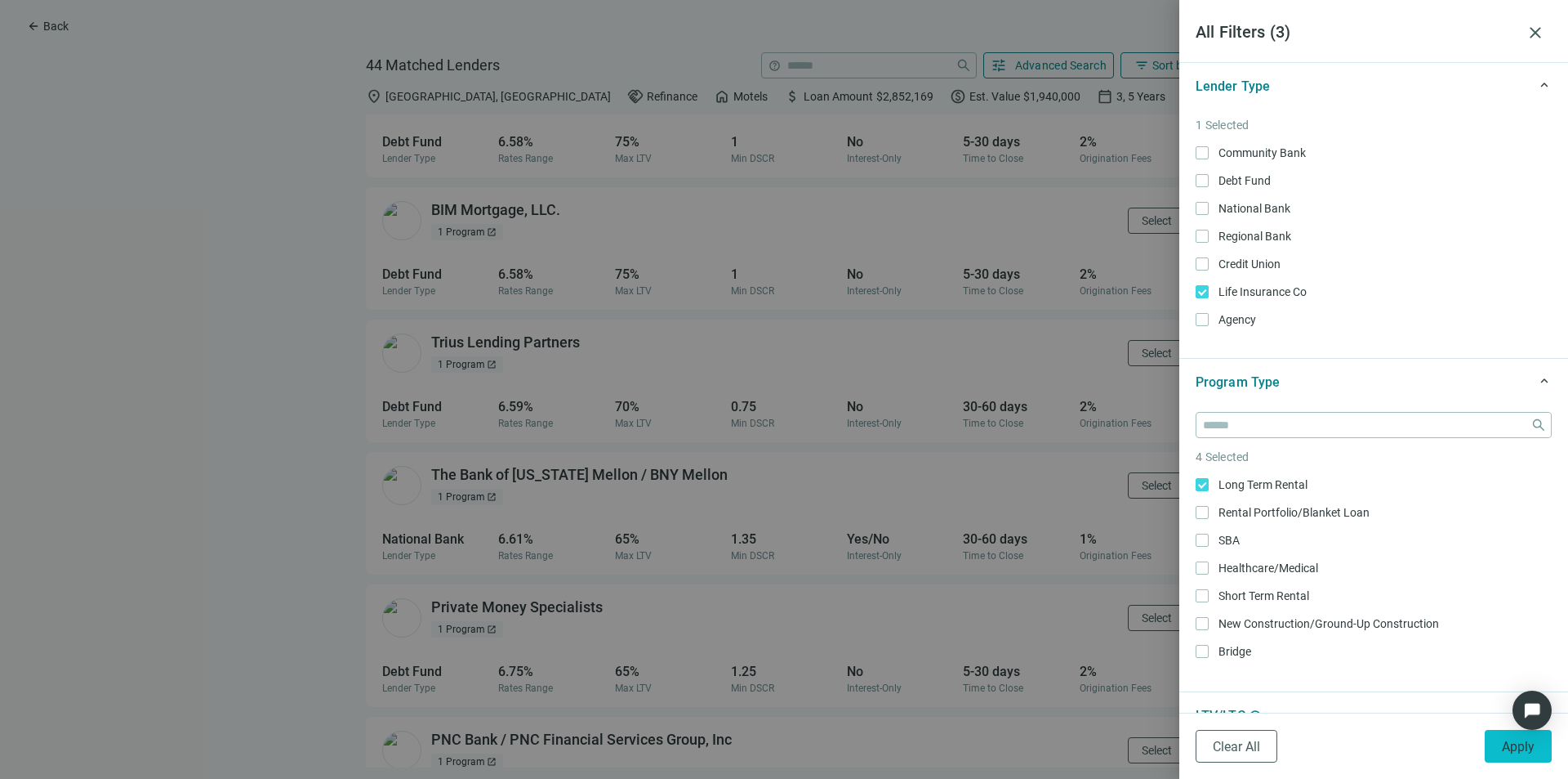
click at [1524, 743] on span "Apply" at bounding box center [1518, 746] width 33 height 15
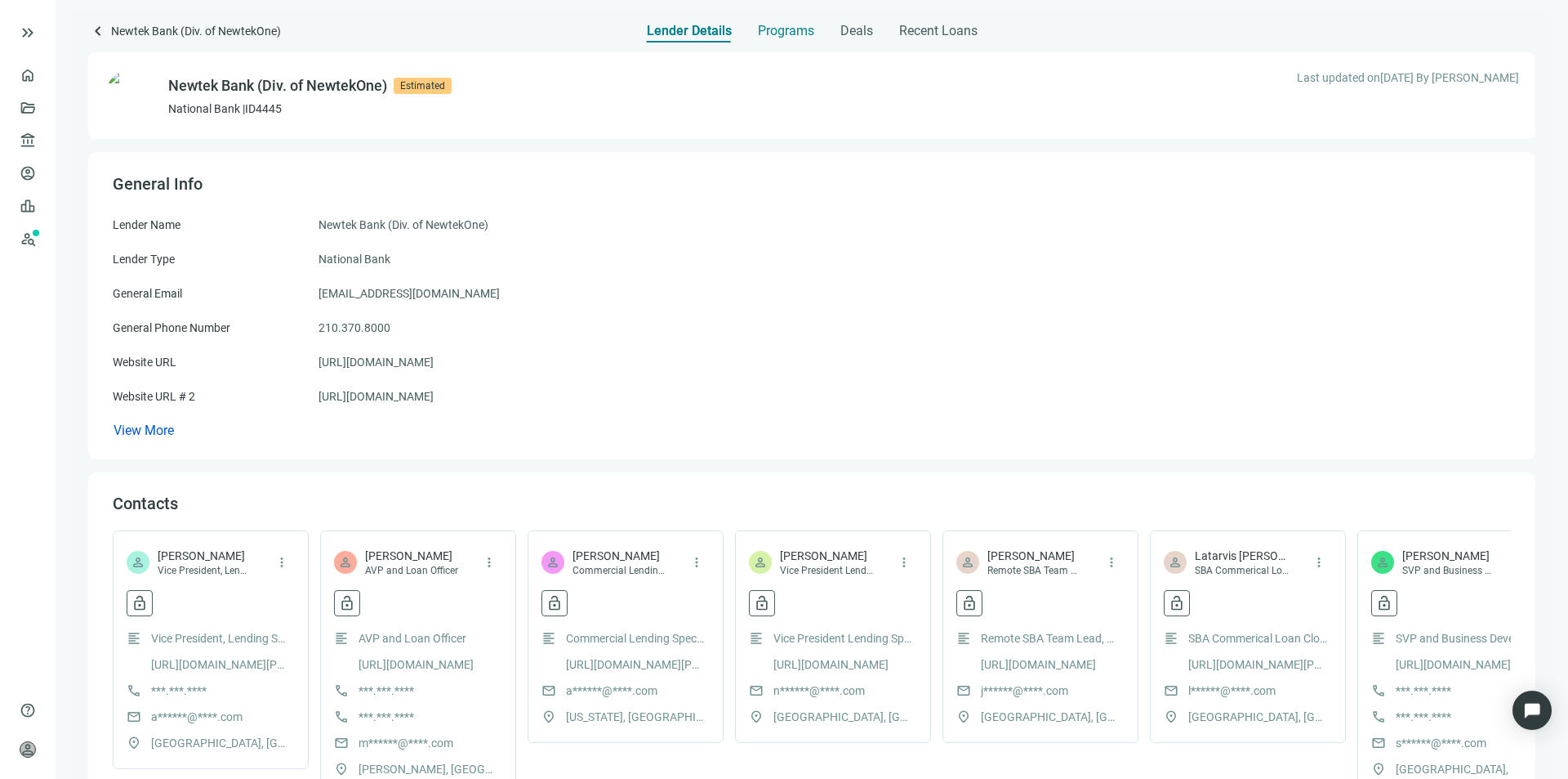
click at [779, 35] on span "Programs" at bounding box center [785, 31] width 57 height 16
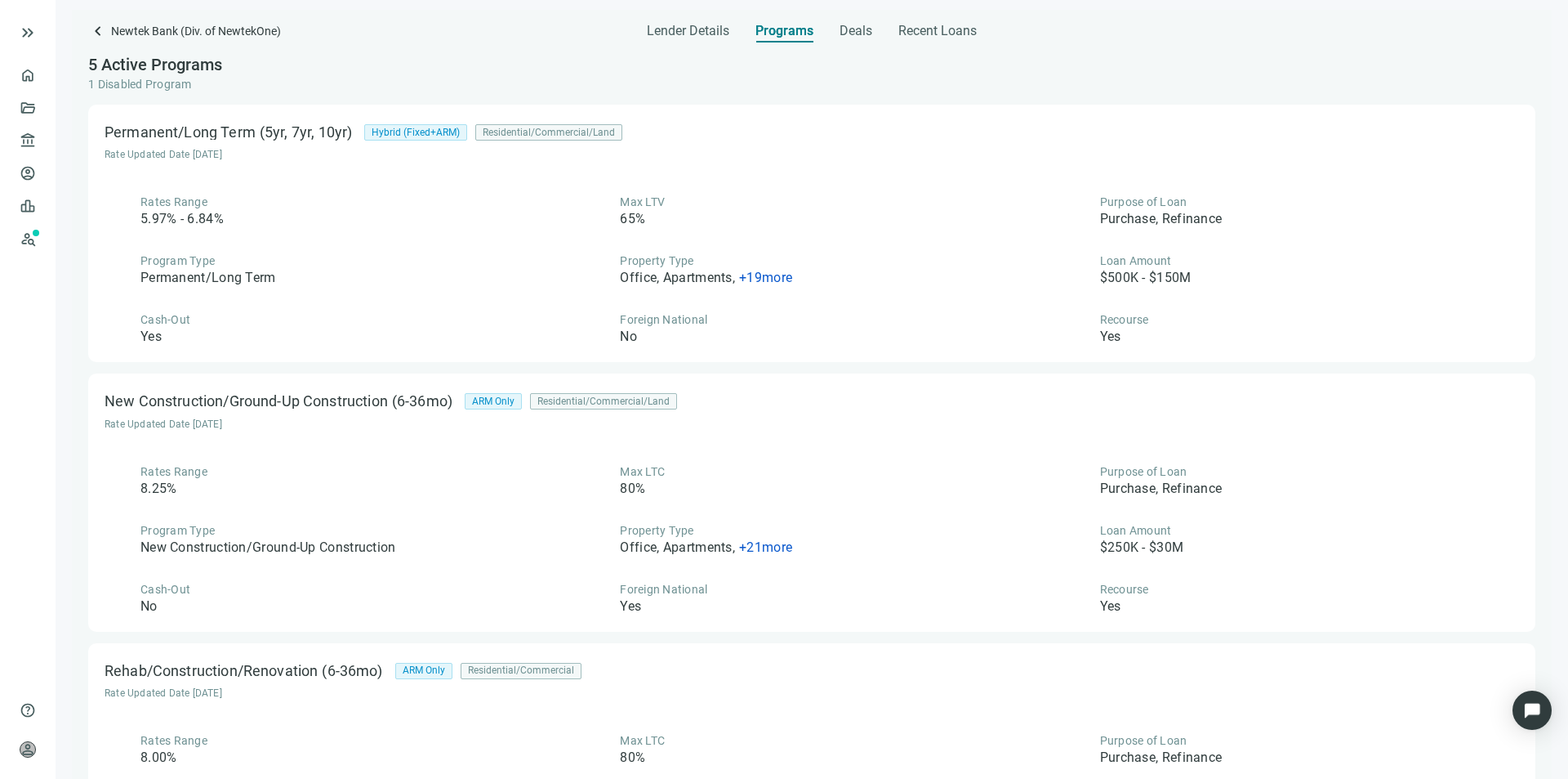
click at [754, 271] on span "+ 19 more" at bounding box center [765, 278] width 53 height 15
click at [773, 256] on div "Property Type Office, Apartments , + 19 more" at bounding box center [706, 270] width 172 height 35
click at [857, 37] on span "Deals" at bounding box center [856, 31] width 33 height 16
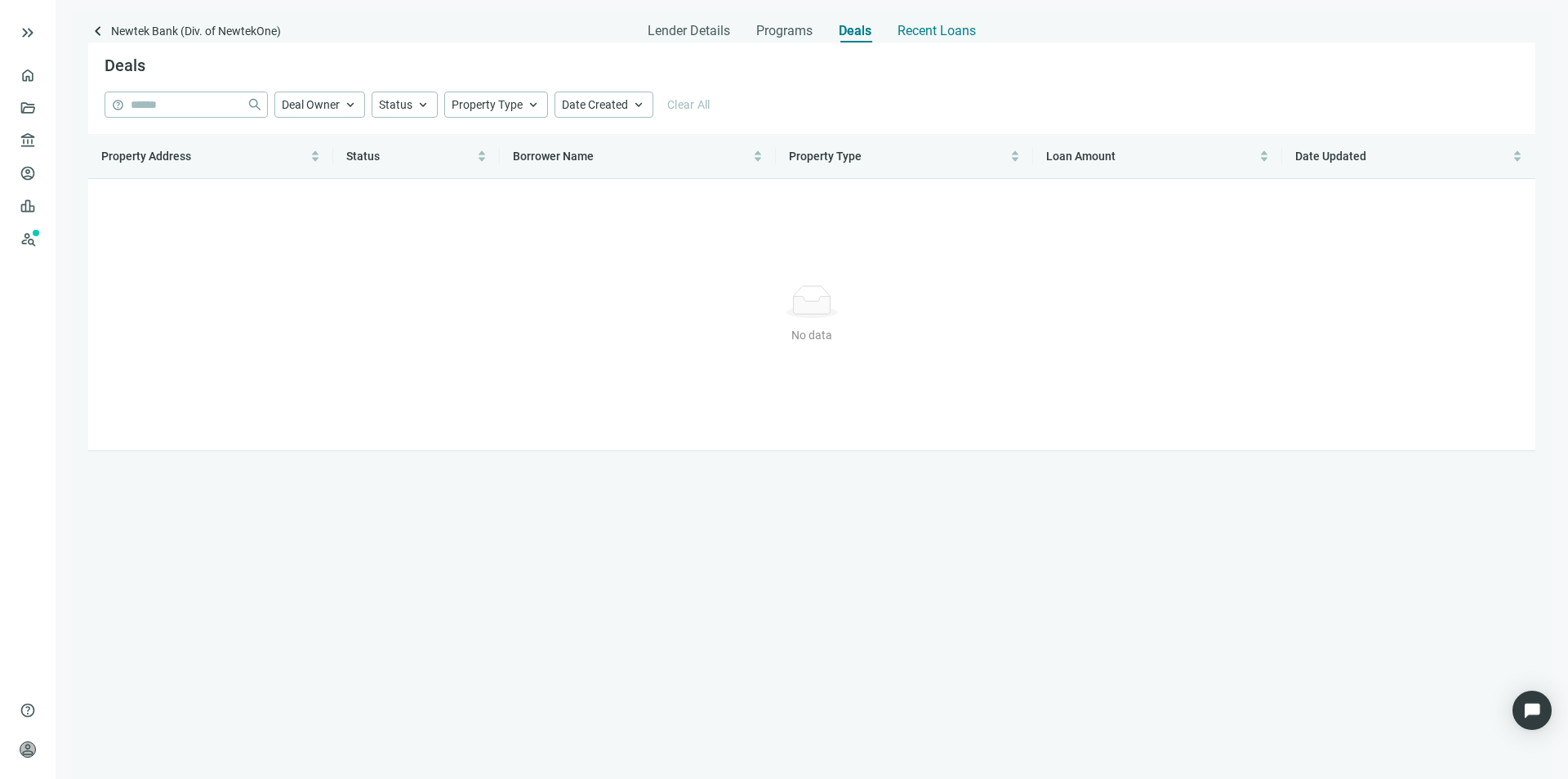
click at [900, 34] on span "Recent Loans" at bounding box center [937, 31] width 79 height 16
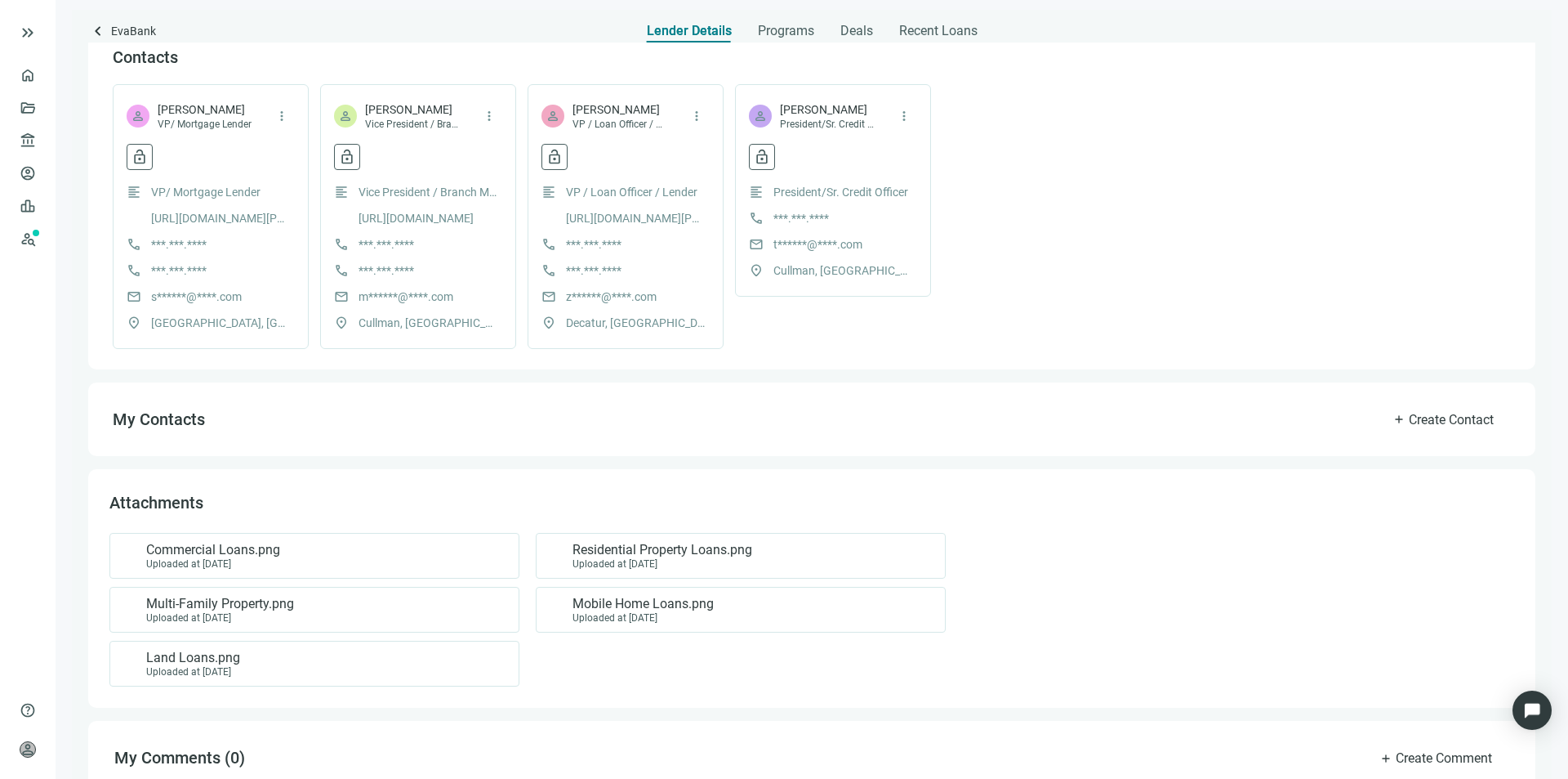
scroll to position [405, 0]
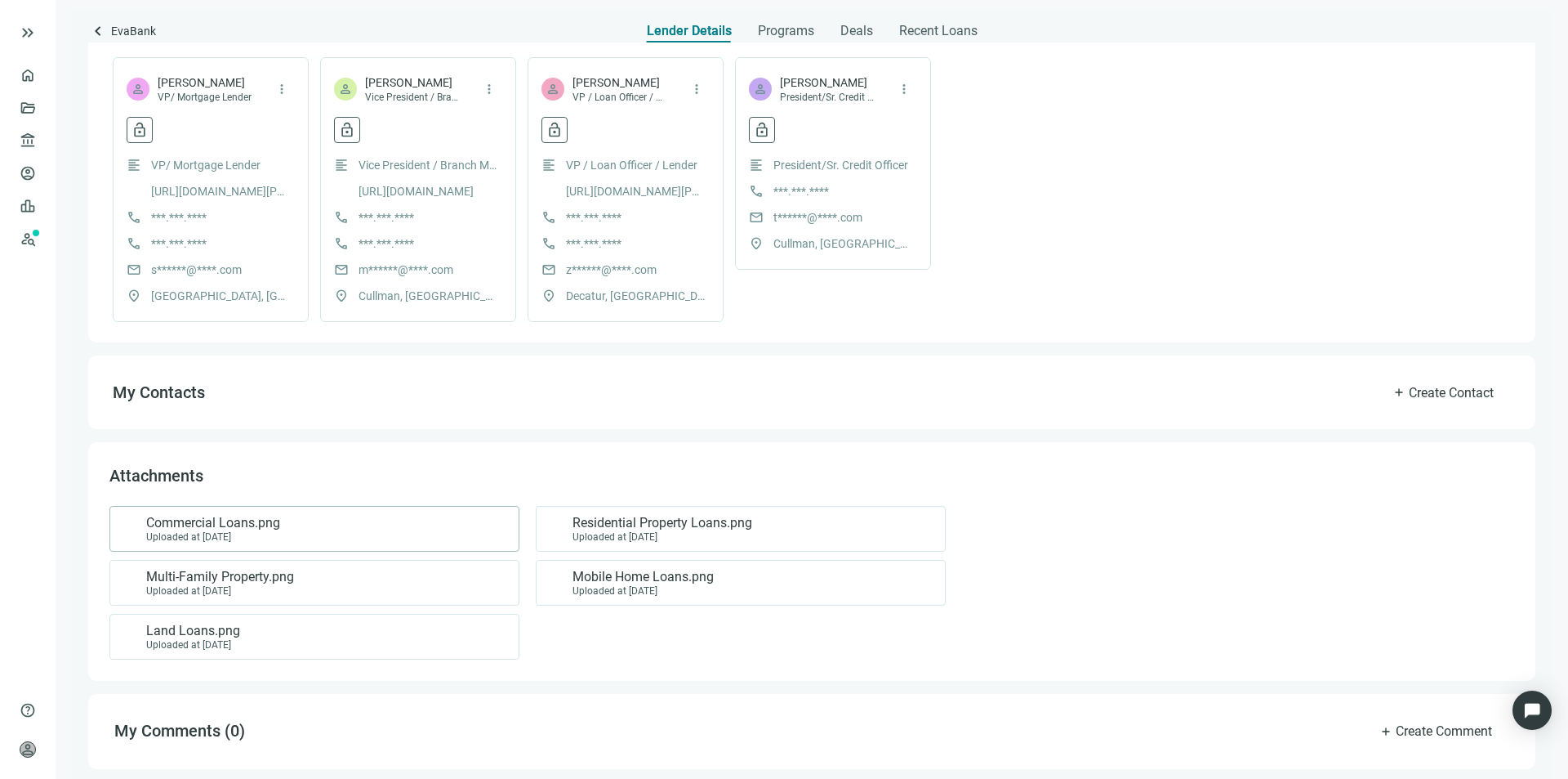
click at [273, 527] on span "Commercial Loans.png" at bounding box center [213, 523] width 134 height 16
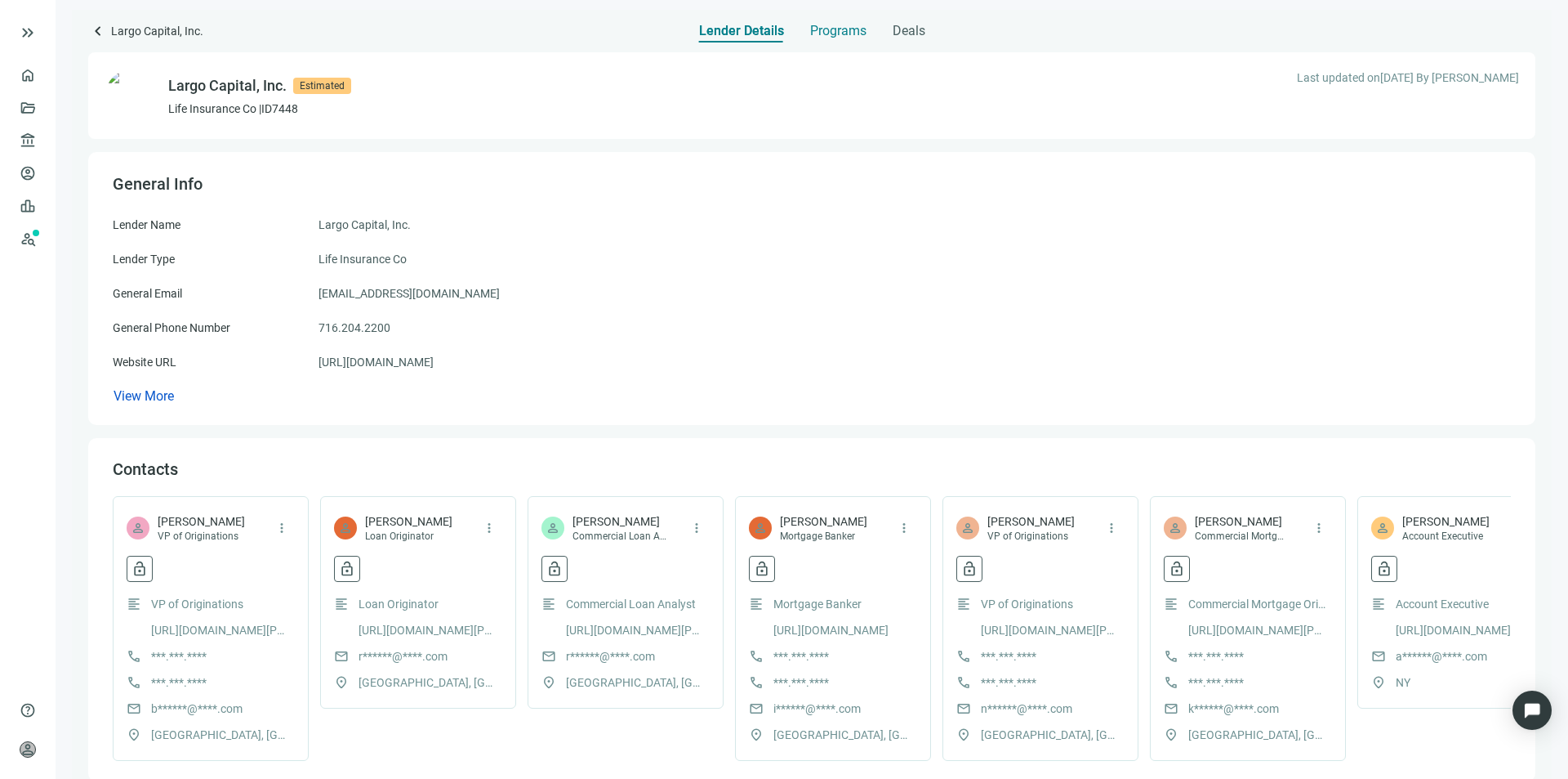
click at [829, 35] on span "Programs" at bounding box center [838, 31] width 57 height 16
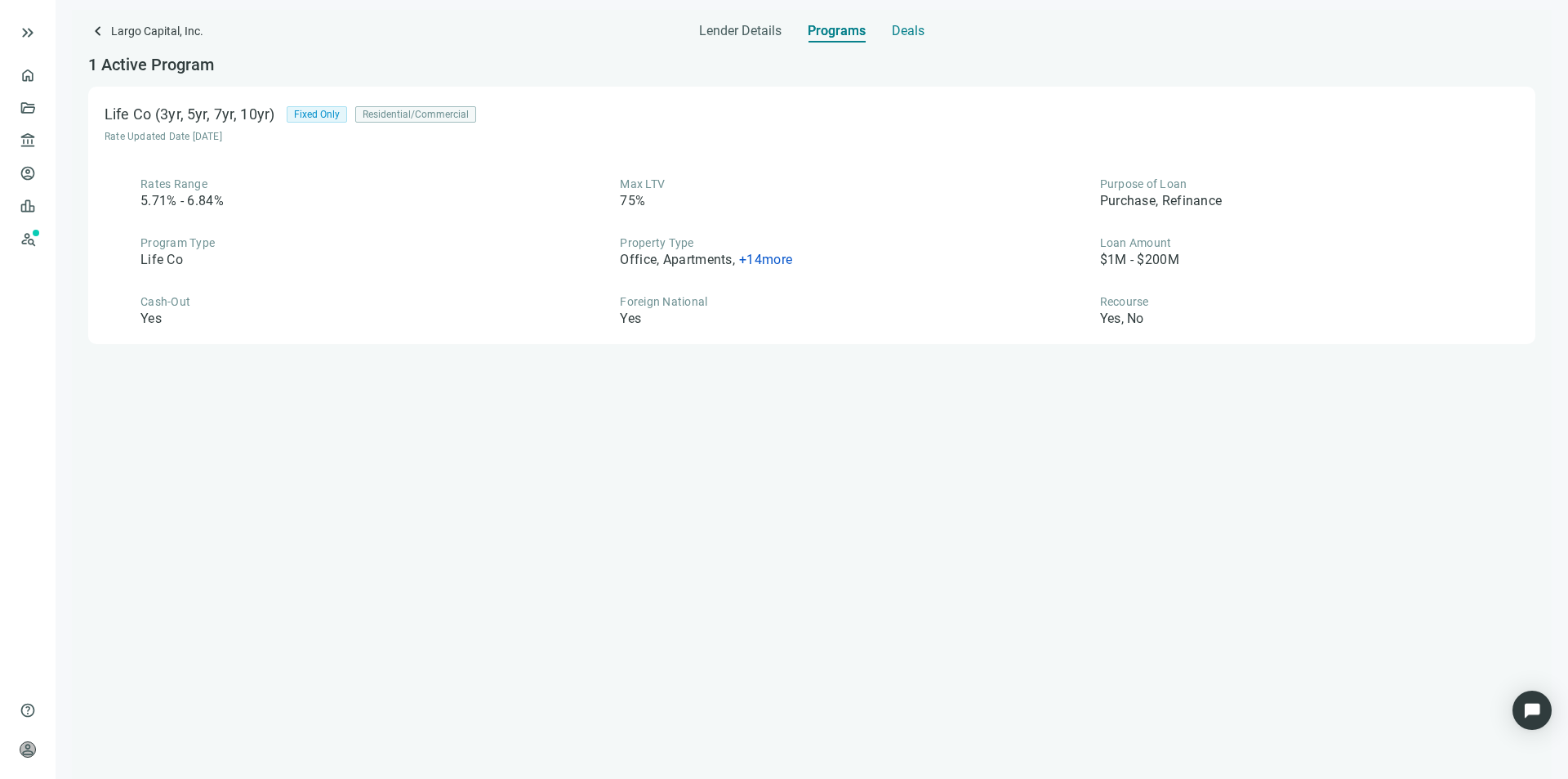
click at [895, 32] on span "Deals" at bounding box center [908, 31] width 33 height 16
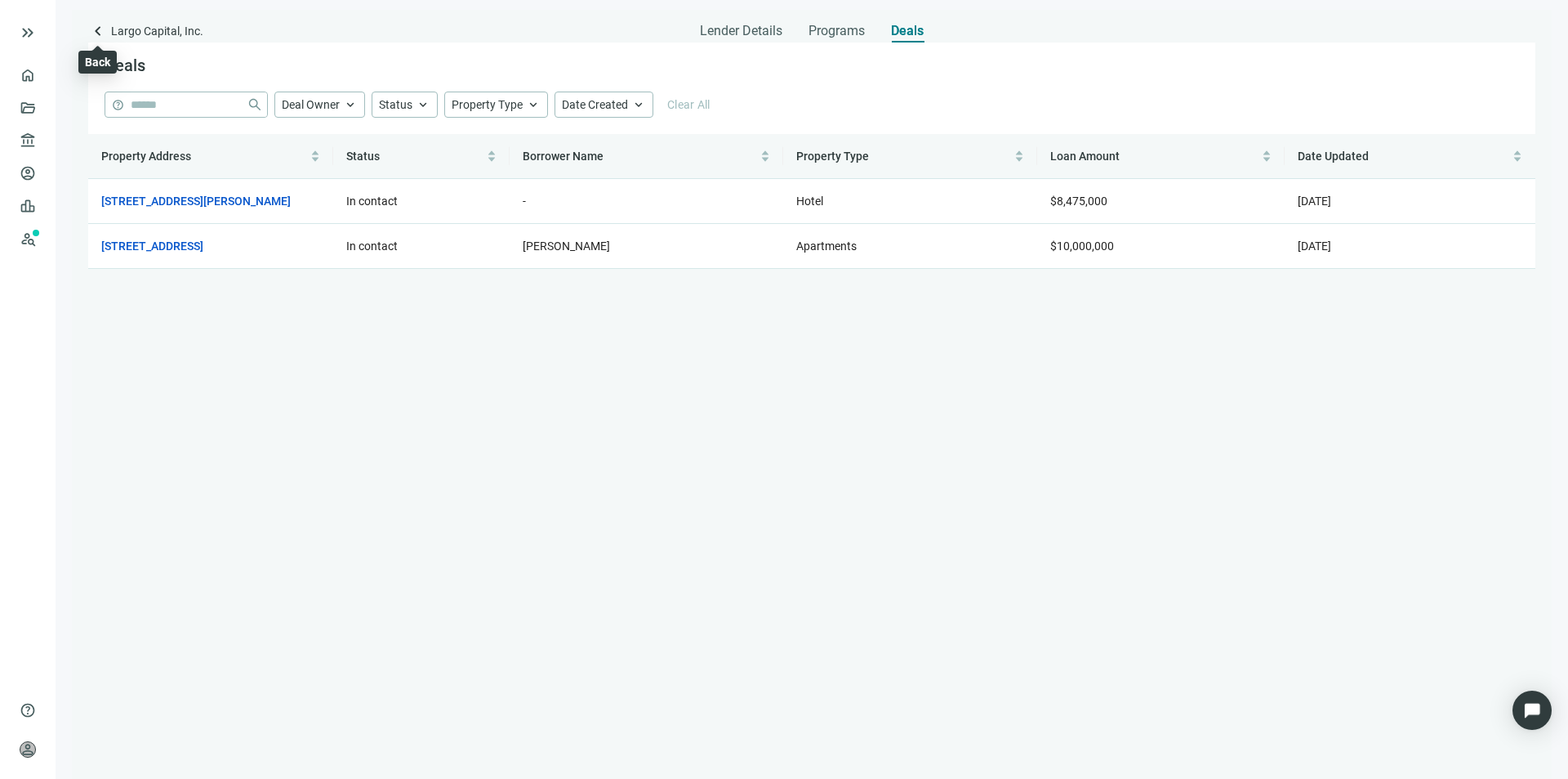
click at [101, 36] on span "keyboard_arrow_left" at bounding box center [98, 31] width 19 height 19
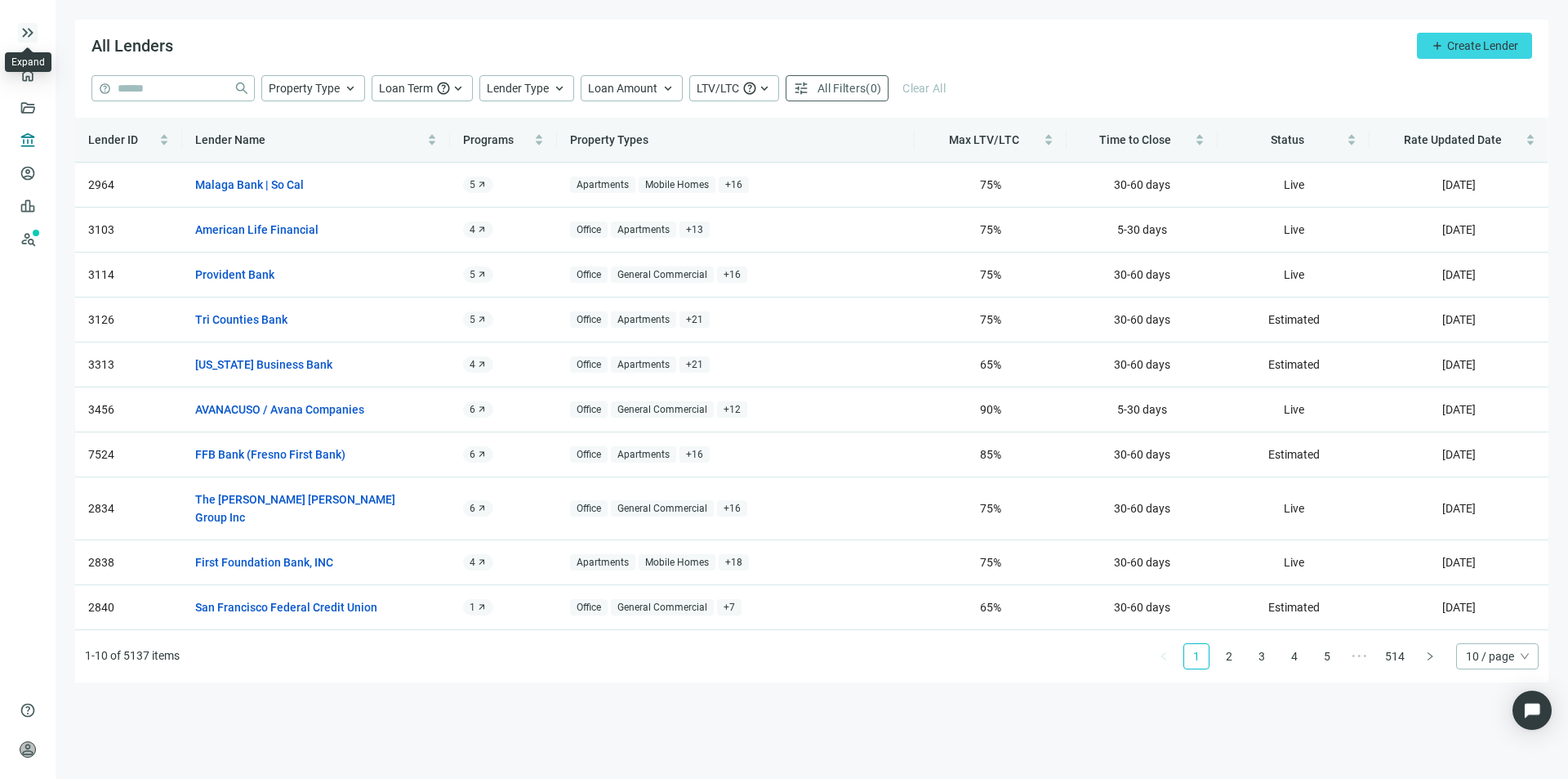
click at [30, 38] on span "keyboard_double_arrow_right" at bounding box center [28, 33] width 19 height 19
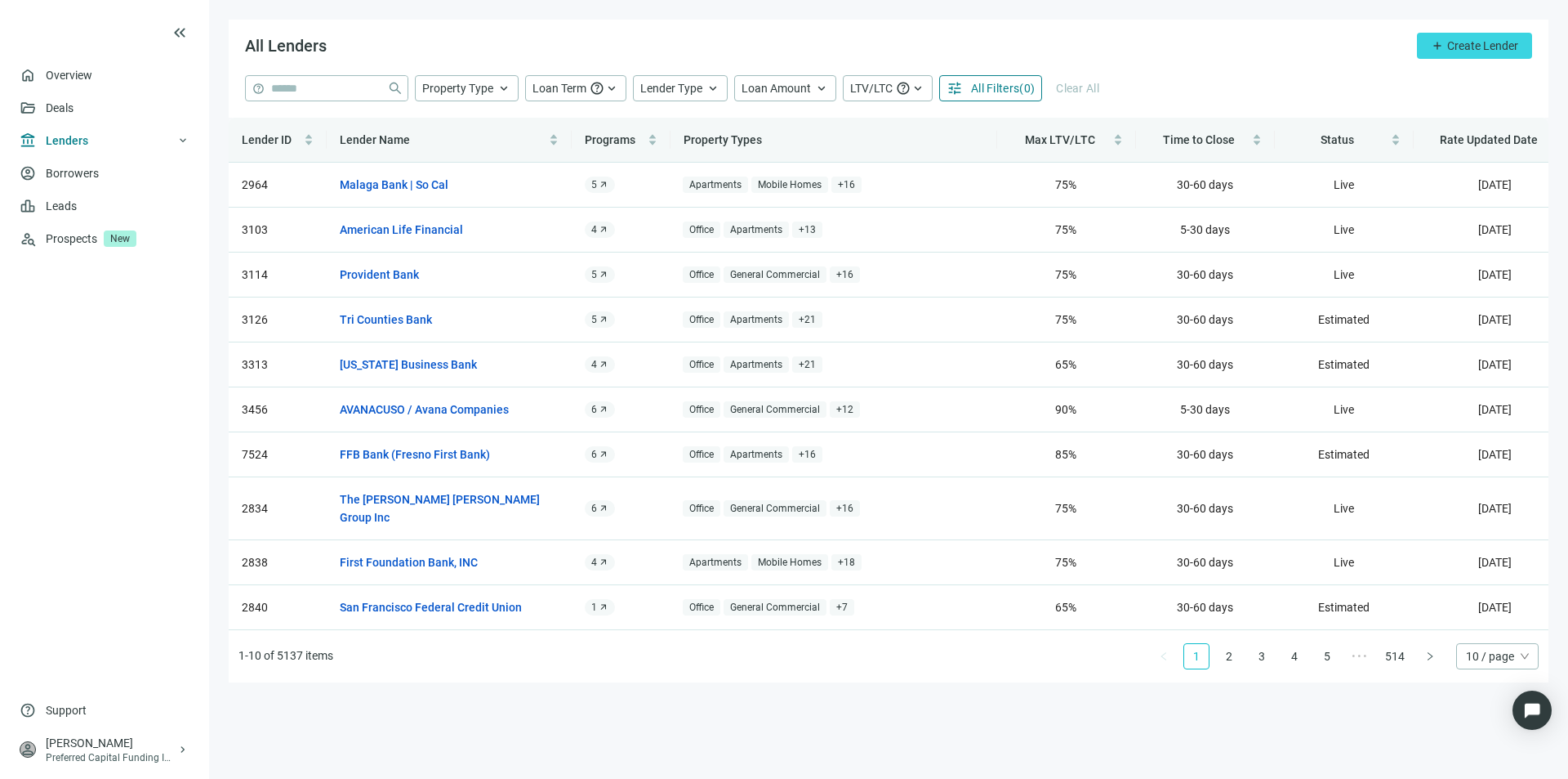
click at [977, 91] on span "All Filters" at bounding box center [995, 88] width 48 height 13
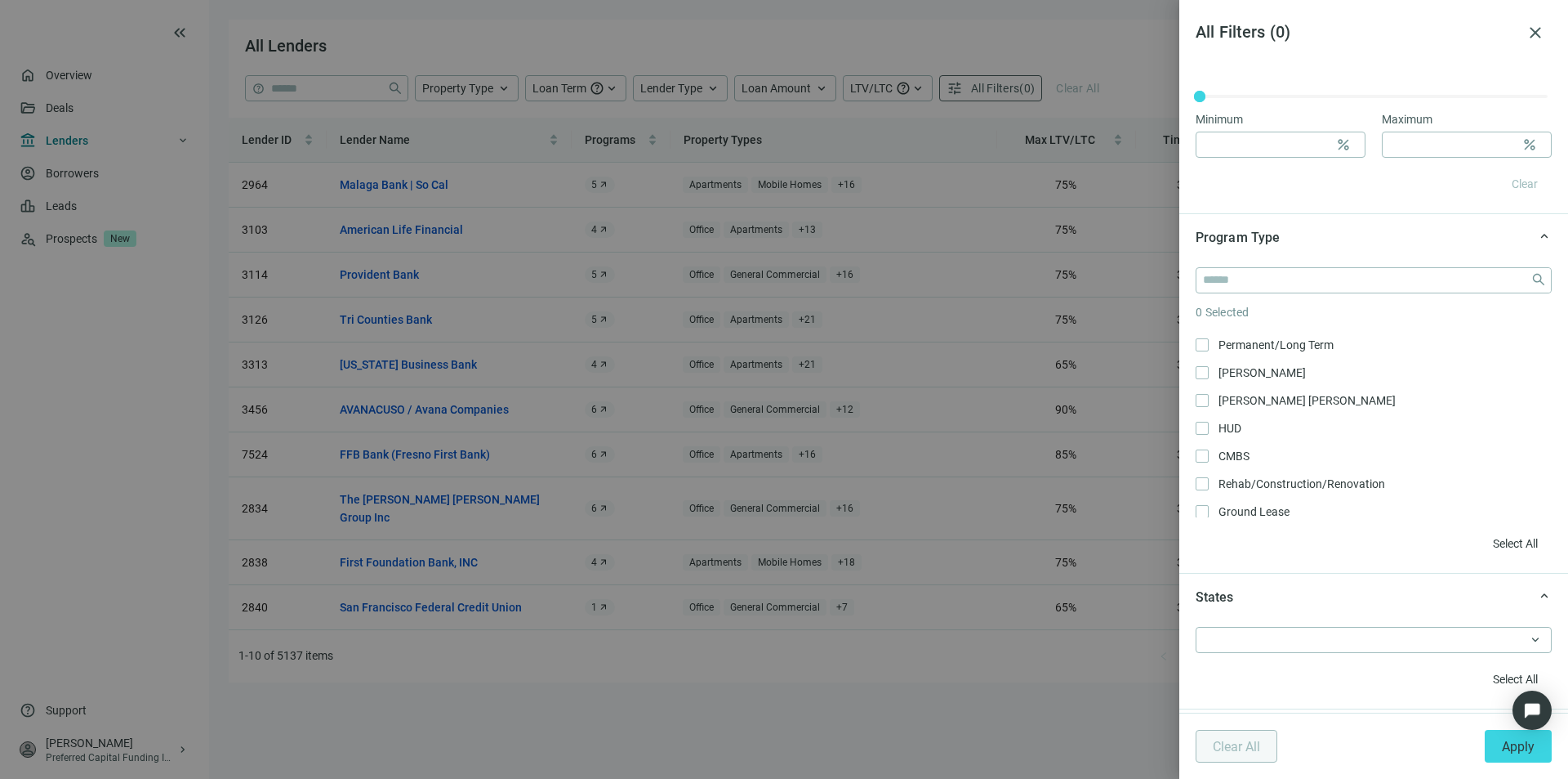
scroll to position [277, 0]
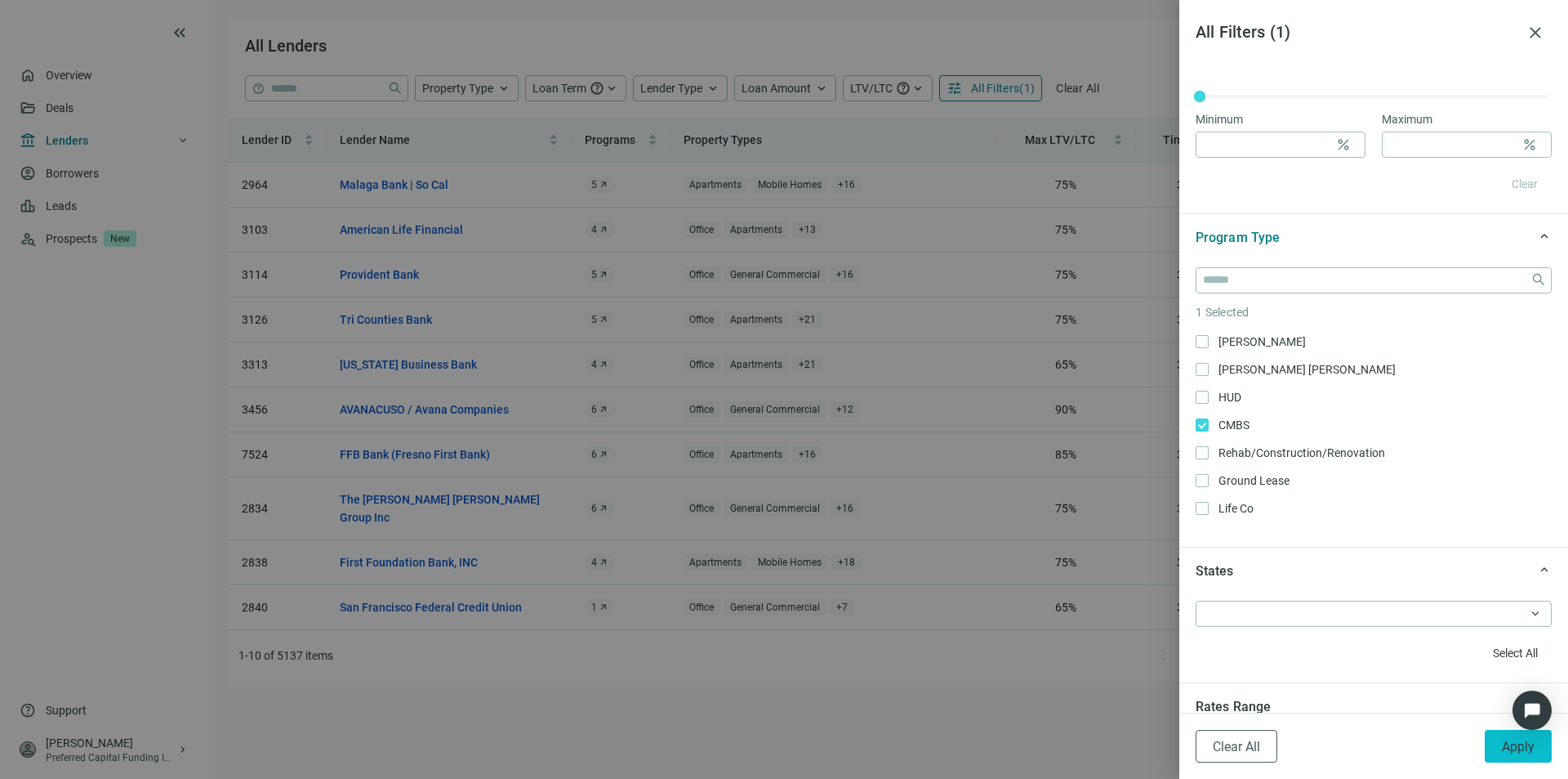
click at [1516, 742] on span "Apply" at bounding box center [1518, 746] width 33 height 15
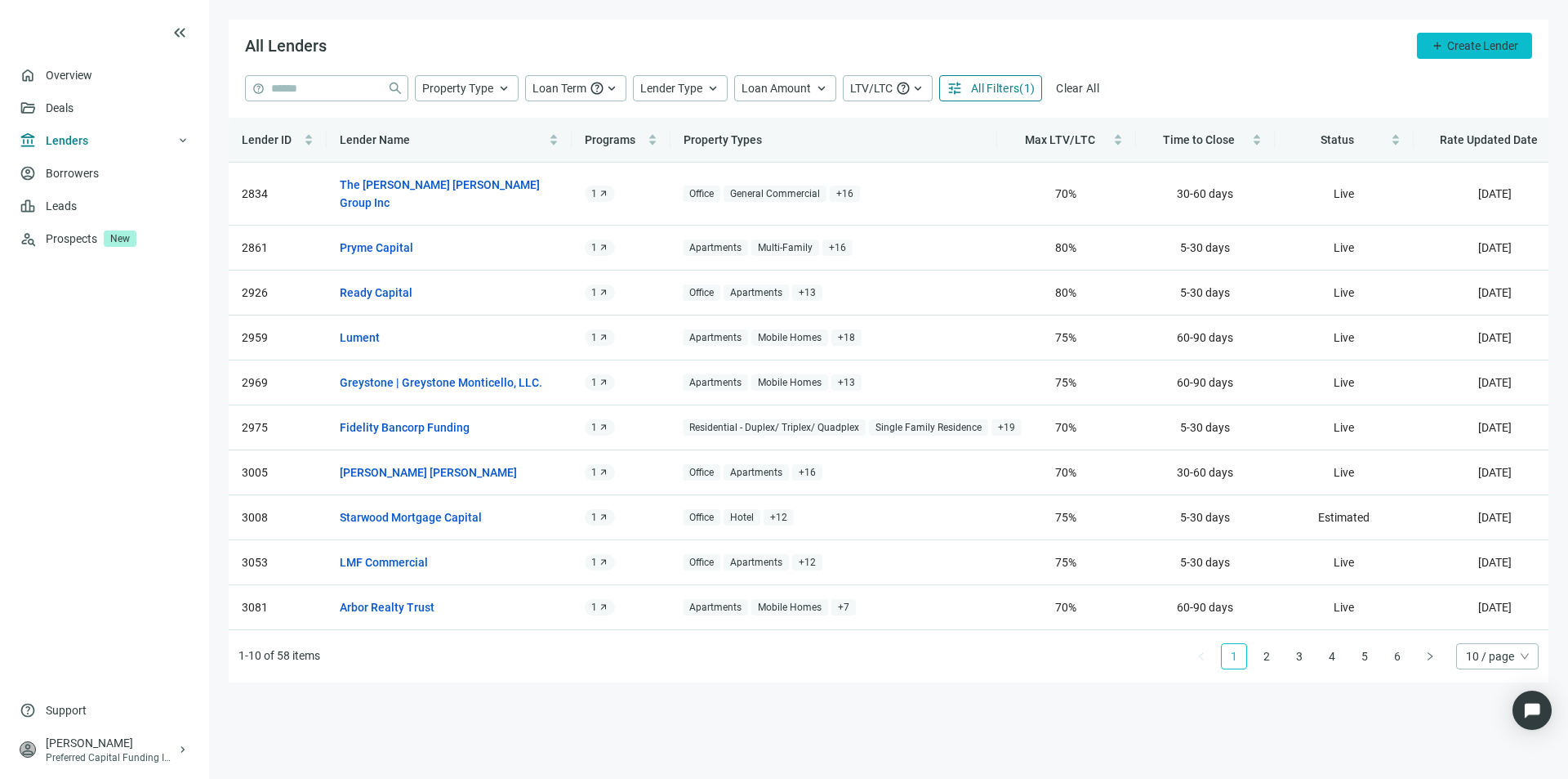
click at [1463, 42] on span "Create Lender" at bounding box center [1483, 46] width 71 height 13
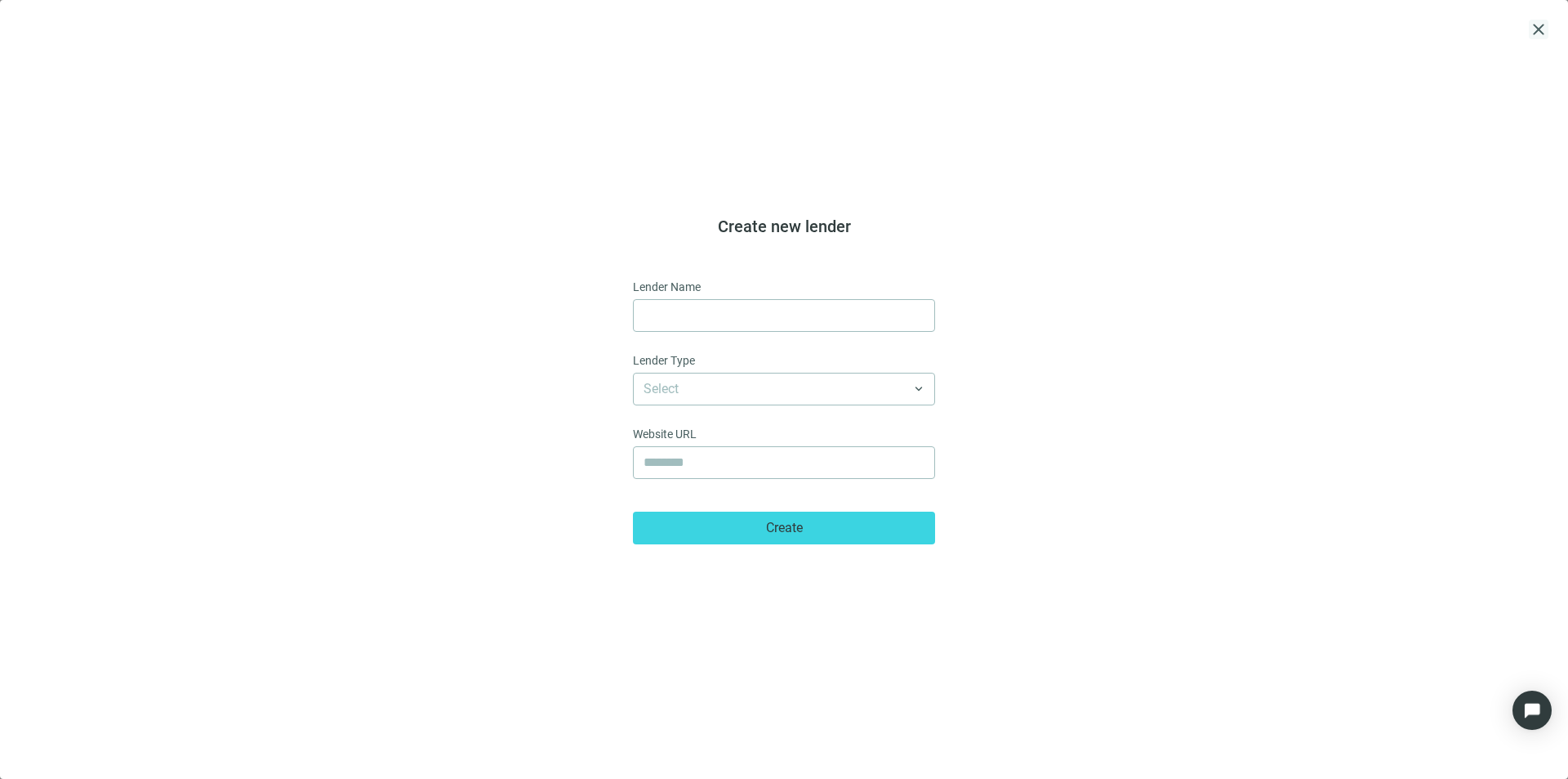
click at [1537, 30] on span "close" at bounding box center [1538, 29] width 19 height 19
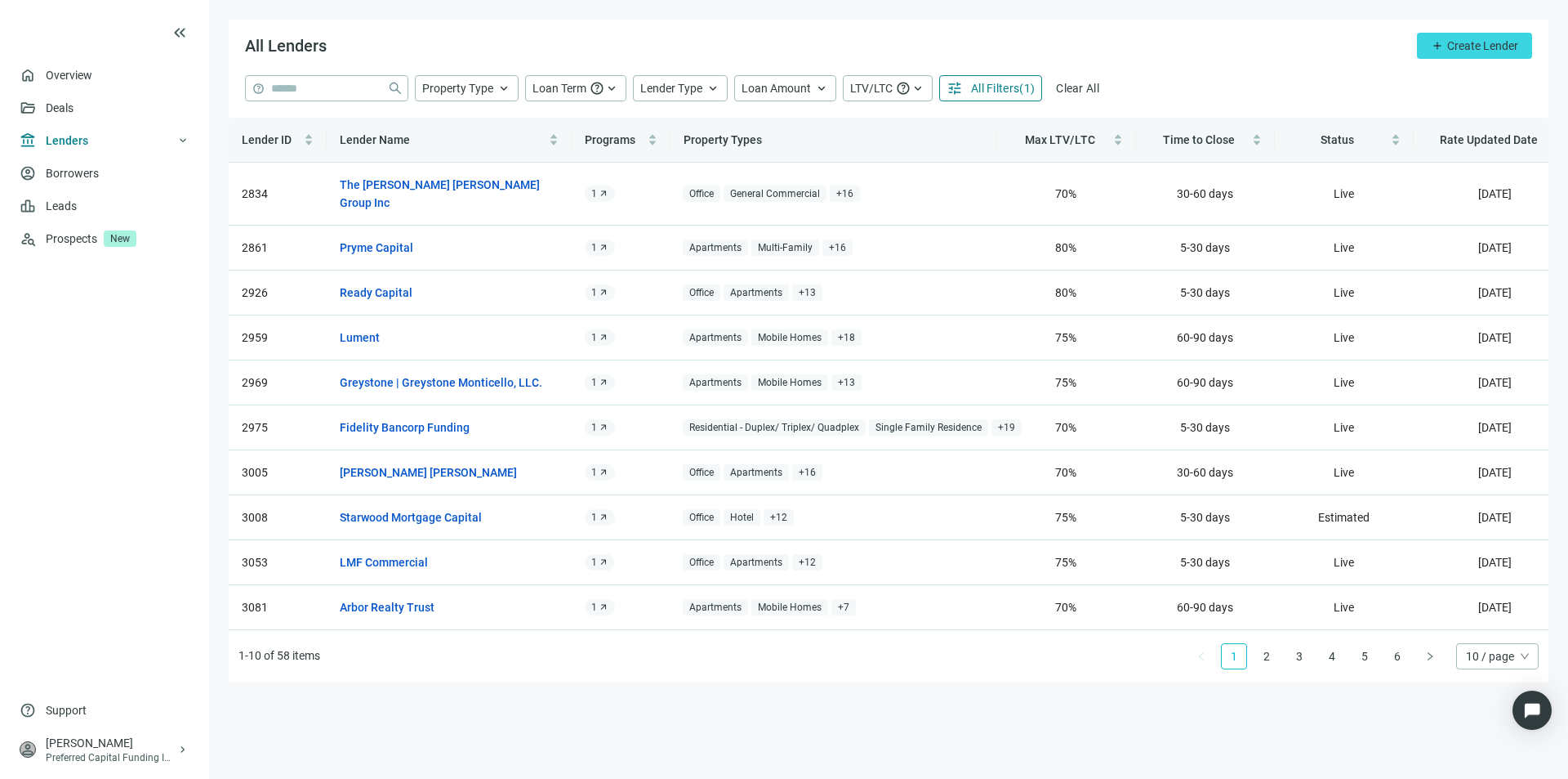
click at [977, 89] on span "All Filters" at bounding box center [995, 88] width 48 height 13
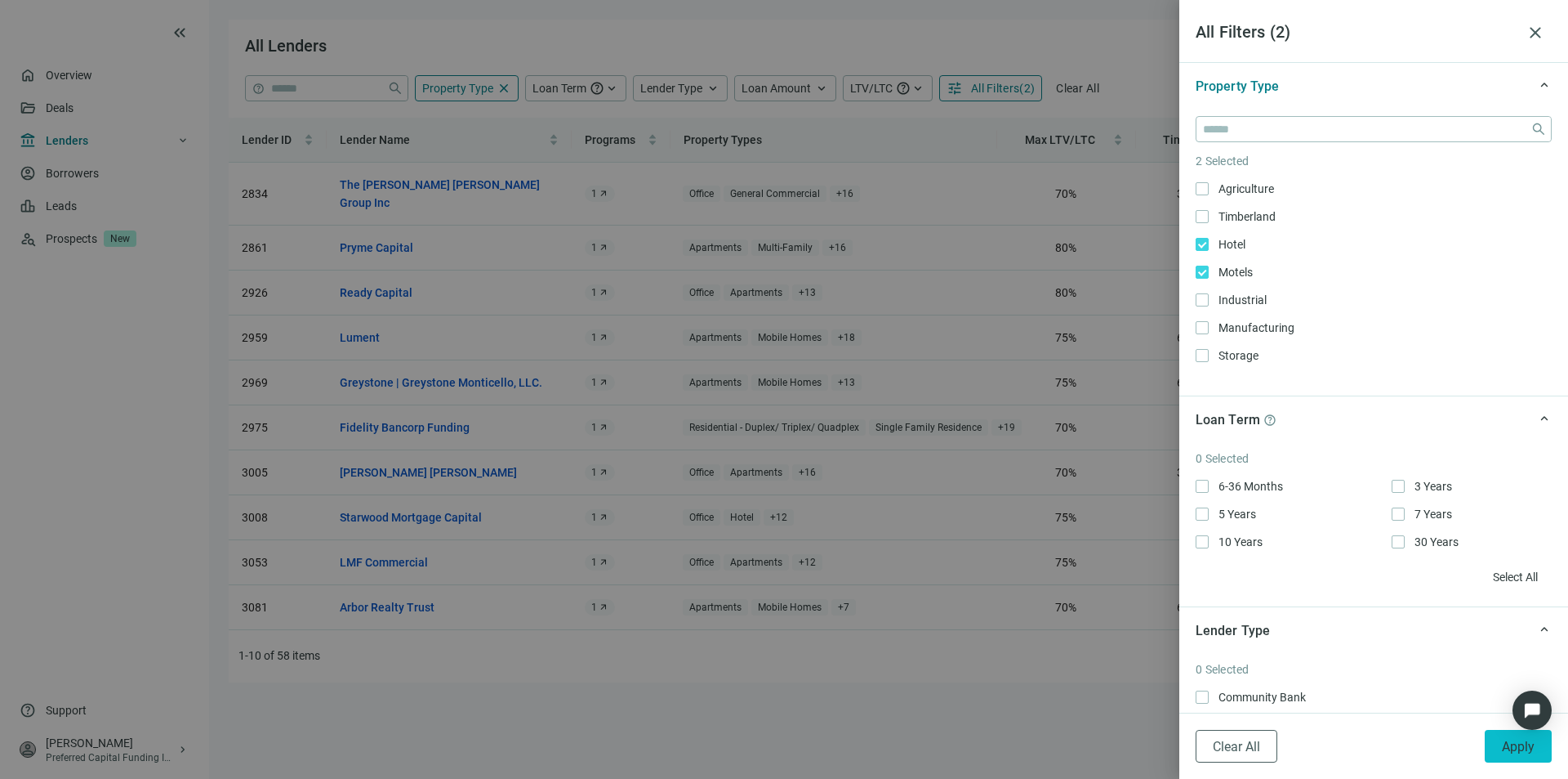
click at [1521, 749] on span "Apply" at bounding box center [1518, 746] width 33 height 15
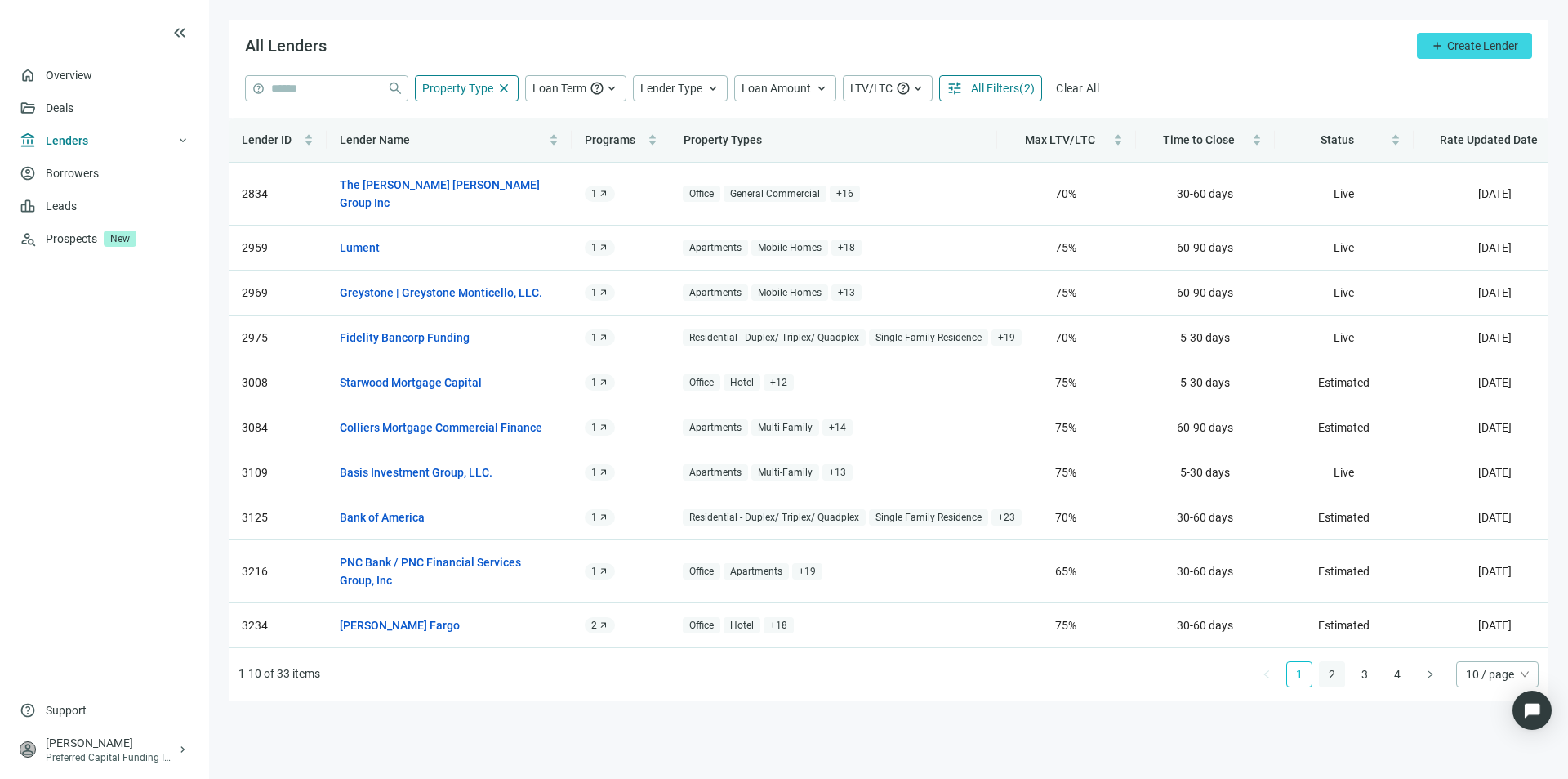
click at [1334, 674] on link "2" at bounding box center [1333, 674] width 25 height 25
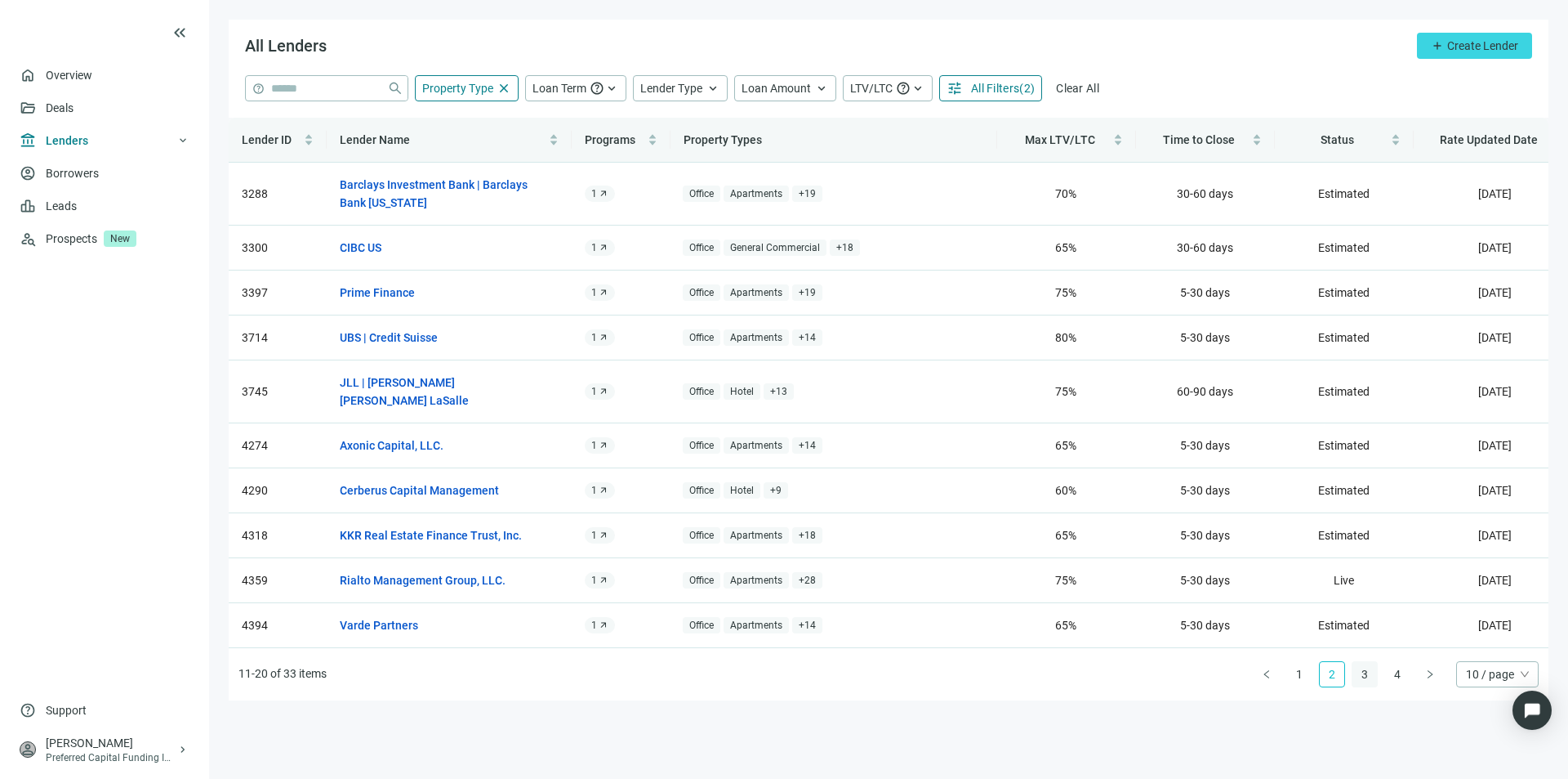
click at [1364, 673] on link "3" at bounding box center [1365, 674] width 25 height 25
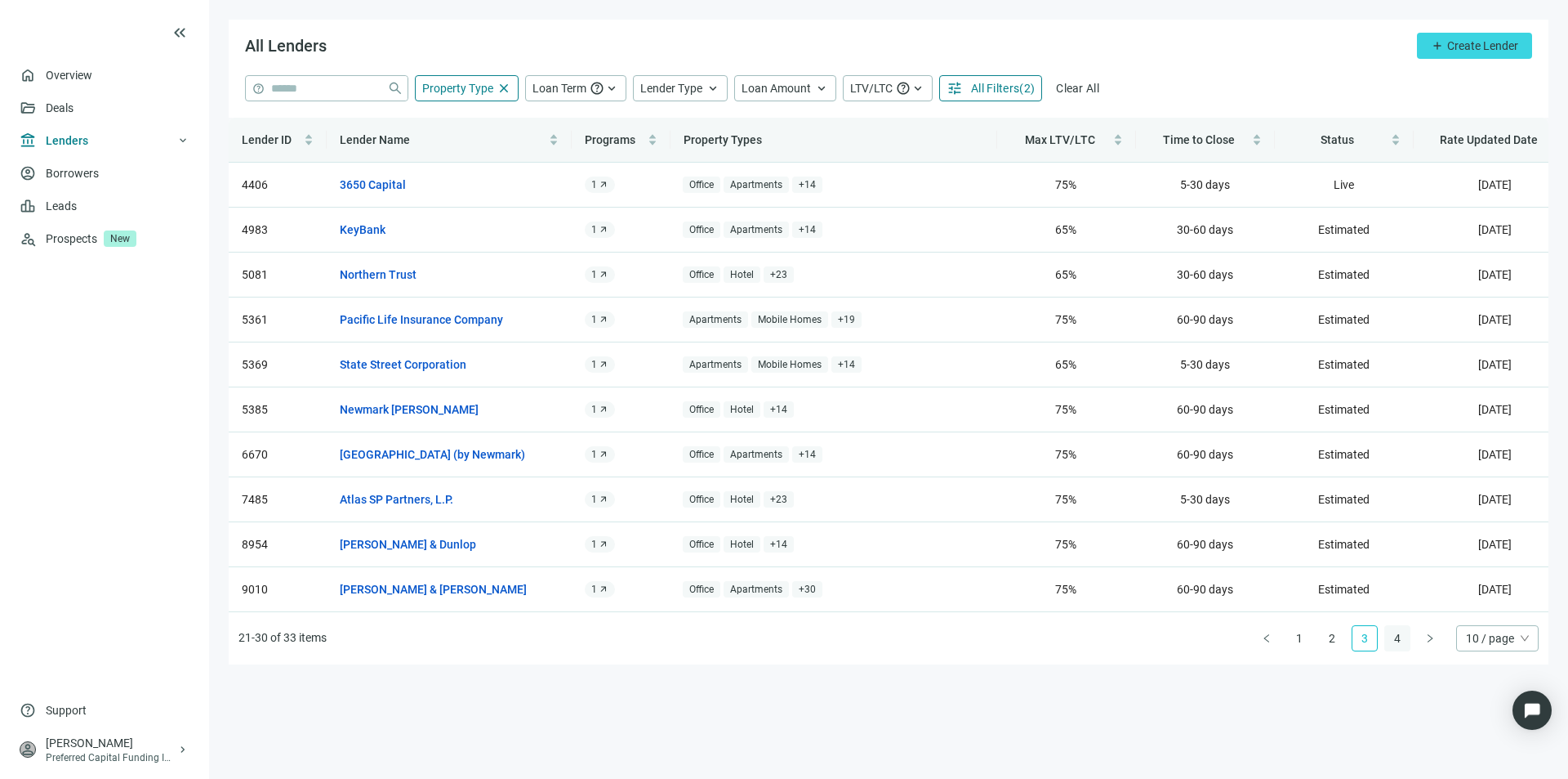
click at [1393, 650] on link "4" at bounding box center [1398, 639] width 25 height 25
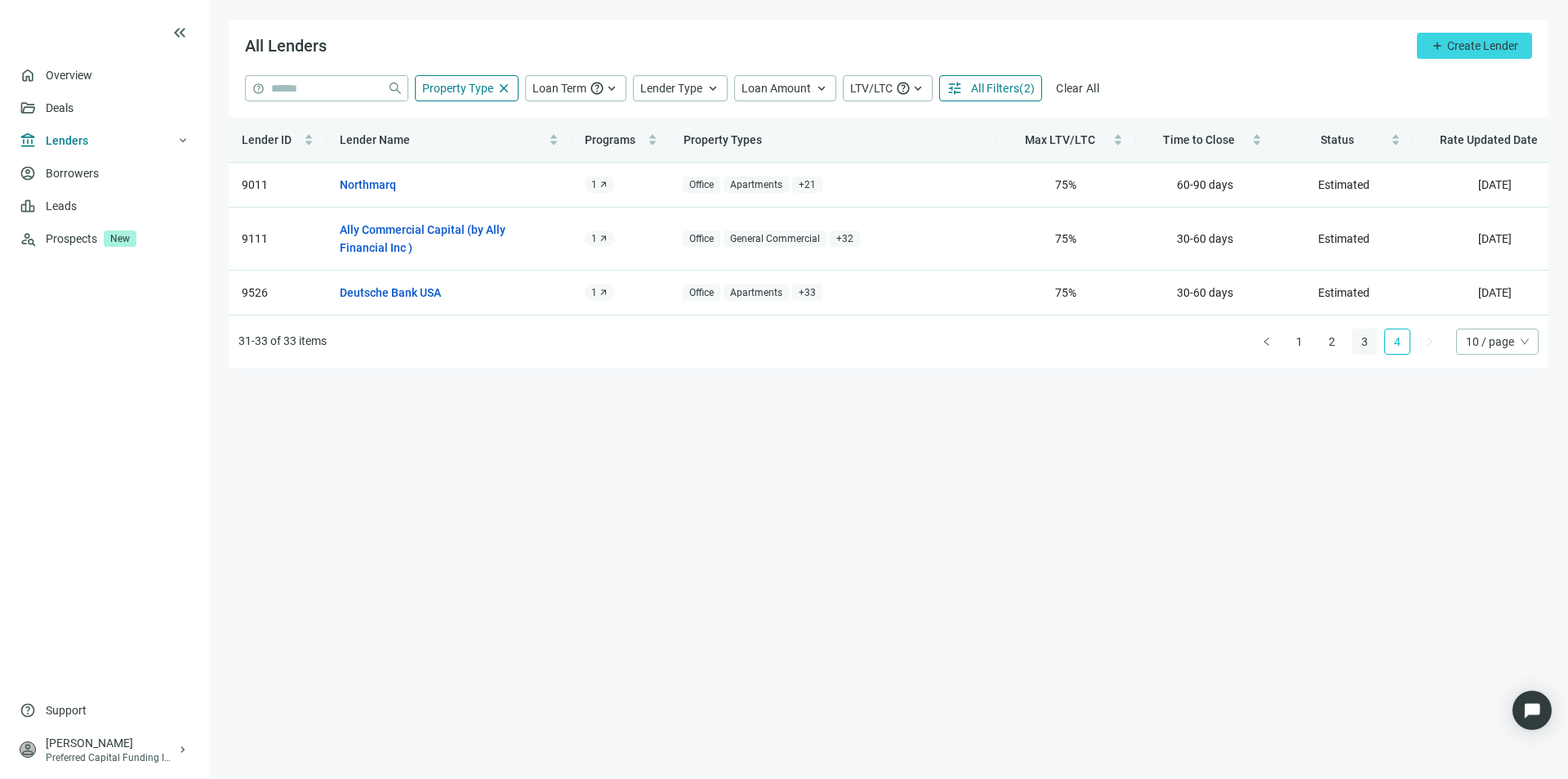
click at [1363, 353] on link "3" at bounding box center [1365, 342] width 25 height 25
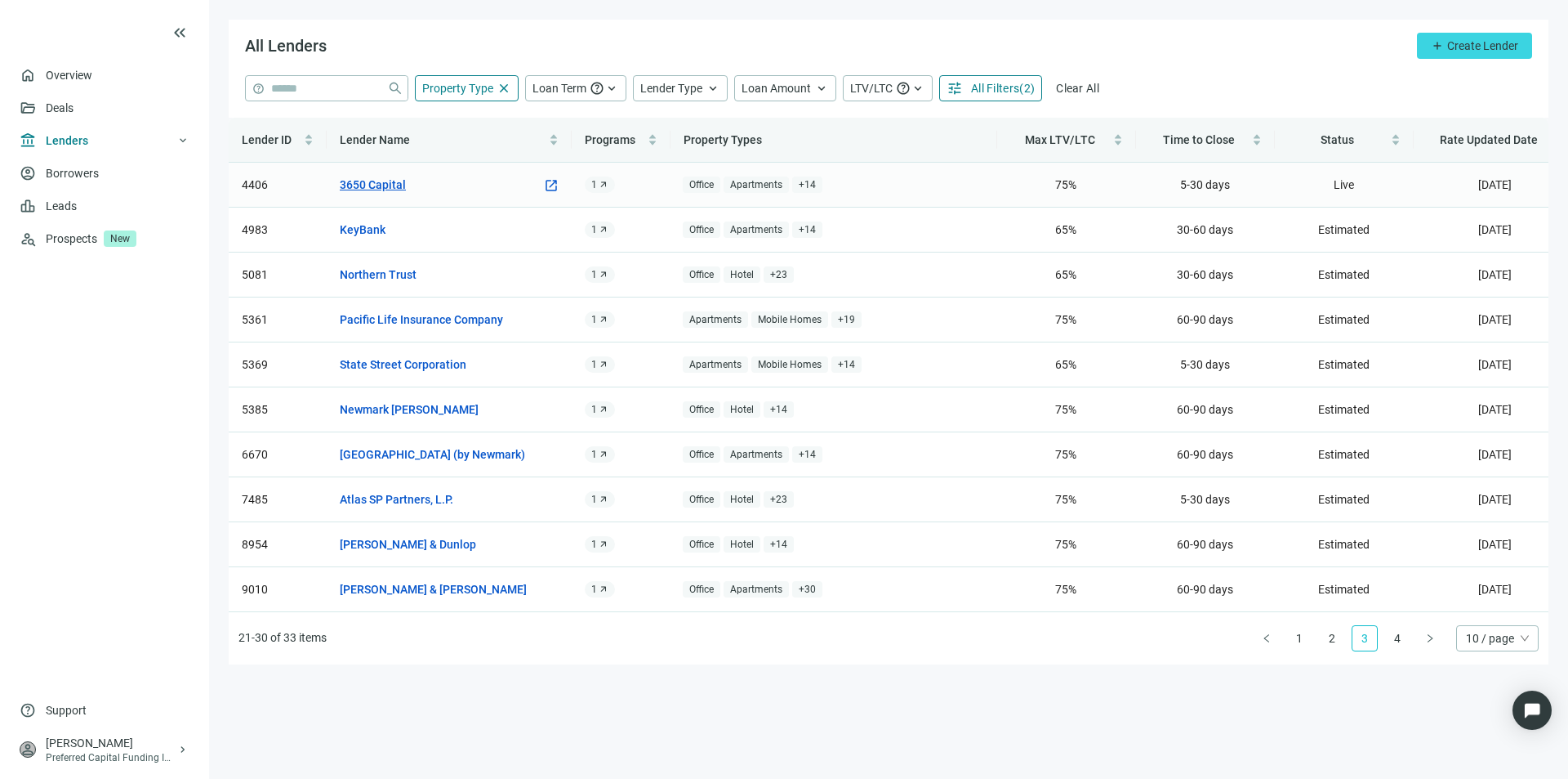
click at [375, 186] on link "3650 Capital" at bounding box center [373, 184] width 66 height 18
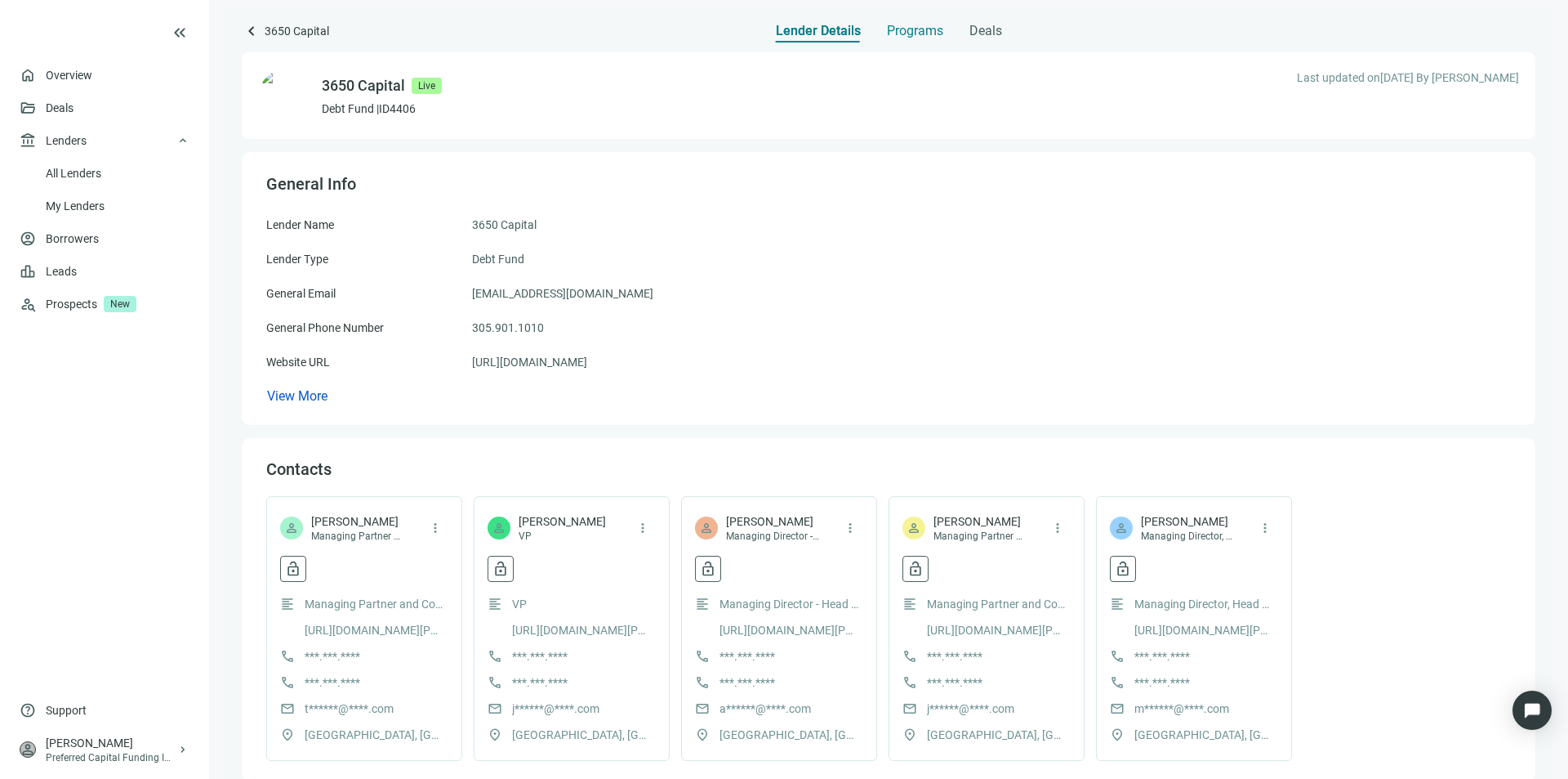
click at [907, 37] on span "Programs" at bounding box center [915, 31] width 57 height 16
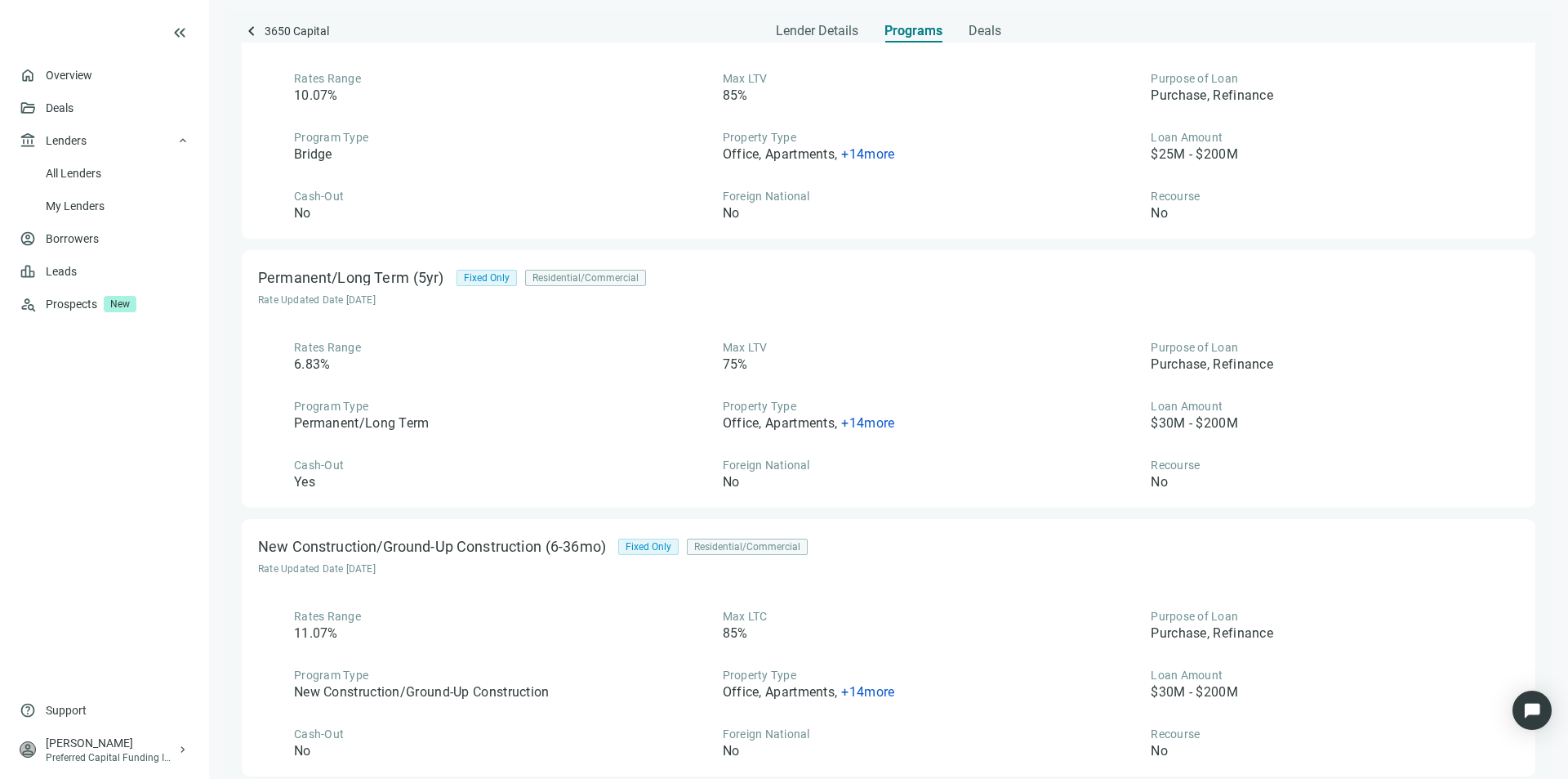
scroll to position [430, 0]
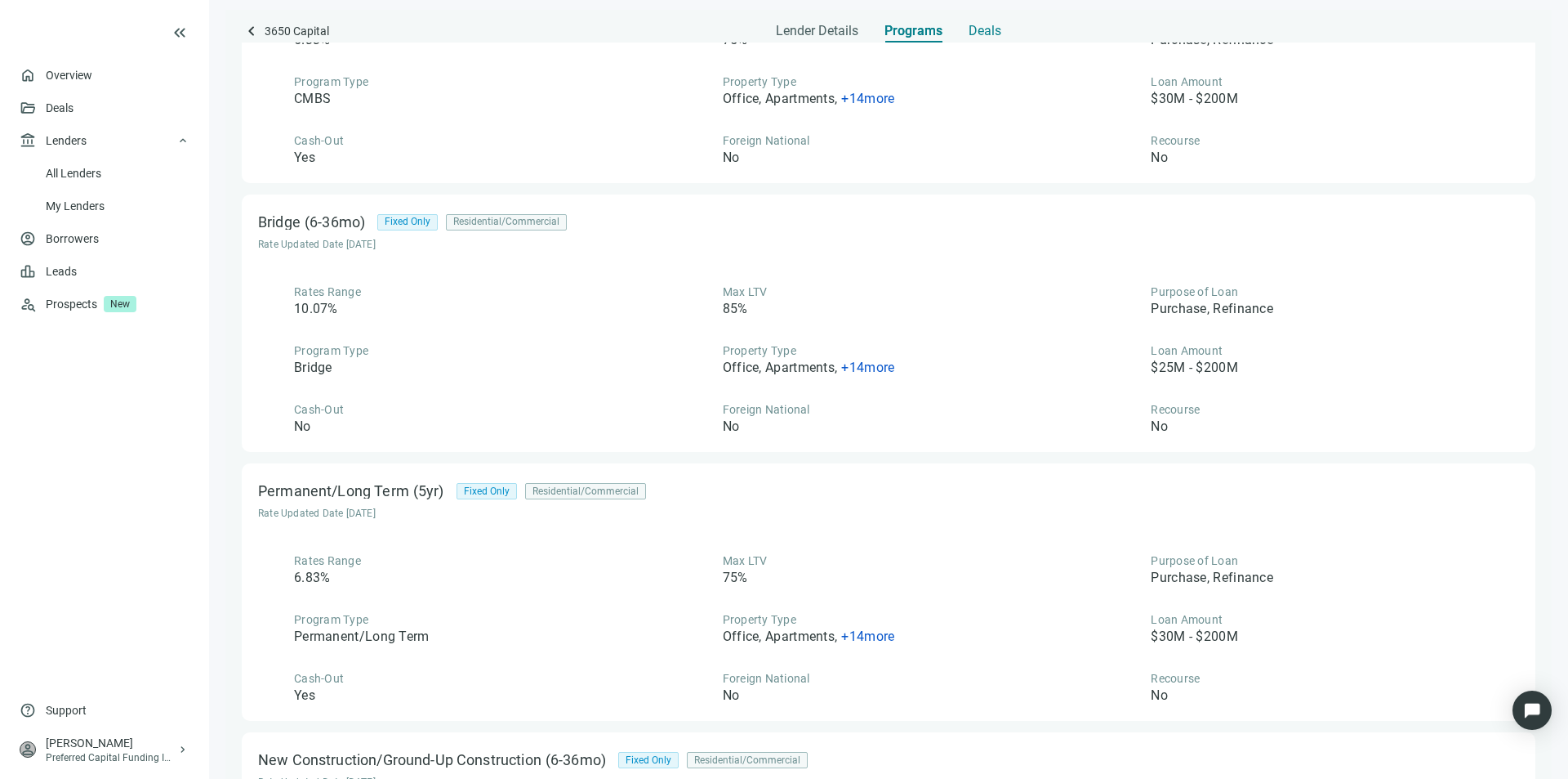
click at [984, 39] on div "Deals" at bounding box center [985, 26] width 33 height 33
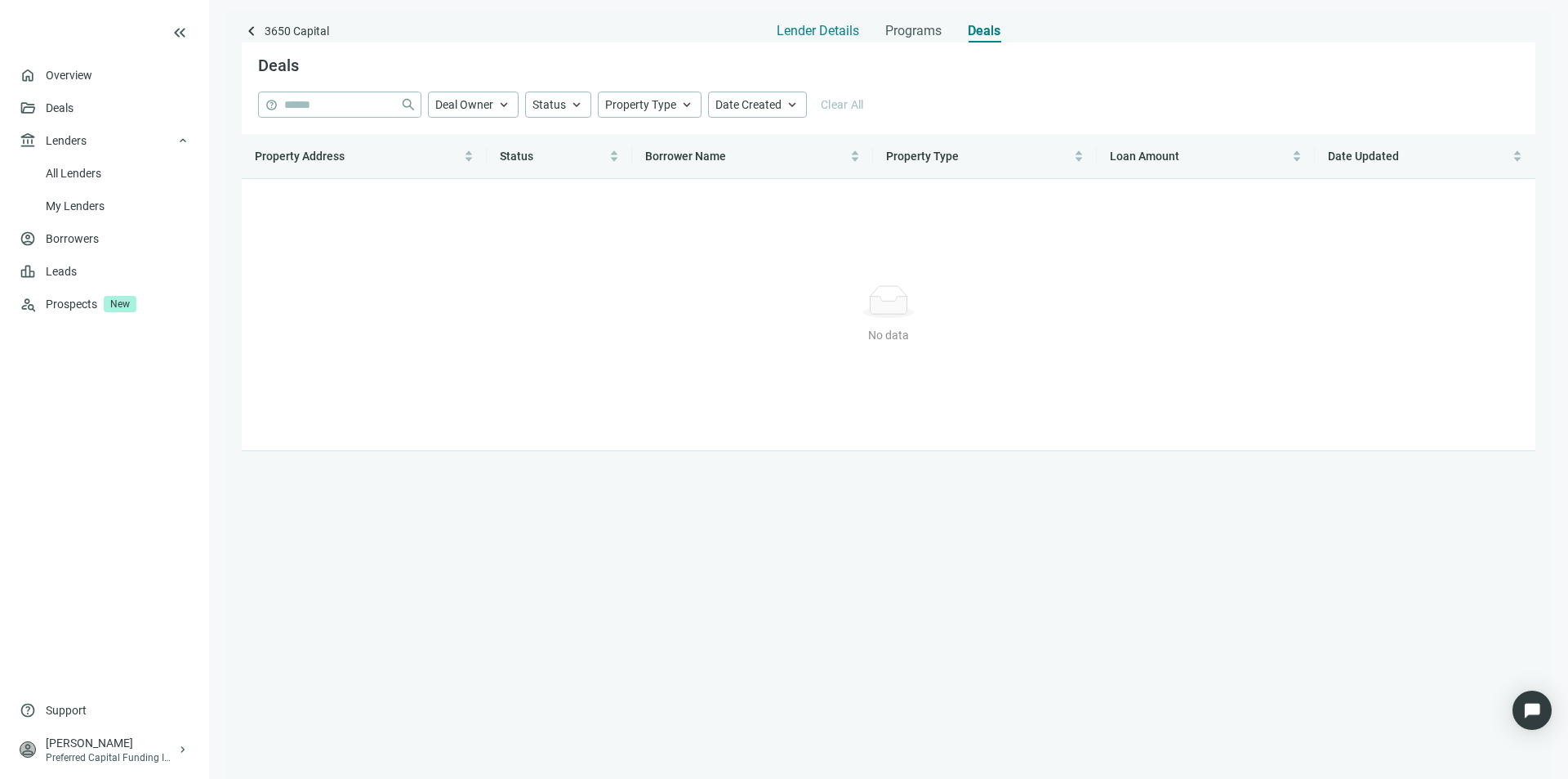
click at [820, 30] on span "Lender Details" at bounding box center [818, 31] width 83 height 16
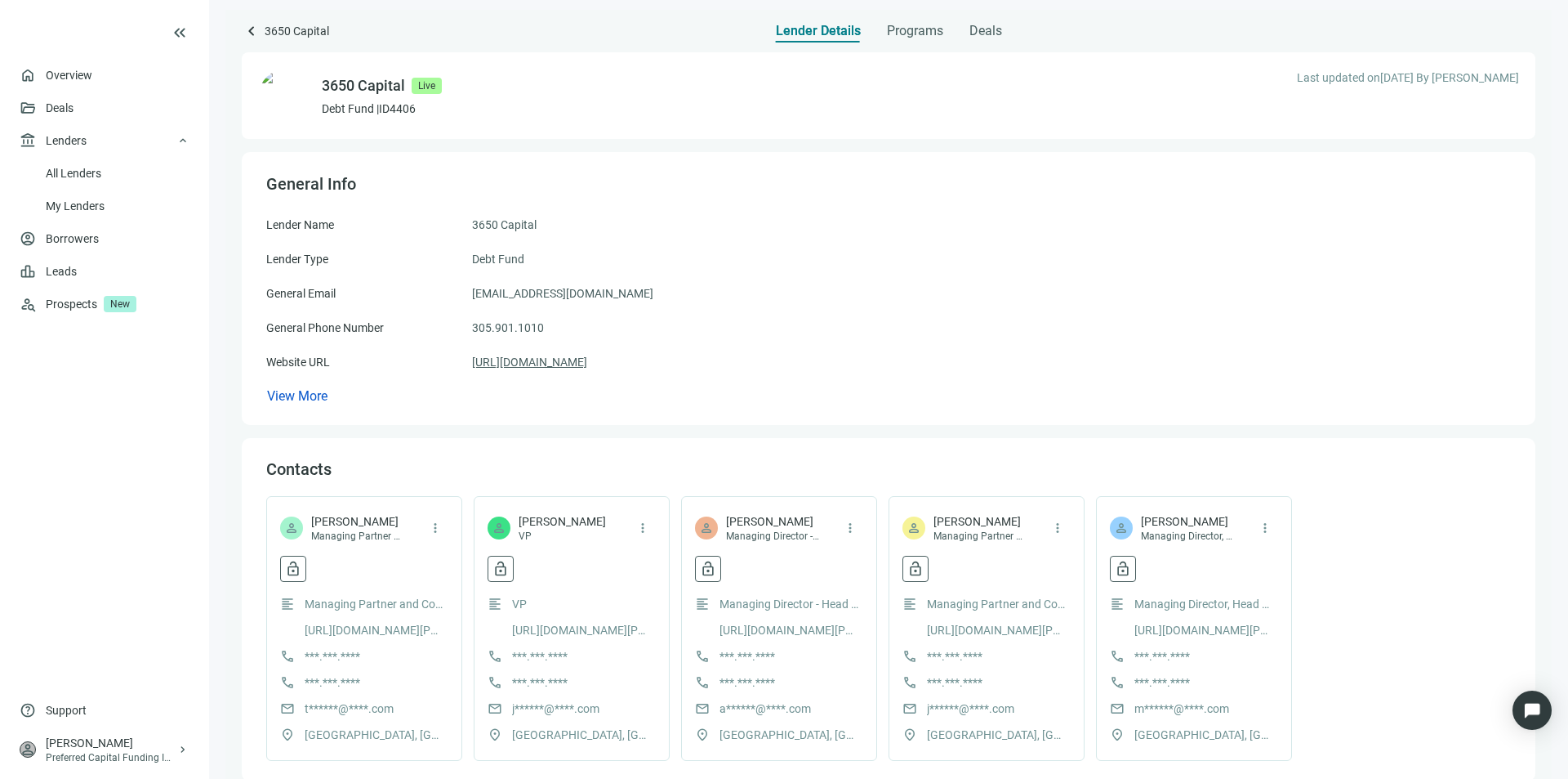
click at [538, 364] on link "https://3650reit.com" at bounding box center [530, 361] width 115 height 18
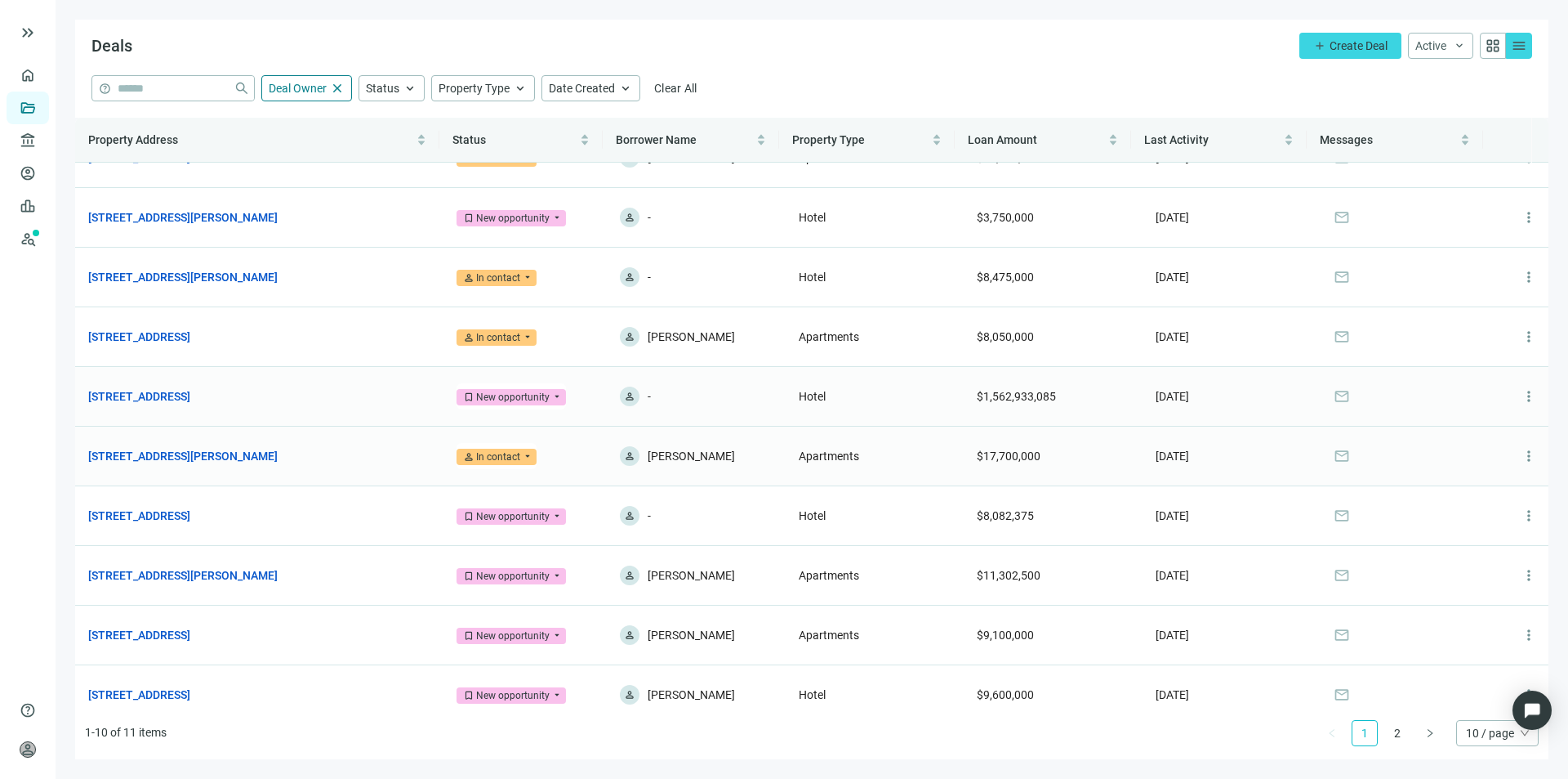
scroll to position [52, 0]
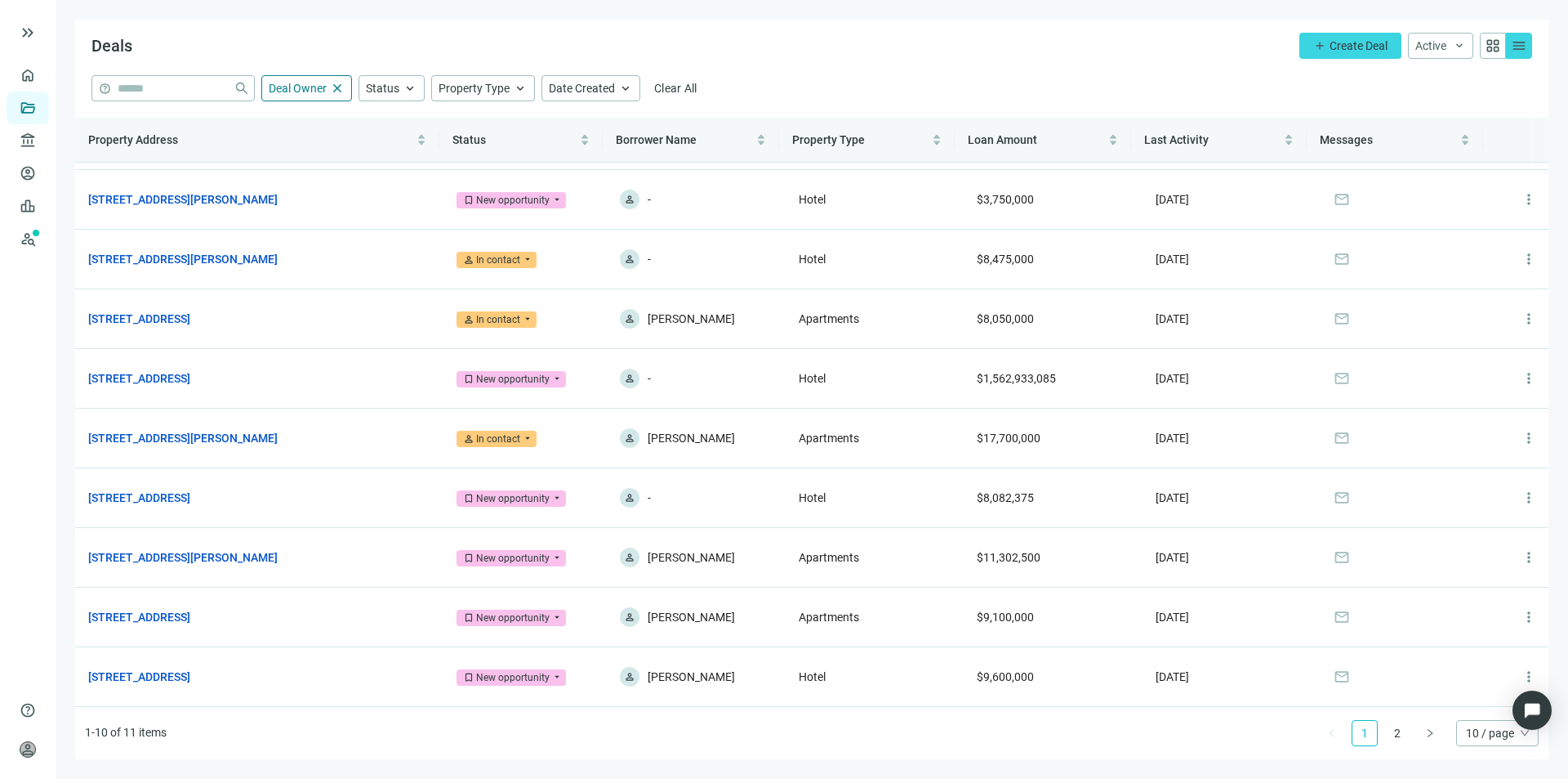
click at [755, 755] on ul "1-10 of 11 items 1 2 10 / page" at bounding box center [811, 733] width 1474 height 52
click at [1458, 51] on span "keyboard_arrow_down" at bounding box center [1459, 46] width 13 height 13
click at [1518, 44] on span "menu" at bounding box center [1519, 45] width 16 height 16
click at [1497, 46] on span "grid_view" at bounding box center [1493, 45] width 16 height 16
